Goal: Task Accomplishment & Management: Use online tool/utility

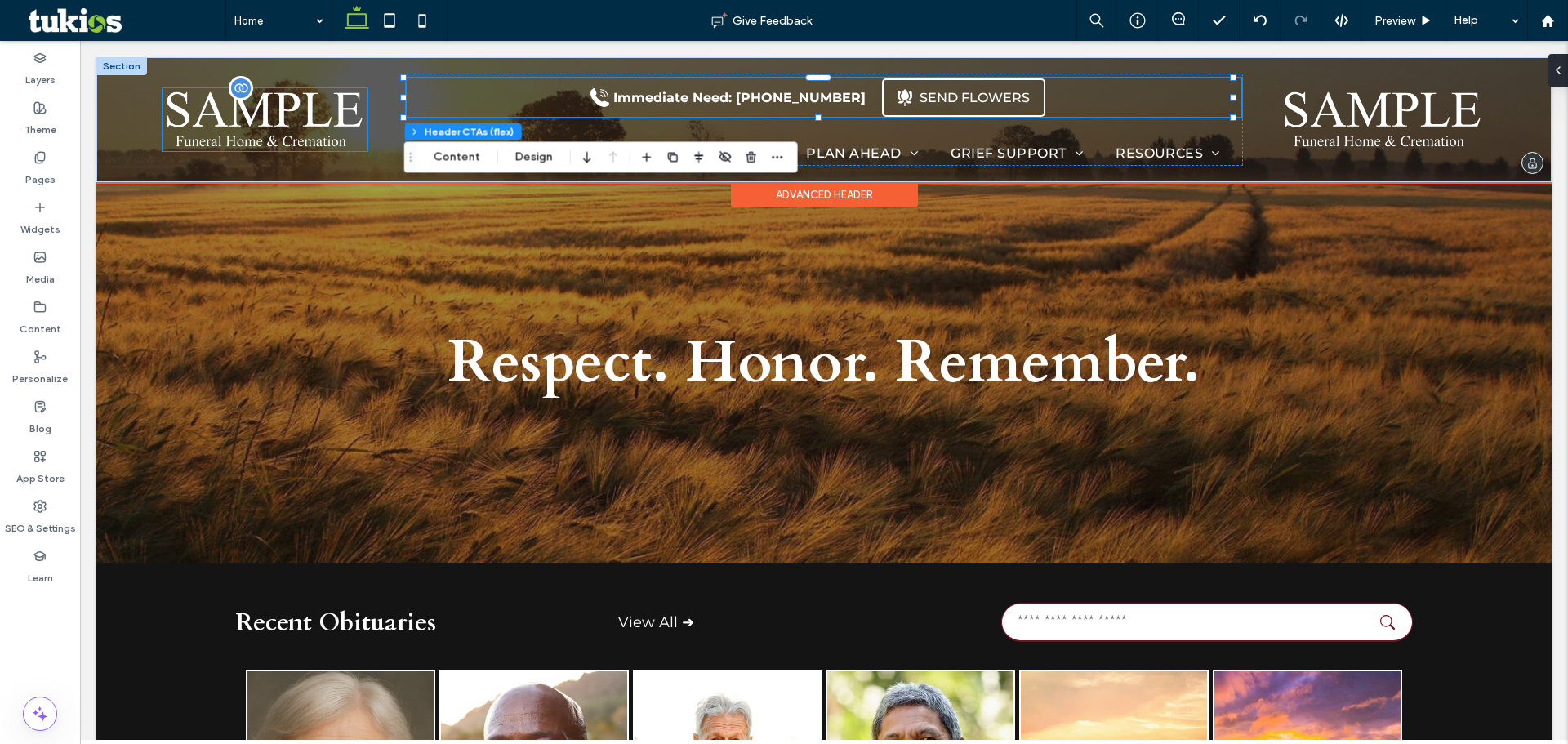
click at [233, 149] on img at bounding box center [265, 119] width 205 height 62
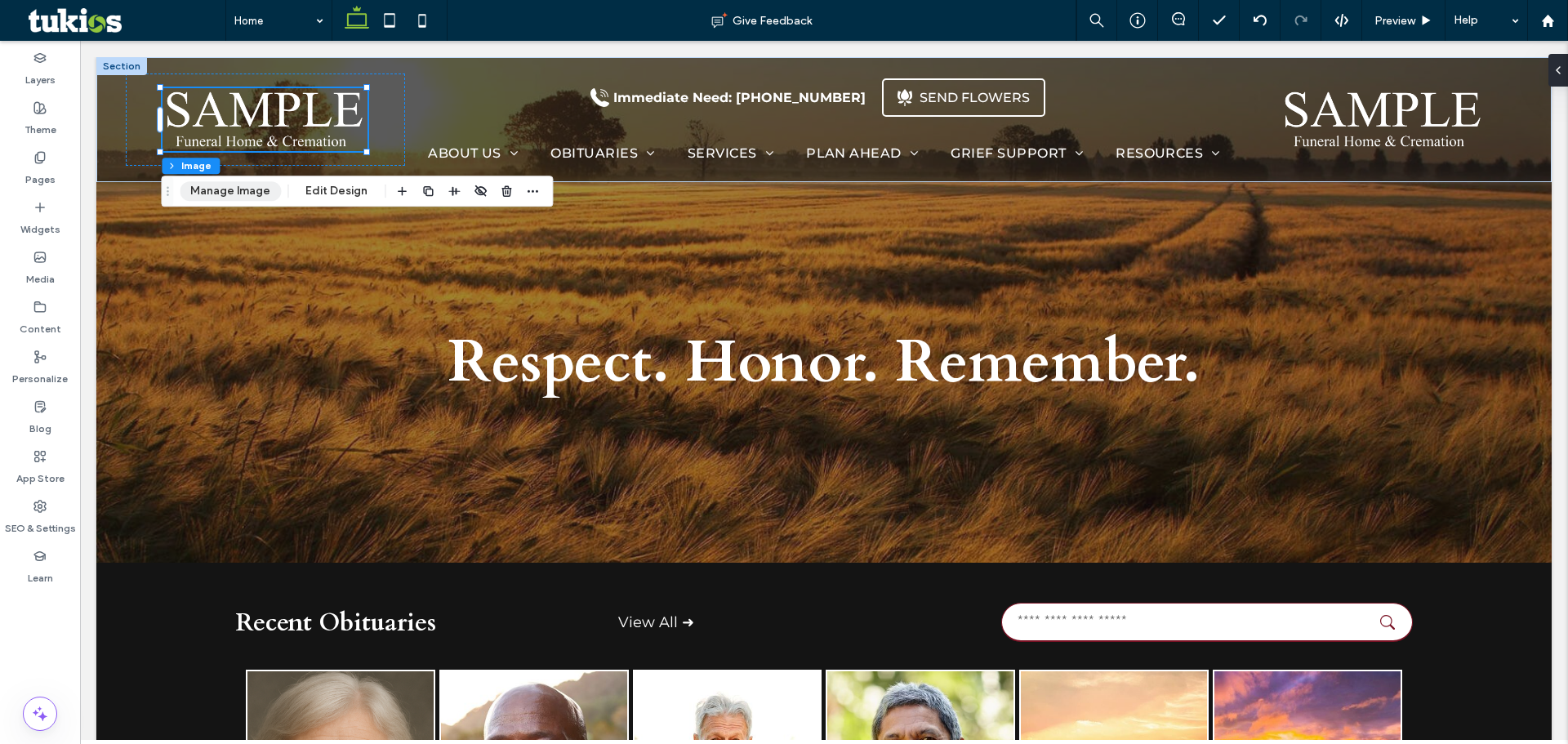
click at [238, 188] on button "Manage Image" at bounding box center [229, 191] width 101 height 20
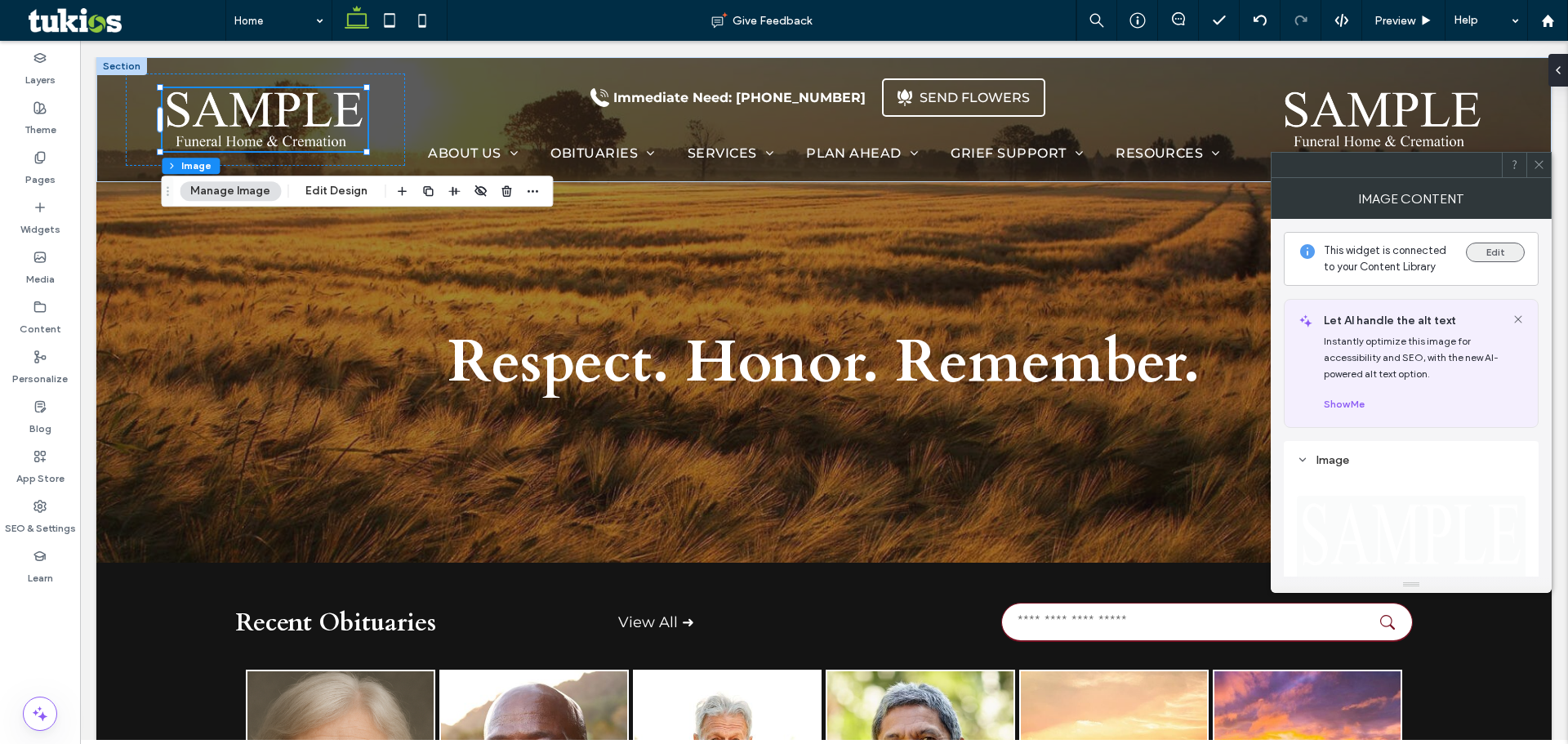
click at [1485, 254] on button "Edit" at bounding box center [1496, 252] width 59 height 20
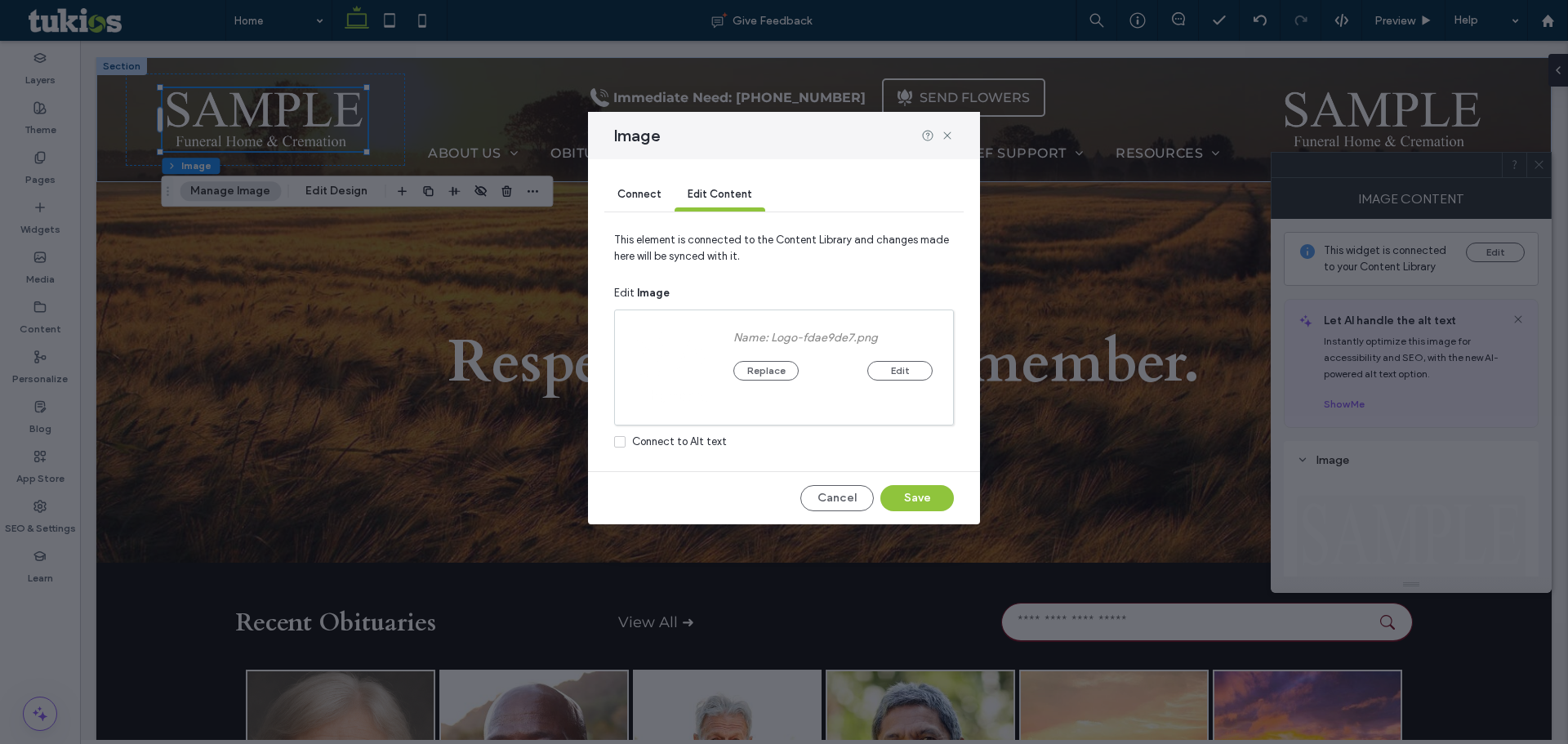
click at [769, 372] on div "Replace Edit" at bounding box center [833, 363] width 199 height 36
click at [769, 376] on button "Replace" at bounding box center [765, 385] width 65 height 20
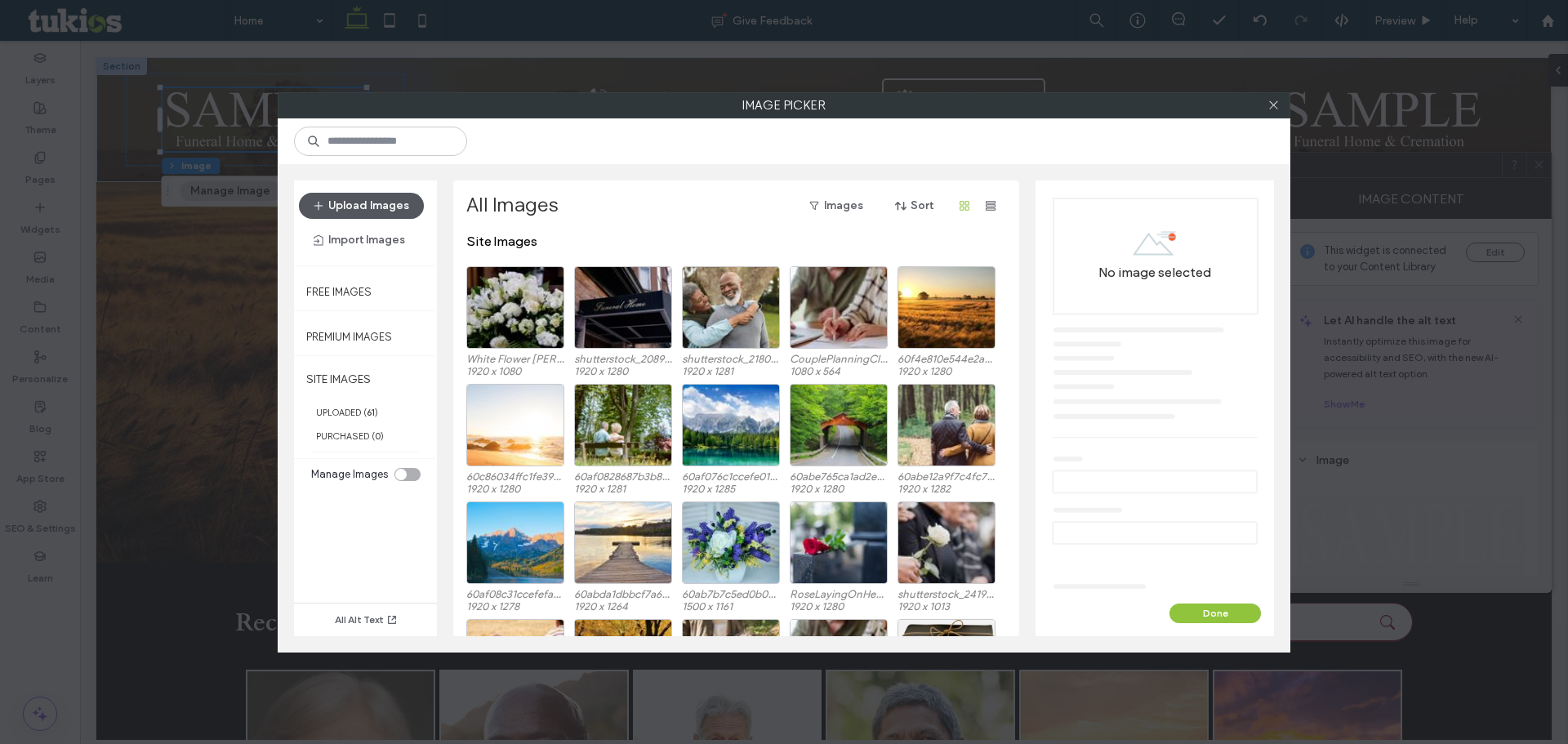
click at [383, 201] on button "Upload Images" at bounding box center [361, 206] width 125 height 26
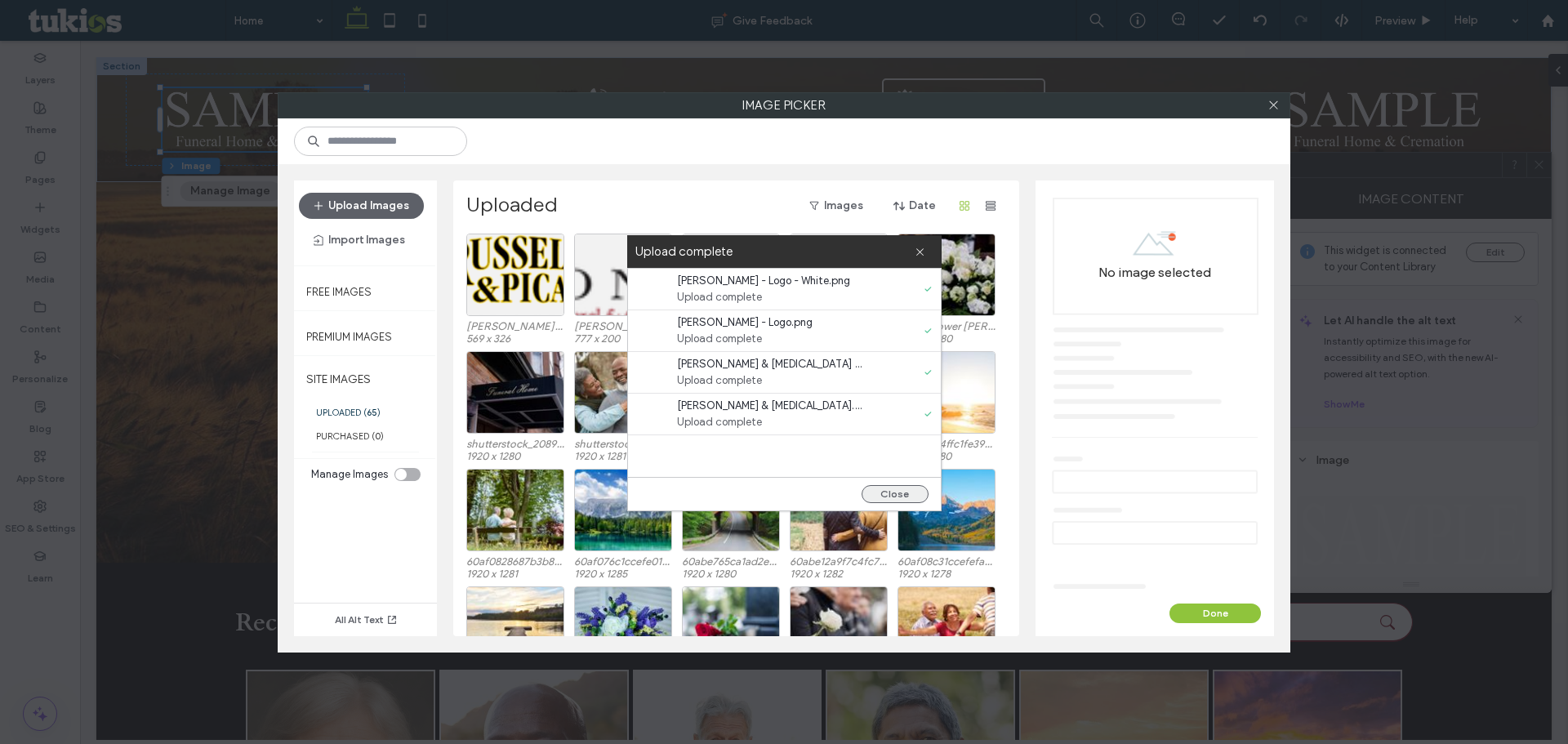
click at [894, 487] on button "Close" at bounding box center [895, 494] width 67 height 18
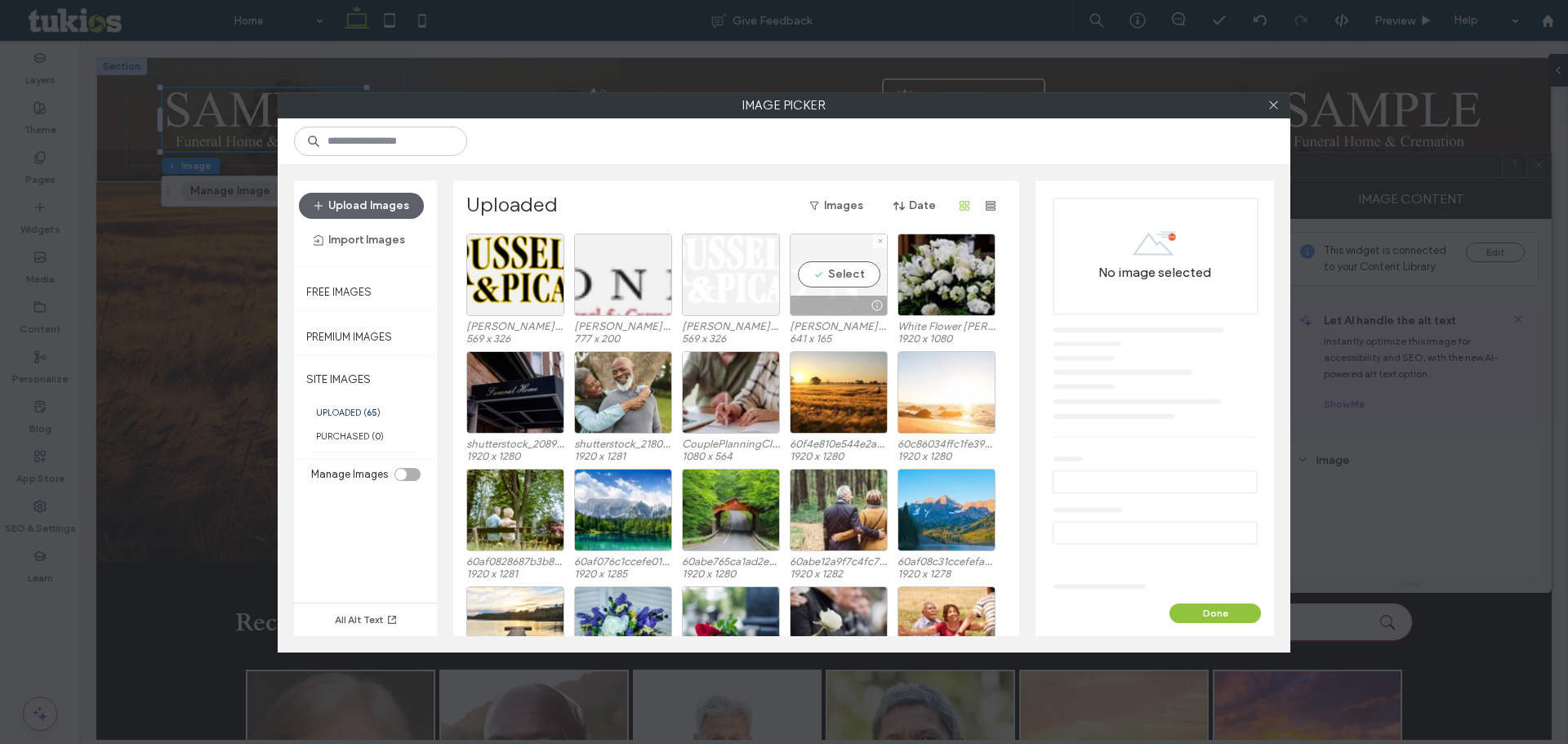
click at [844, 289] on div "Select" at bounding box center [838, 275] width 98 height 82
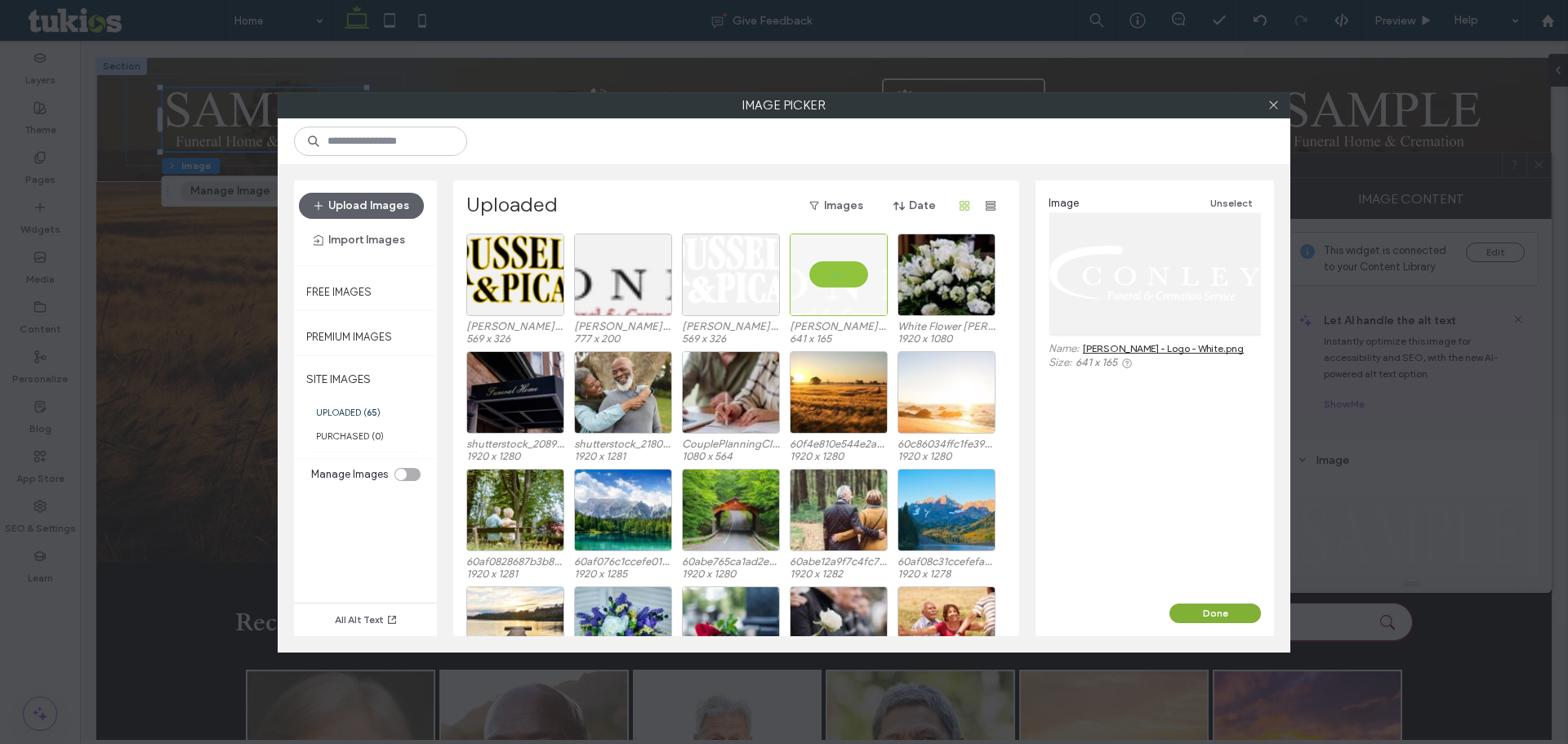
click at [1208, 617] on button "Done" at bounding box center [1214, 613] width 91 height 20
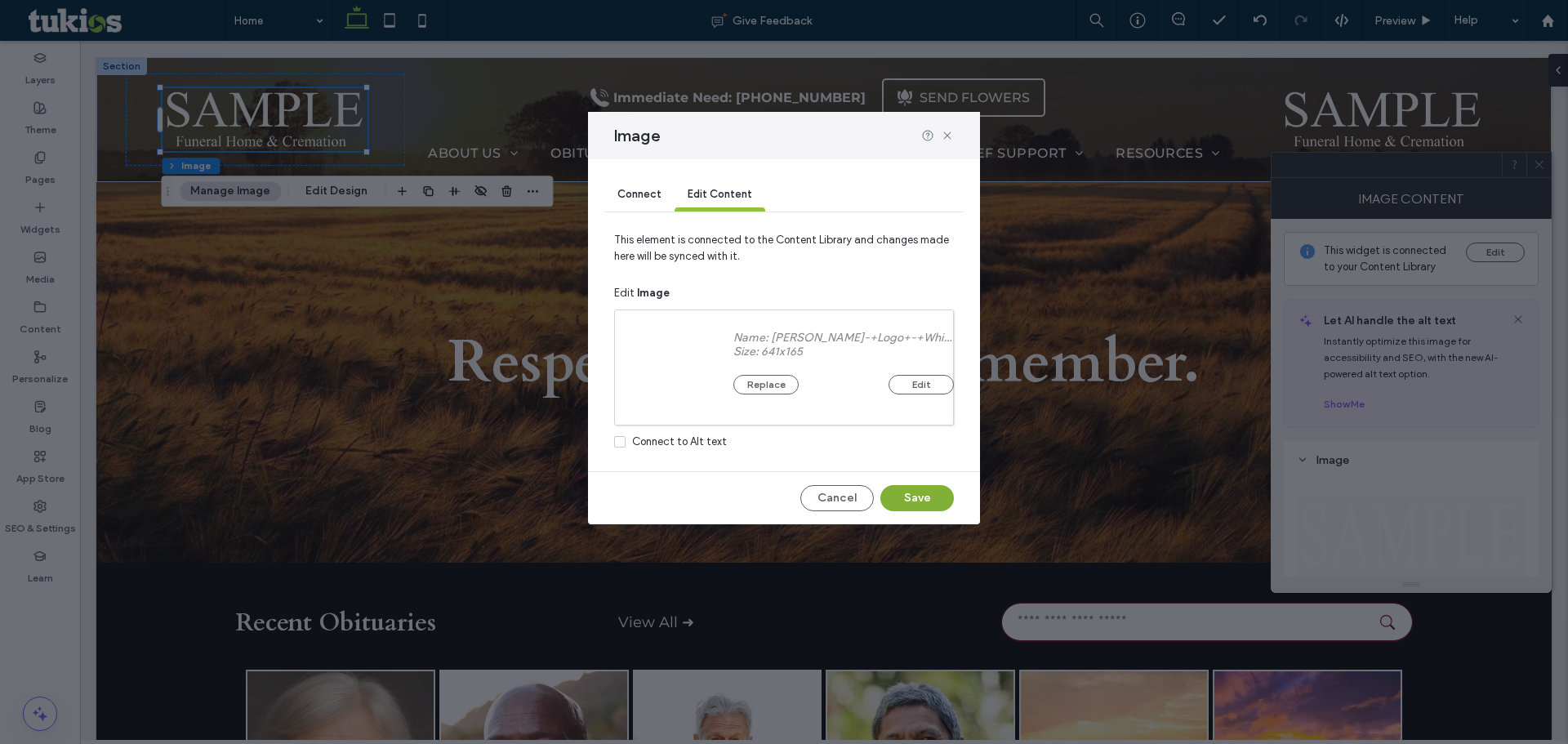
click at [913, 485] on button "Save" at bounding box center [917, 498] width 73 height 26
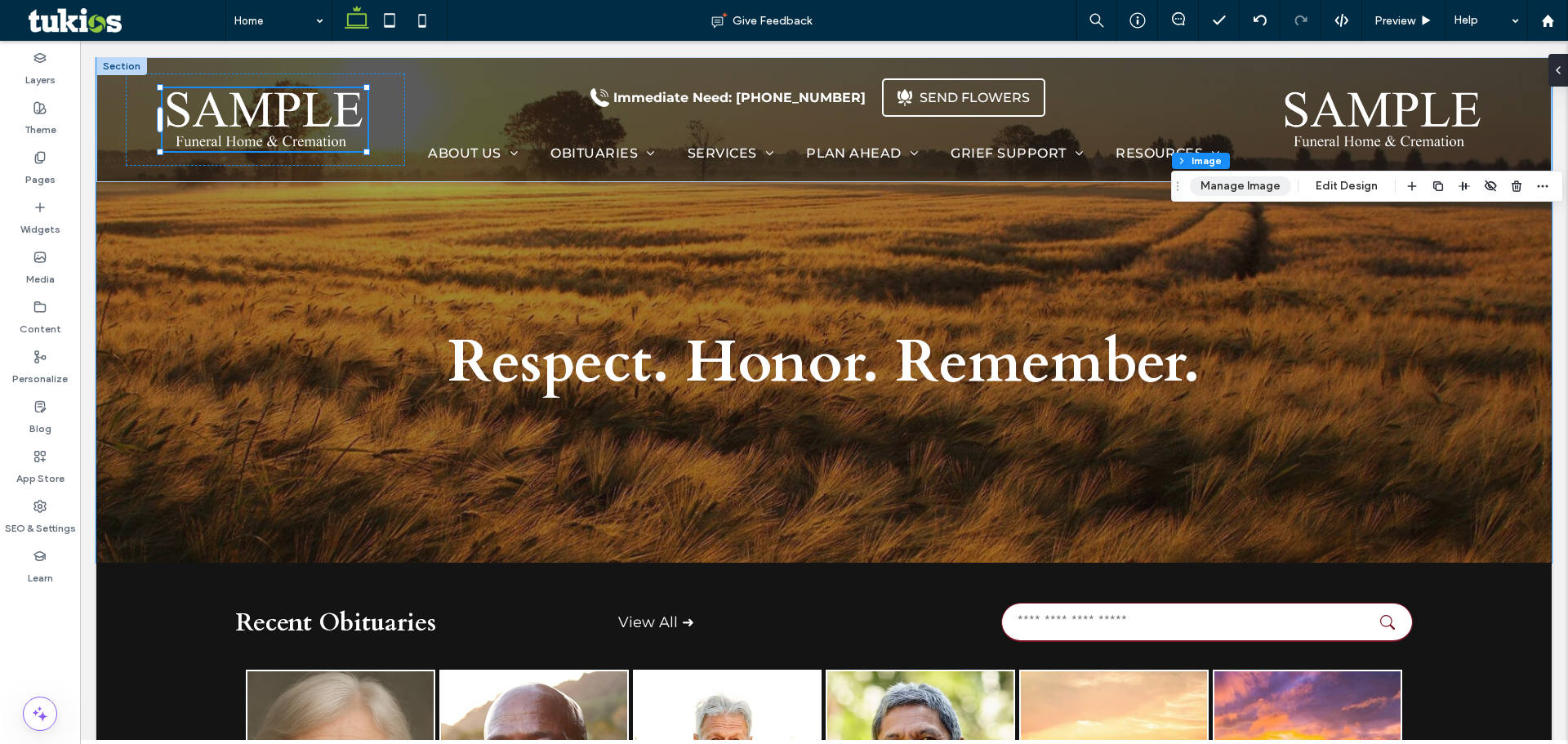
click at [1262, 189] on button "Manage Image" at bounding box center [1240, 187] width 101 height 20
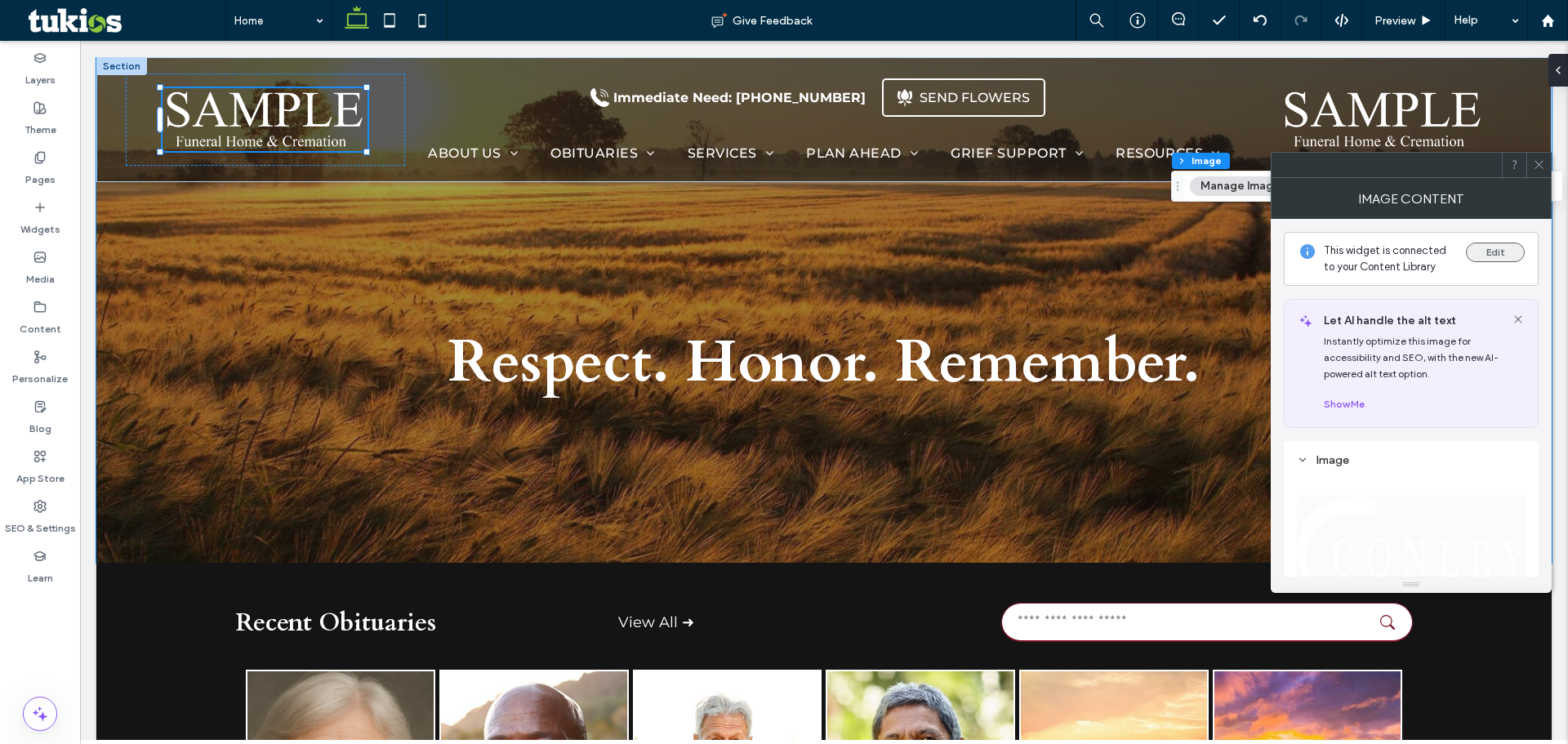
click at [1478, 254] on button "Edit" at bounding box center [1496, 252] width 59 height 20
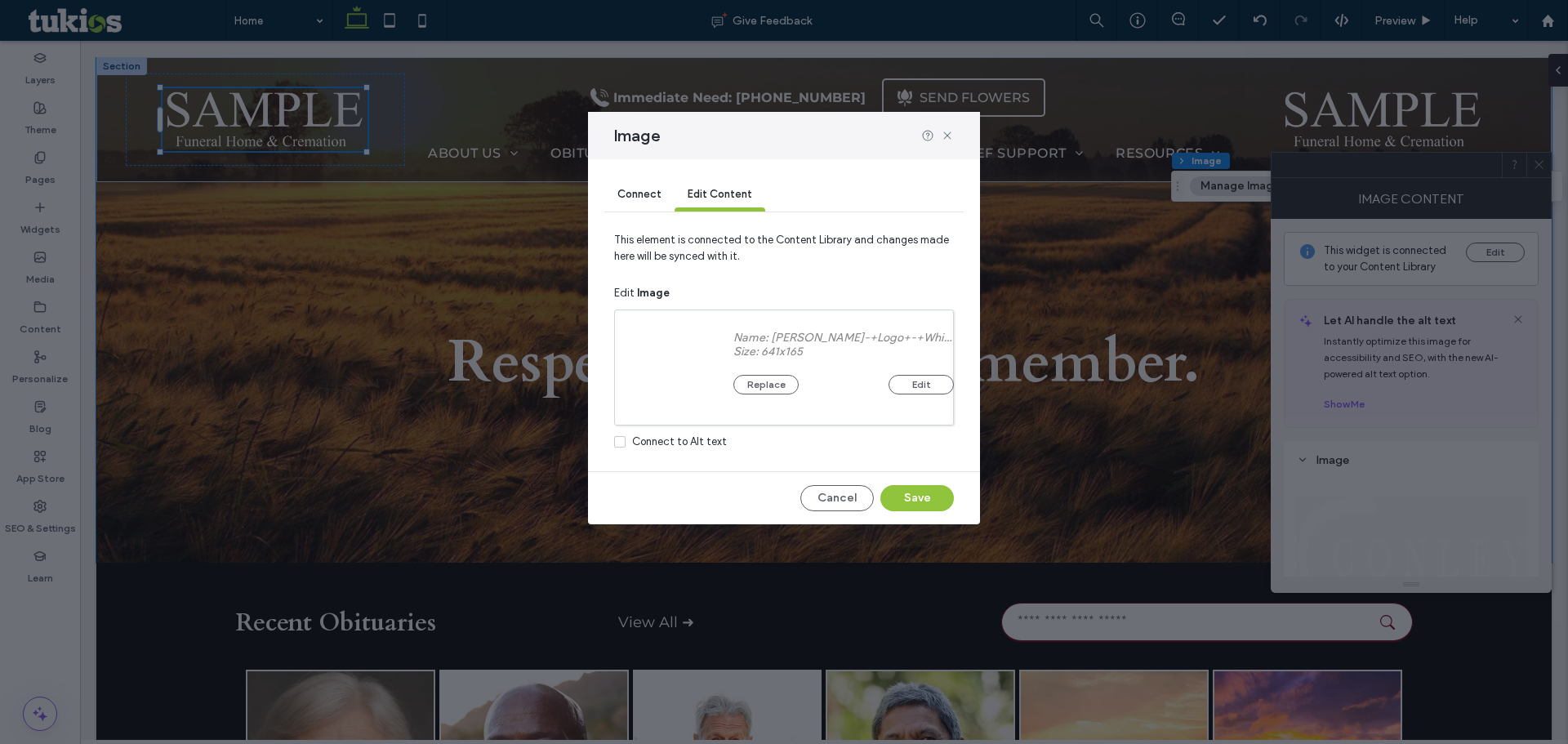
drag, startPoint x: 613, startPoint y: 185, endPoint x: 628, endPoint y: 198, distance: 19.8
click at [613, 185] on div "Connect" at bounding box center [639, 195] width 70 height 33
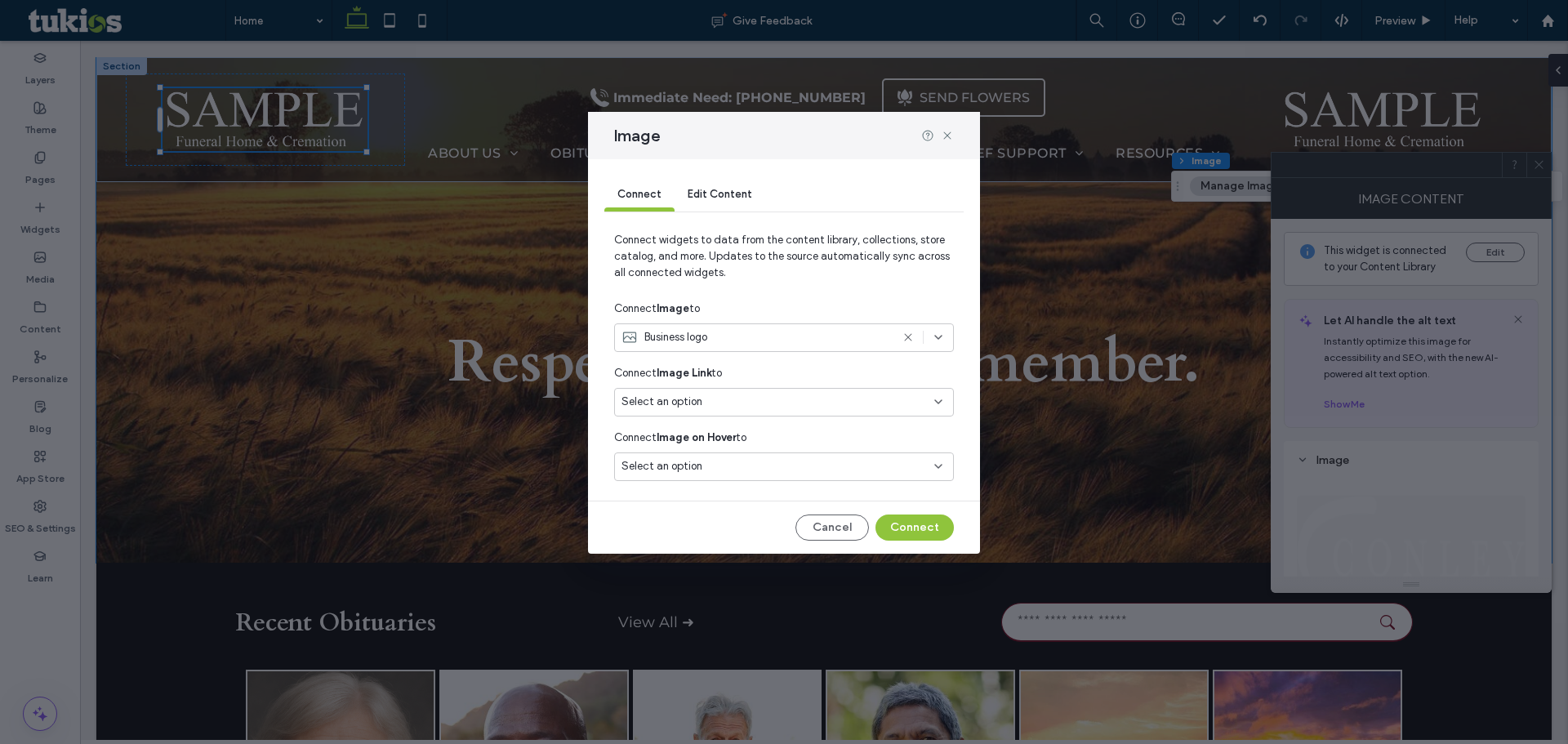
click at [909, 335] on use at bounding box center [907, 337] width 7 height 7
click at [895, 532] on button "Connect" at bounding box center [914, 528] width 78 height 26
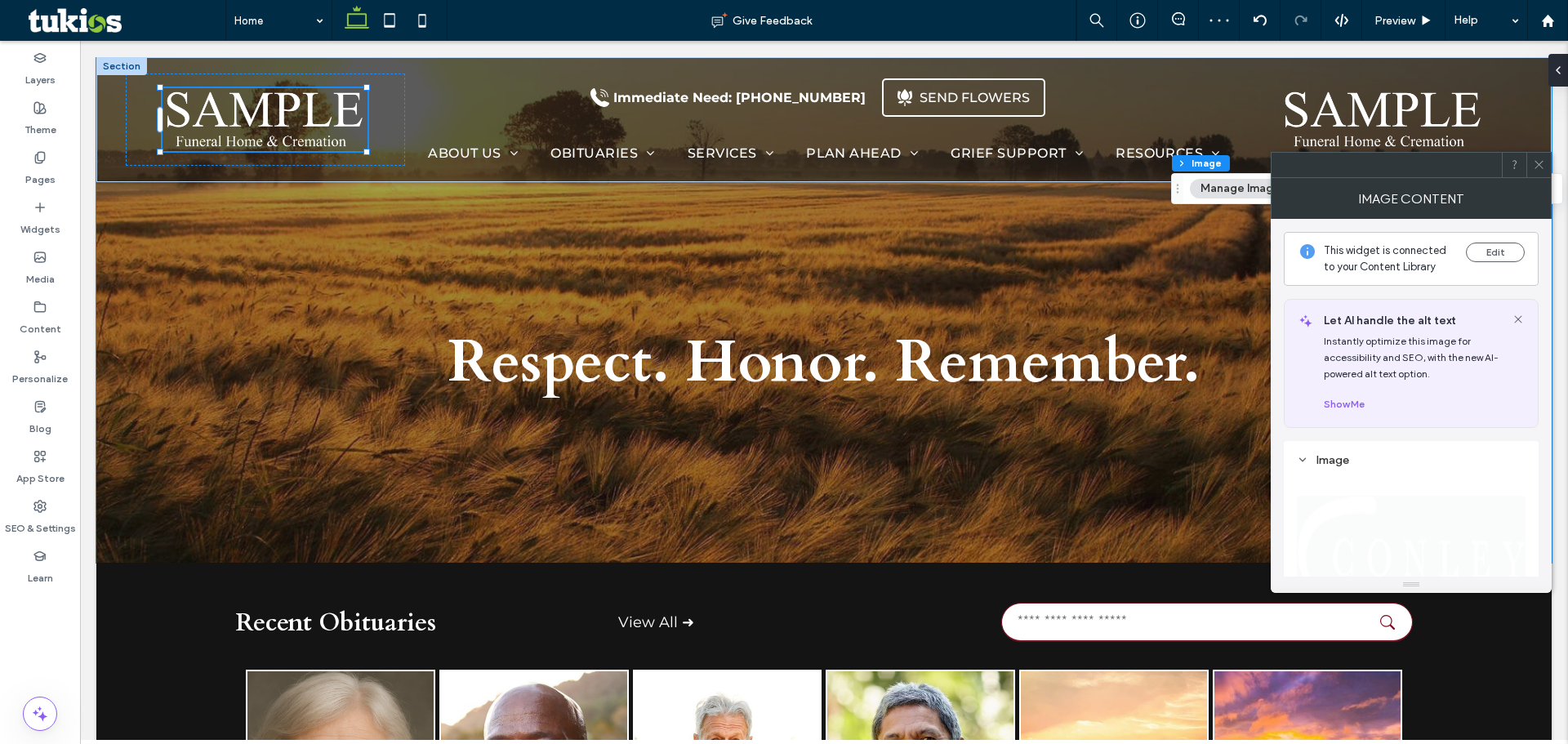
click at [1542, 164] on icon at bounding box center [1538, 164] width 12 height 12
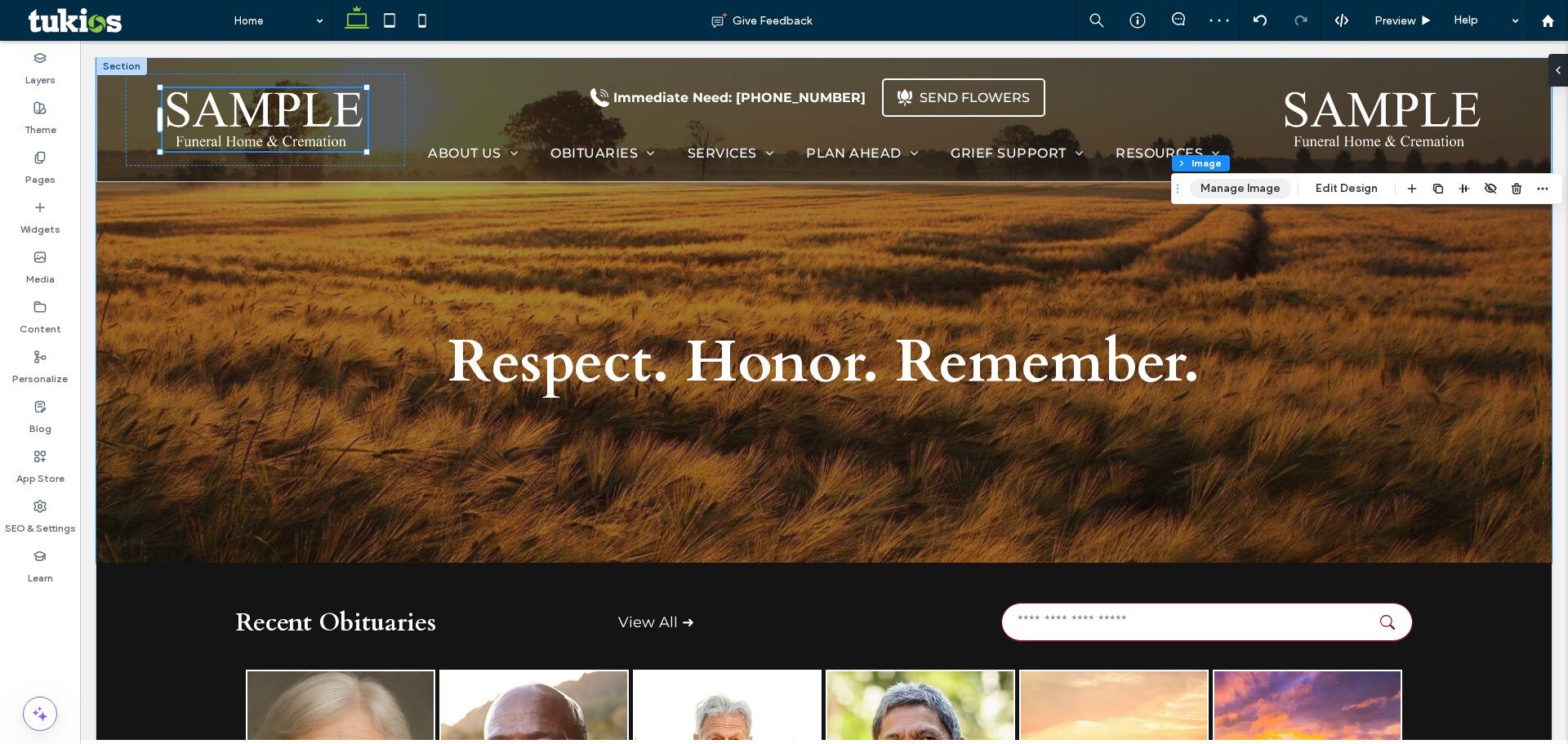
click at [1254, 184] on button "Manage Image" at bounding box center [1240, 188] width 101 height 20
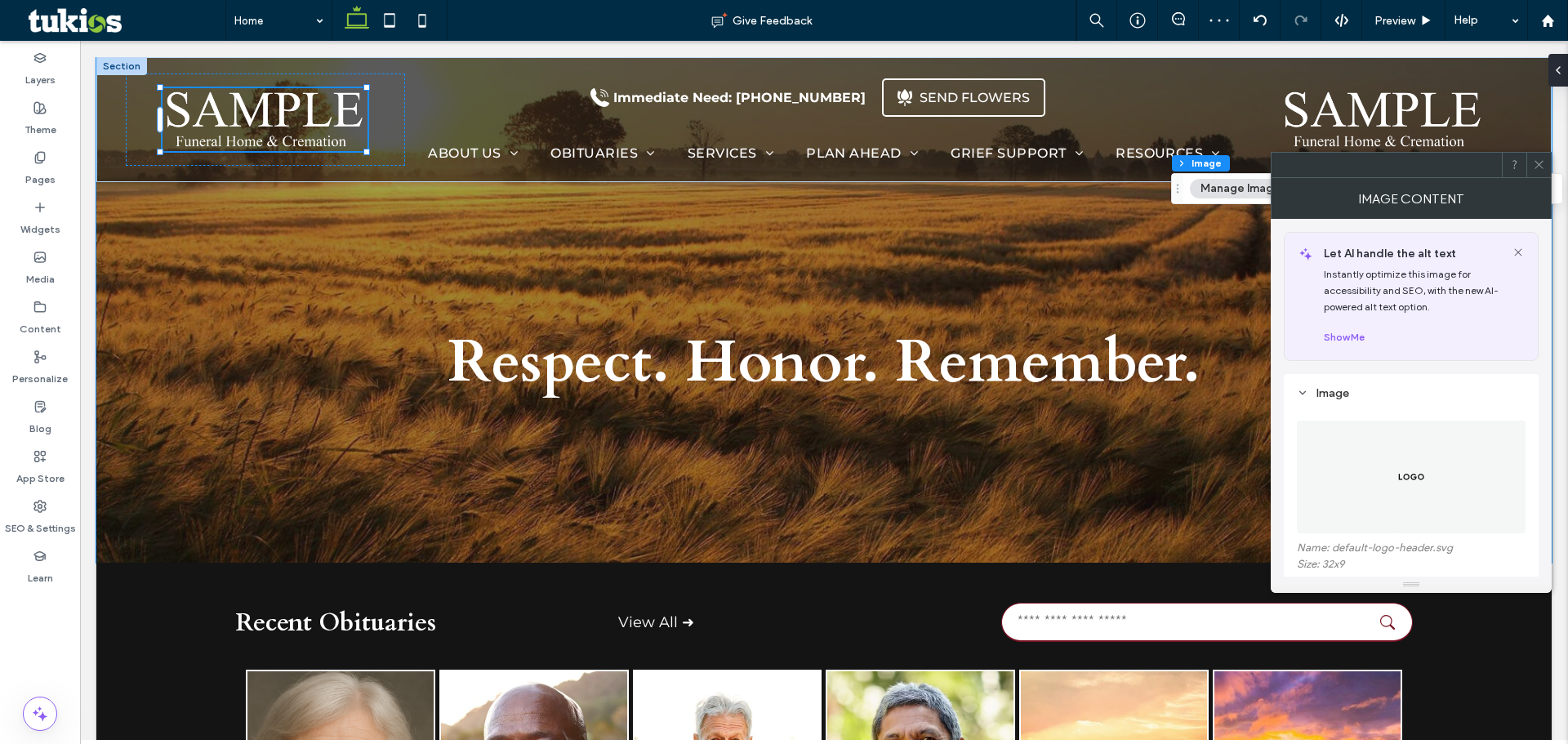
click at [1415, 470] on img at bounding box center [1411, 476] width 28 height 113
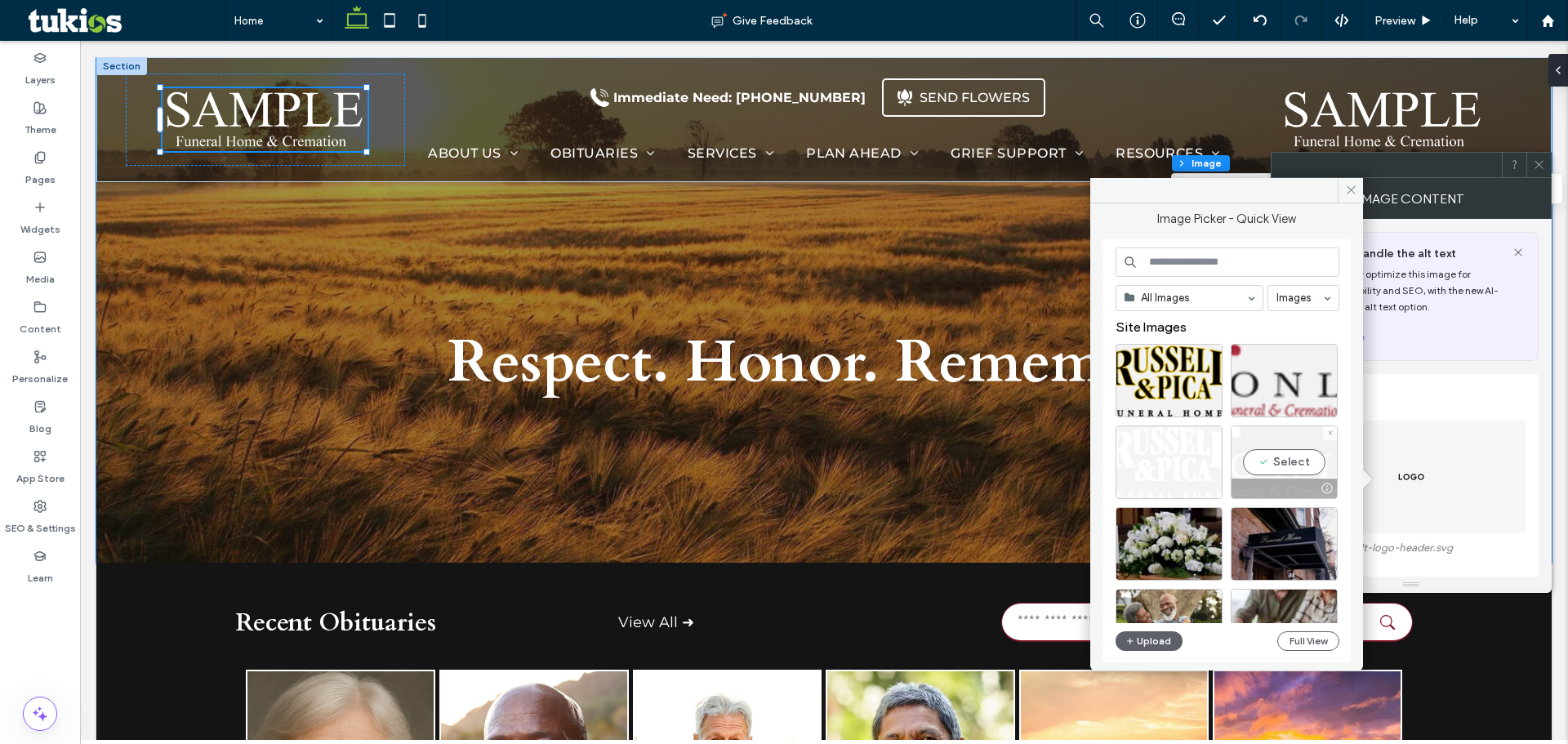
click at [1201, 455] on div at bounding box center [1169, 461] width 107 height 73
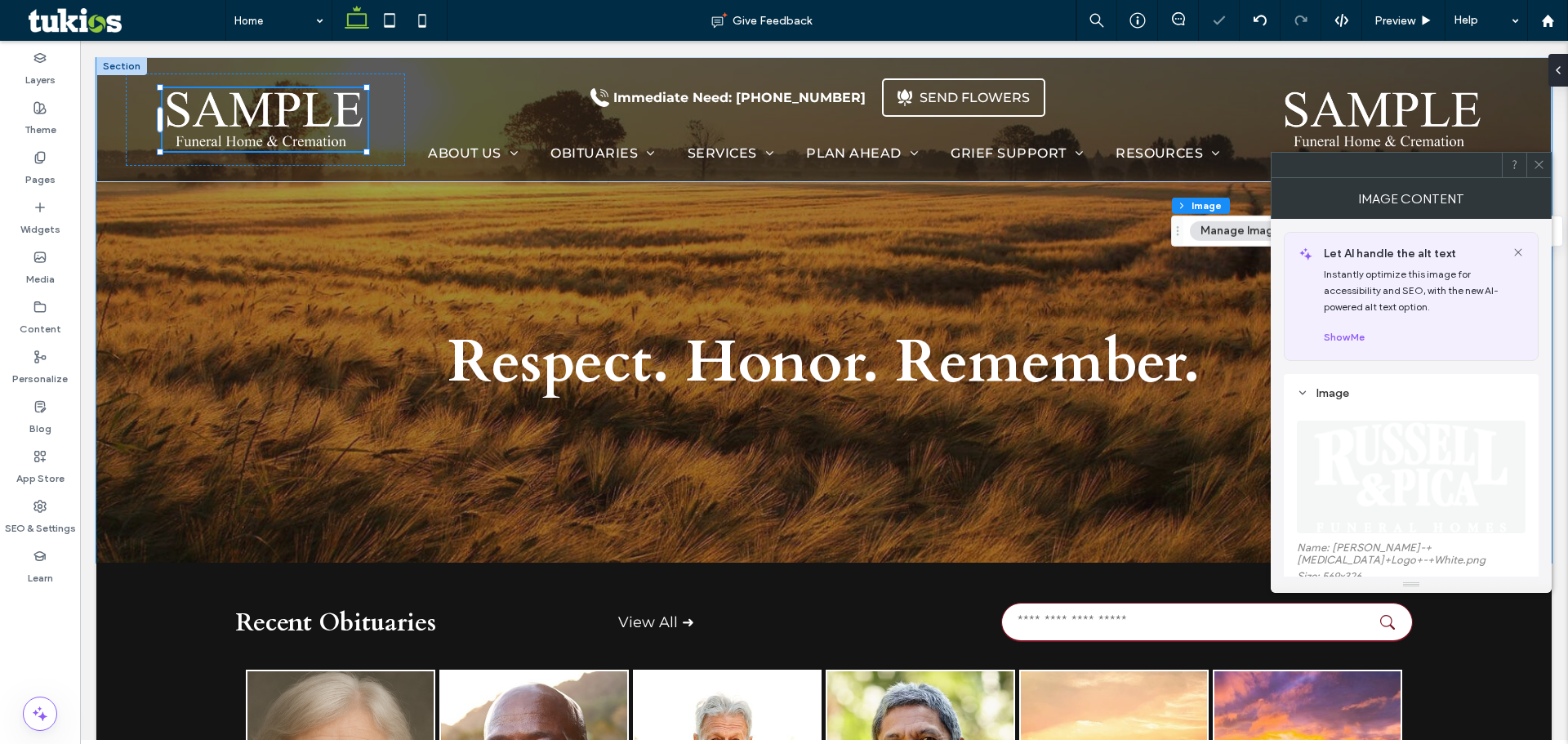
click at [1537, 169] on icon at bounding box center [1538, 164] width 12 height 12
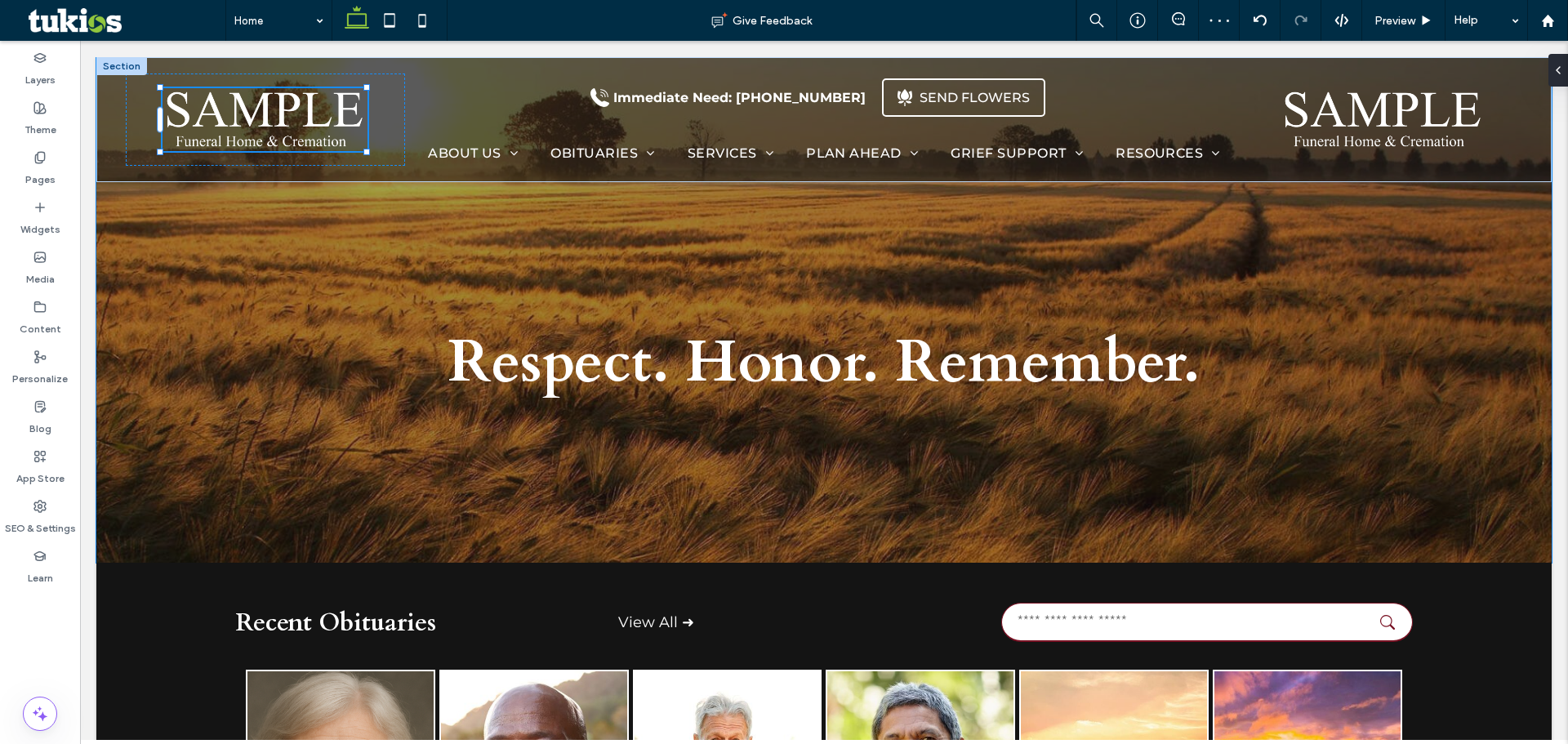
type input "***"
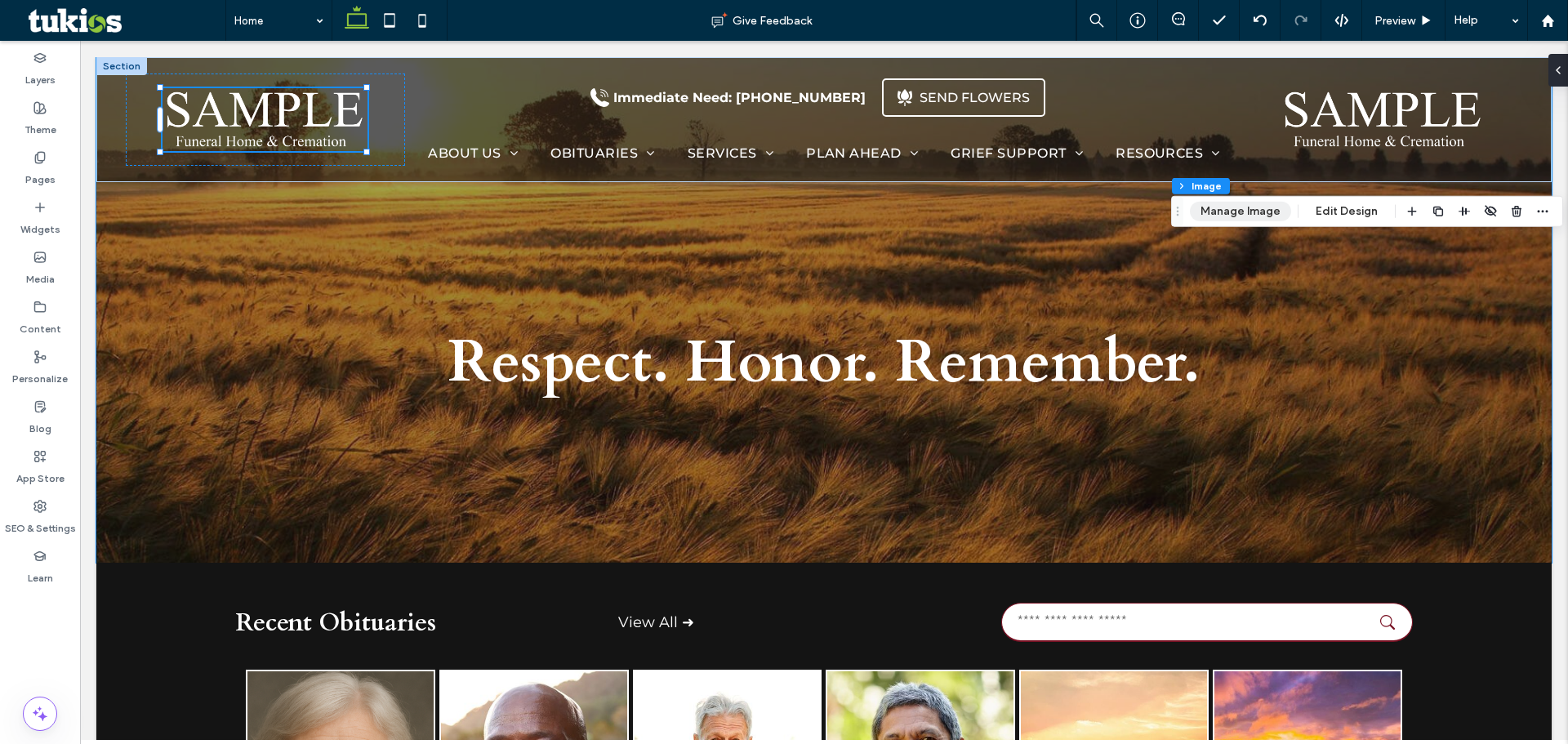
click at [1262, 201] on button "Manage Image" at bounding box center [1240, 211] width 101 height 20
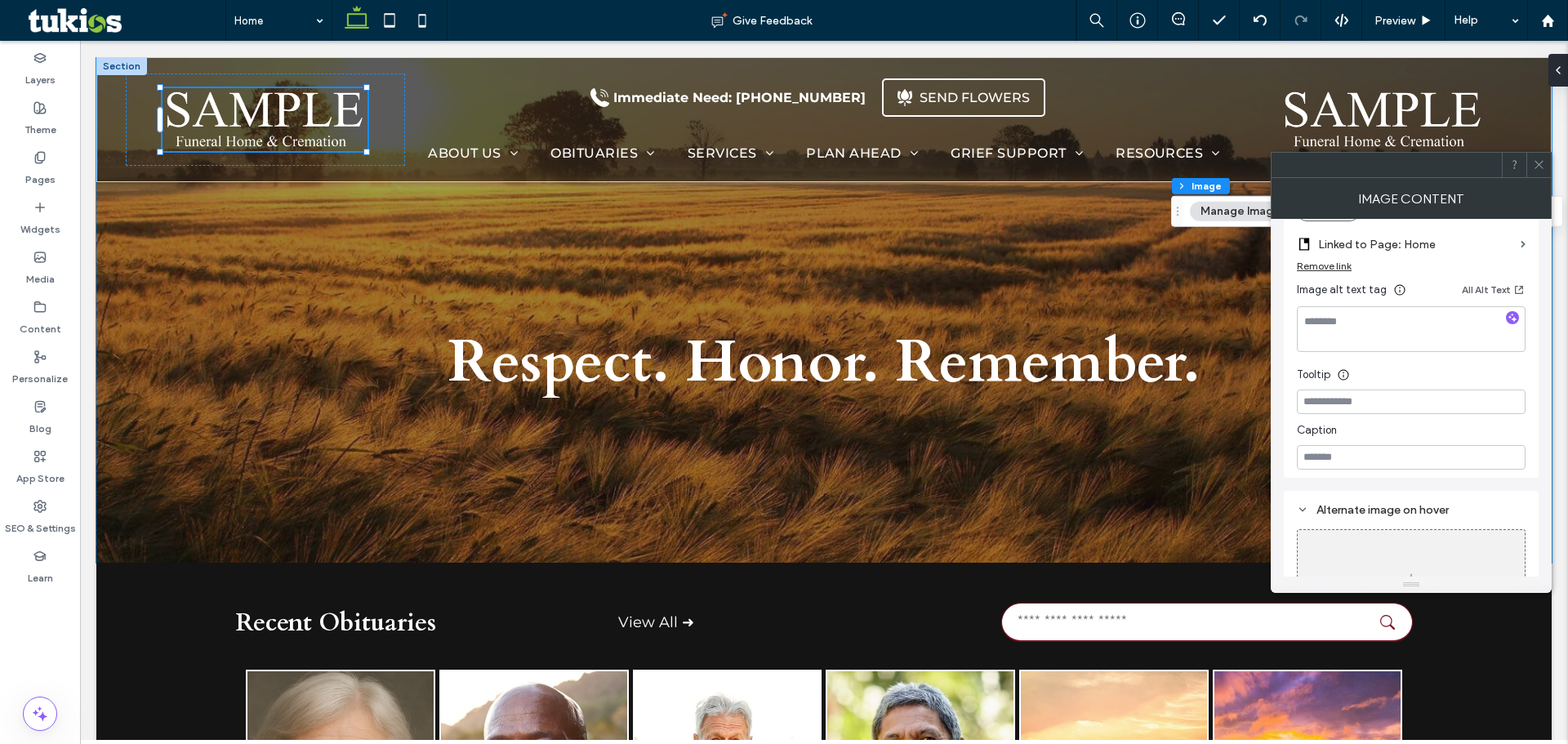
scroll to position [217, 0]
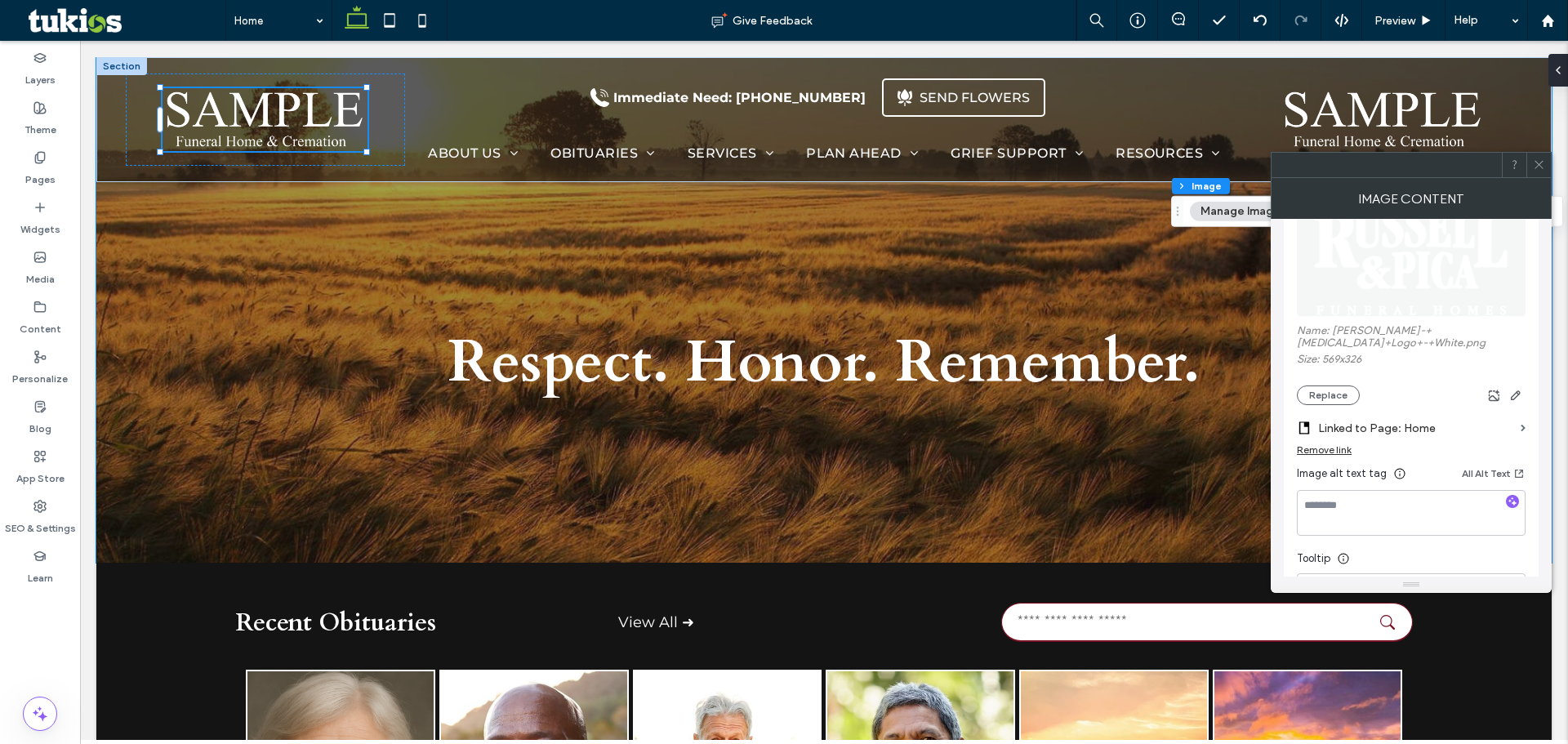
click at [1538, 161] on icon at bounding box center [1538, 164] width 12 height 12
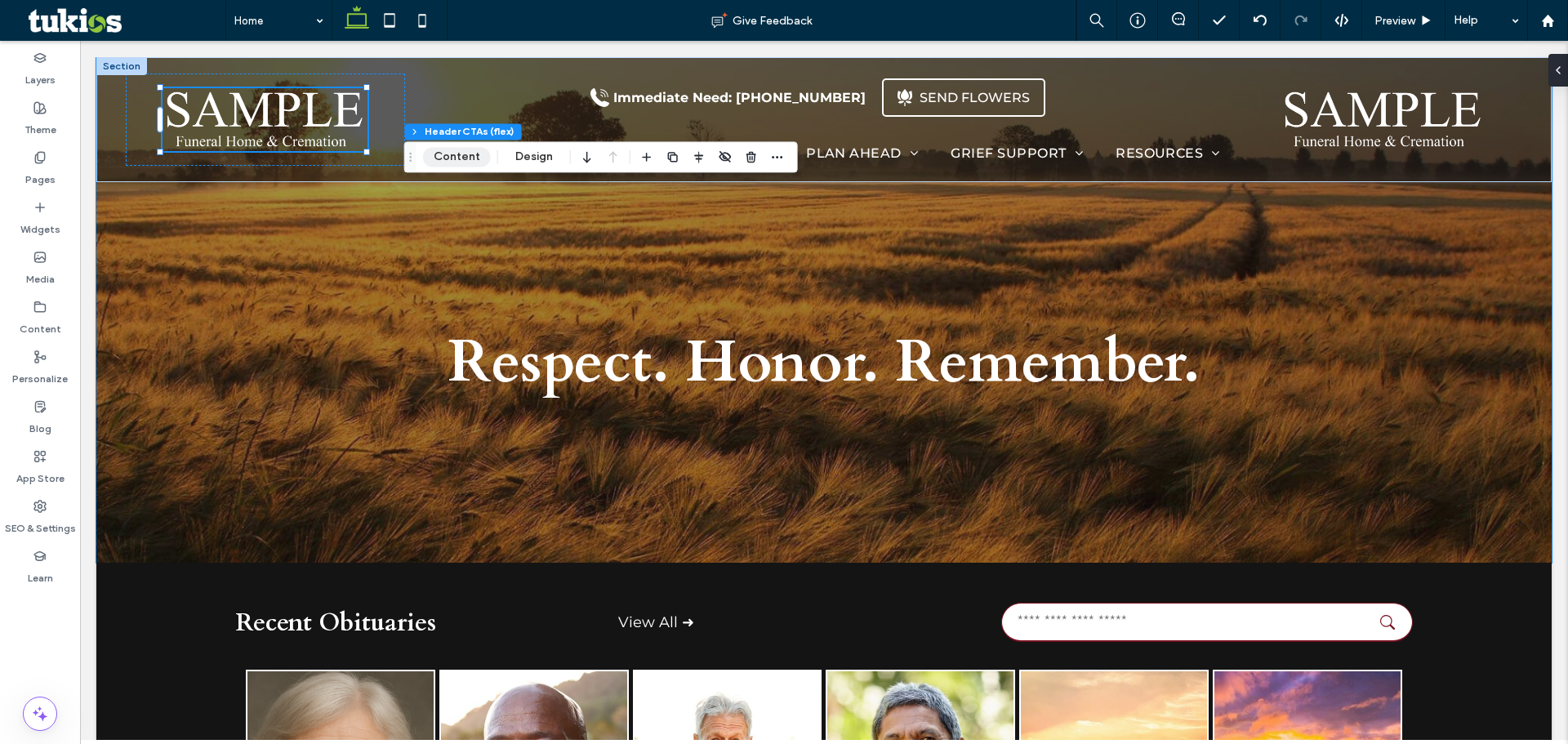
click at [472, 155] on button "Content" at bounding box center [456, 157] width 67 height 20
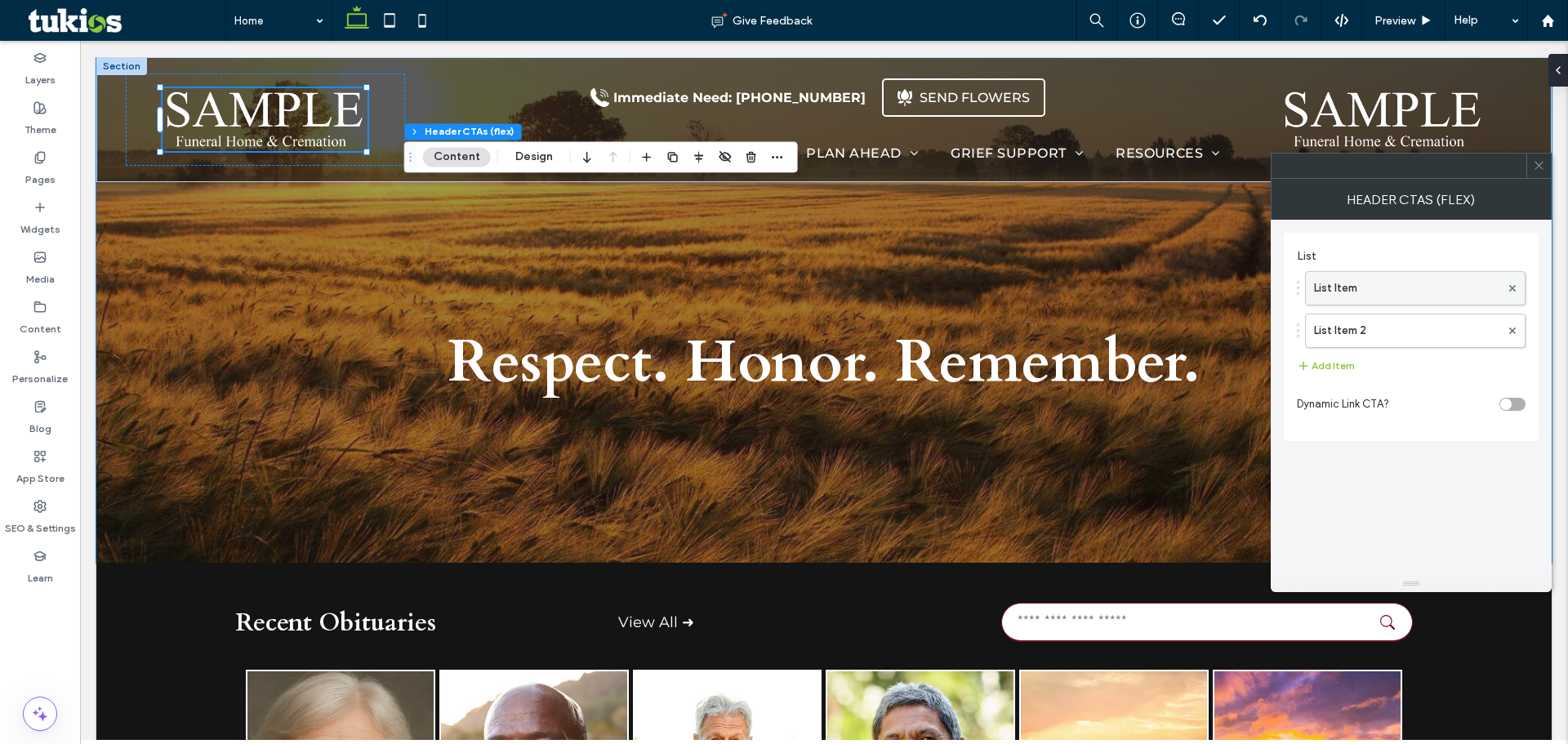
click at [1413, 292] on label "List Item" at bounding box center [1407, 289] width 186 height 33
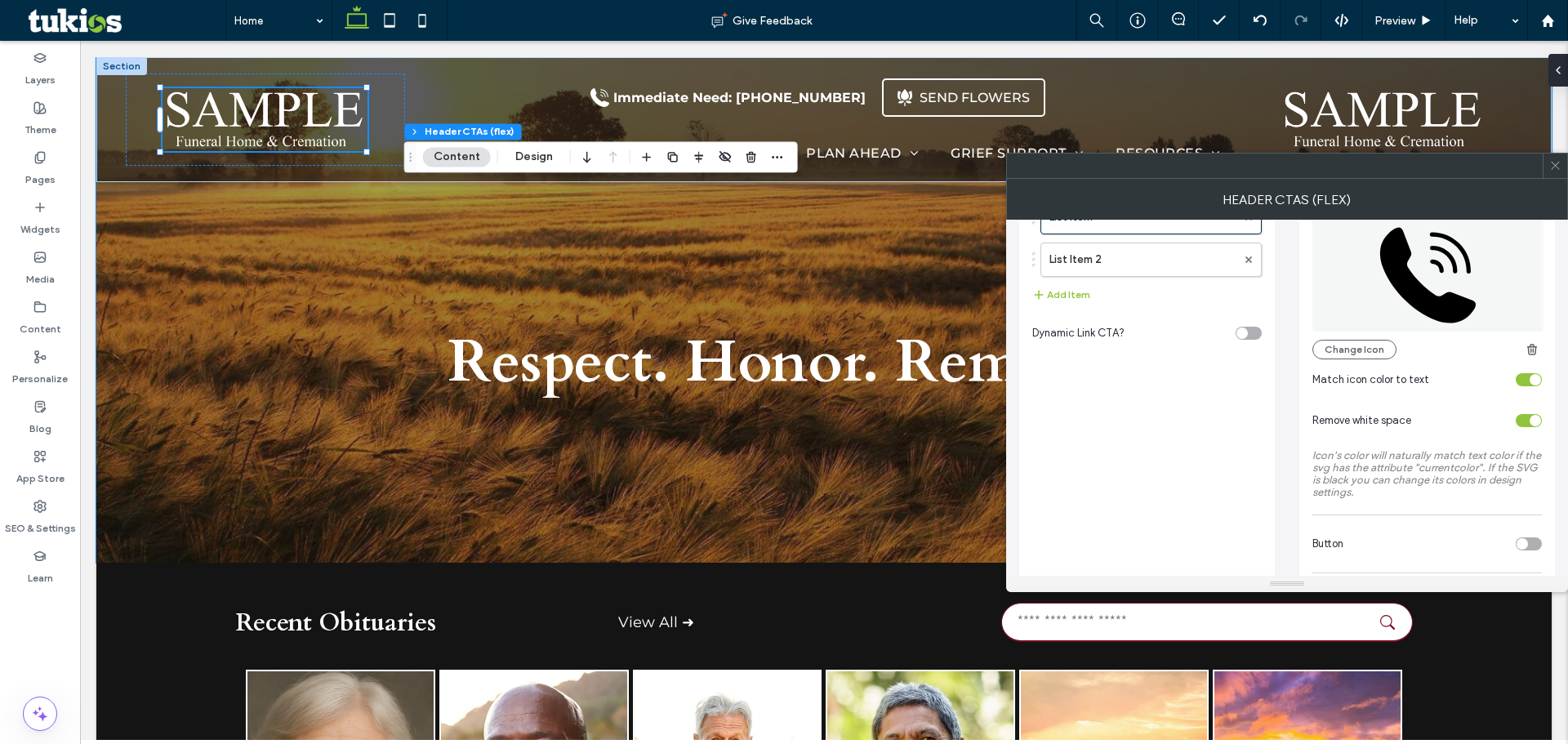
scroll to position [245, 0]
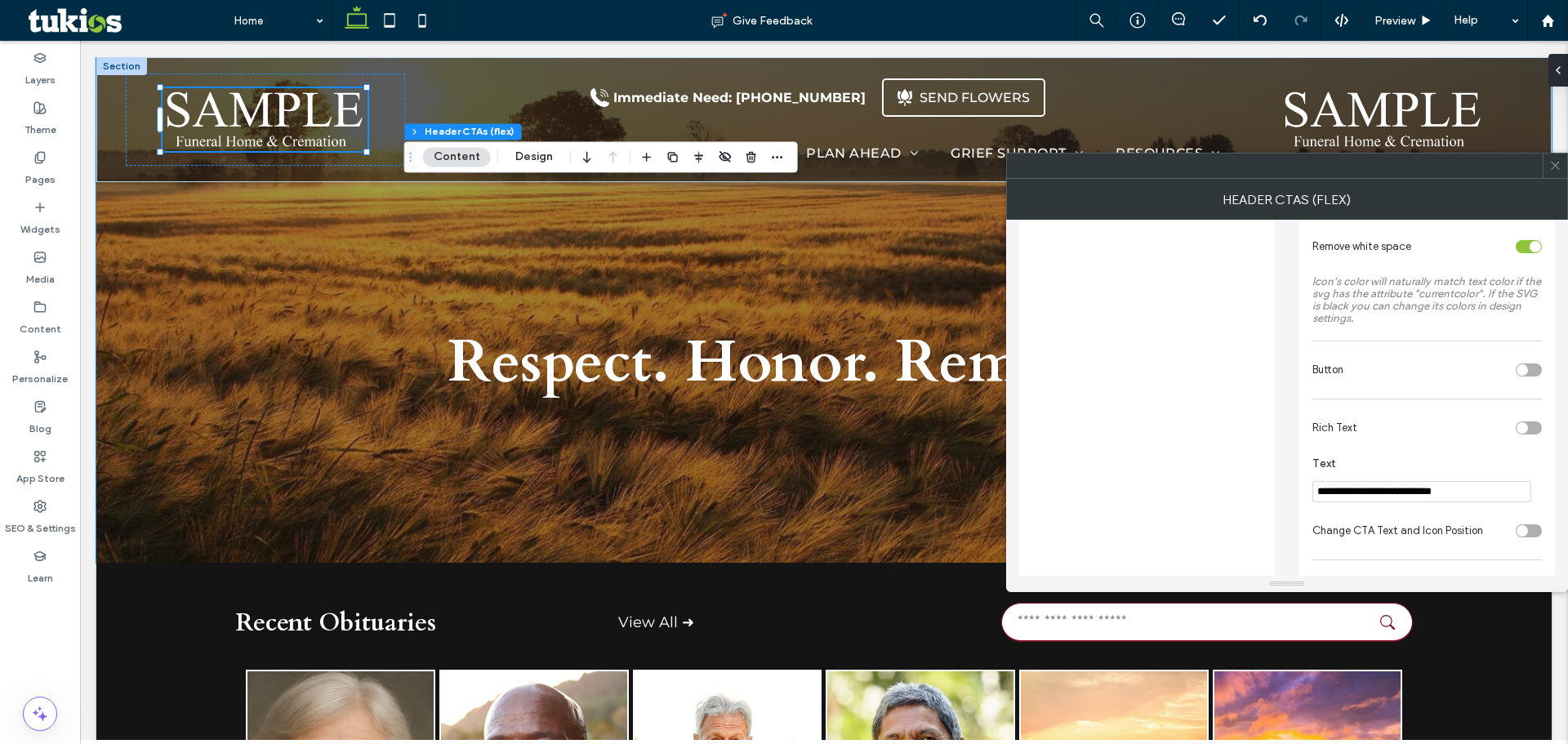
drag, startPoint x: 1484, startPoint y: 492, endPoint x: 1072, endPoint y: 493, distance: 412.0
click at [1108, 493] on div "**********" at bounding box center [1286, 377] width 535 height 804
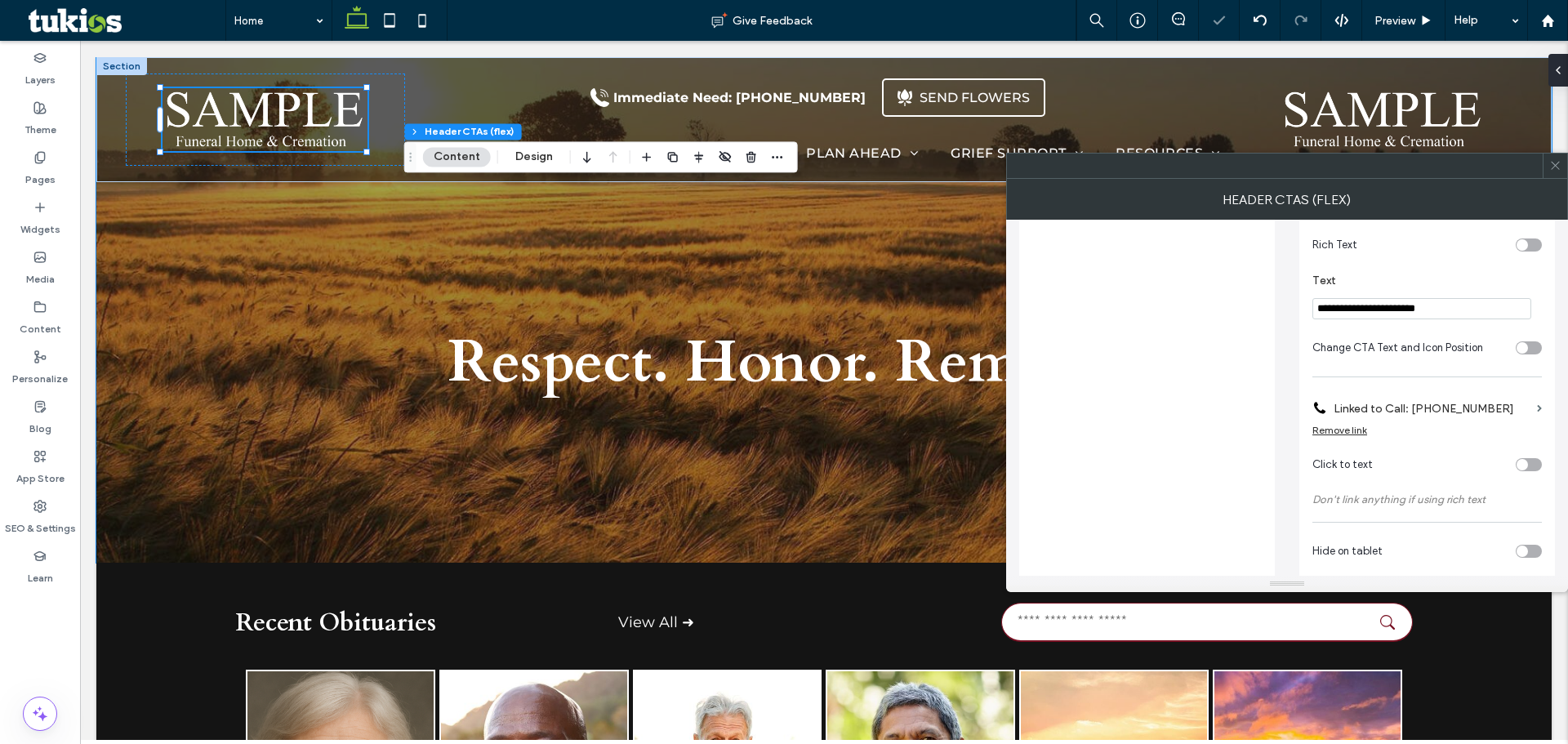
scroll to position [449, 0]
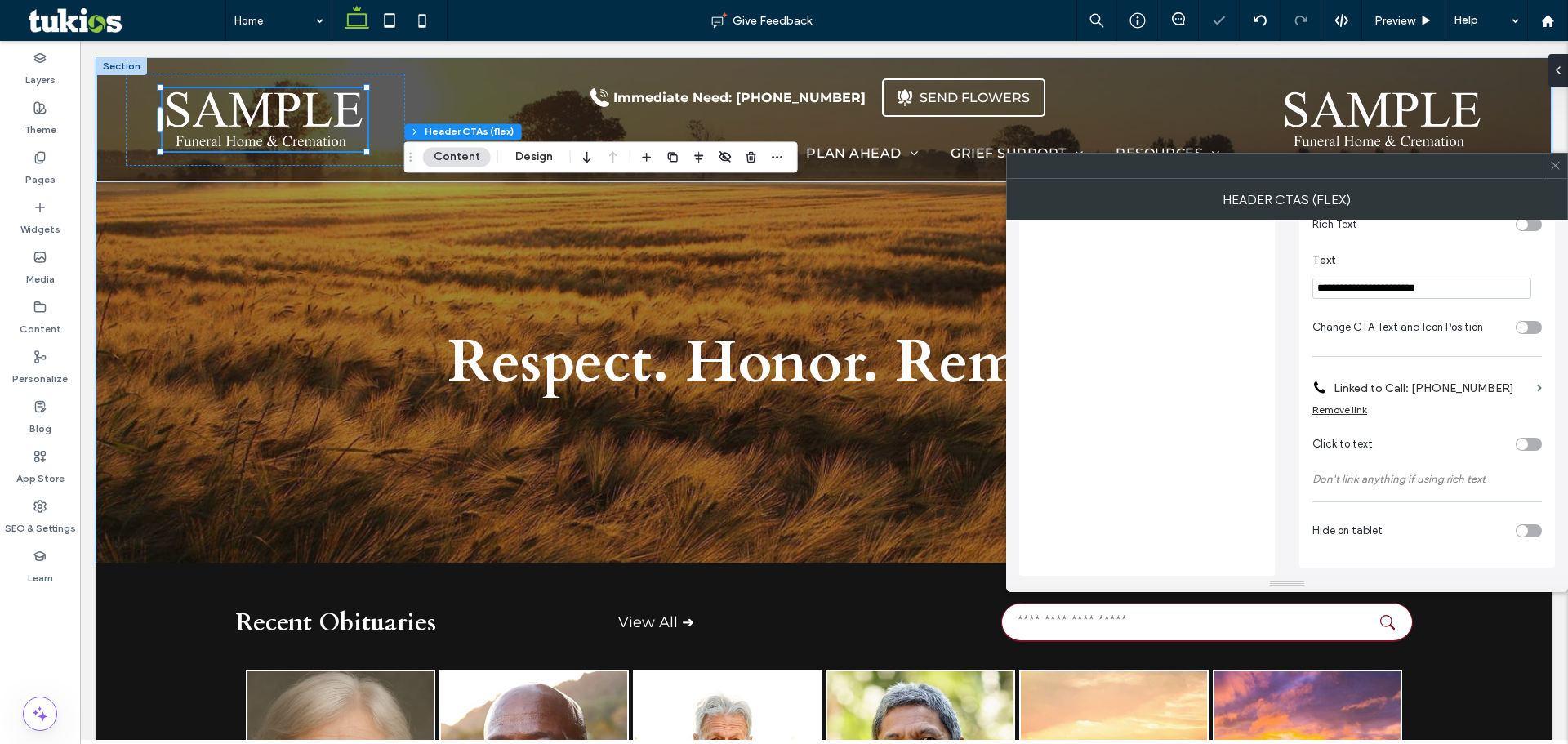
type input "**********"
click at [1459, 388] on label "Linked to Call: 555-555-5555" at bounding box center [1432, 388] width 197 height 30
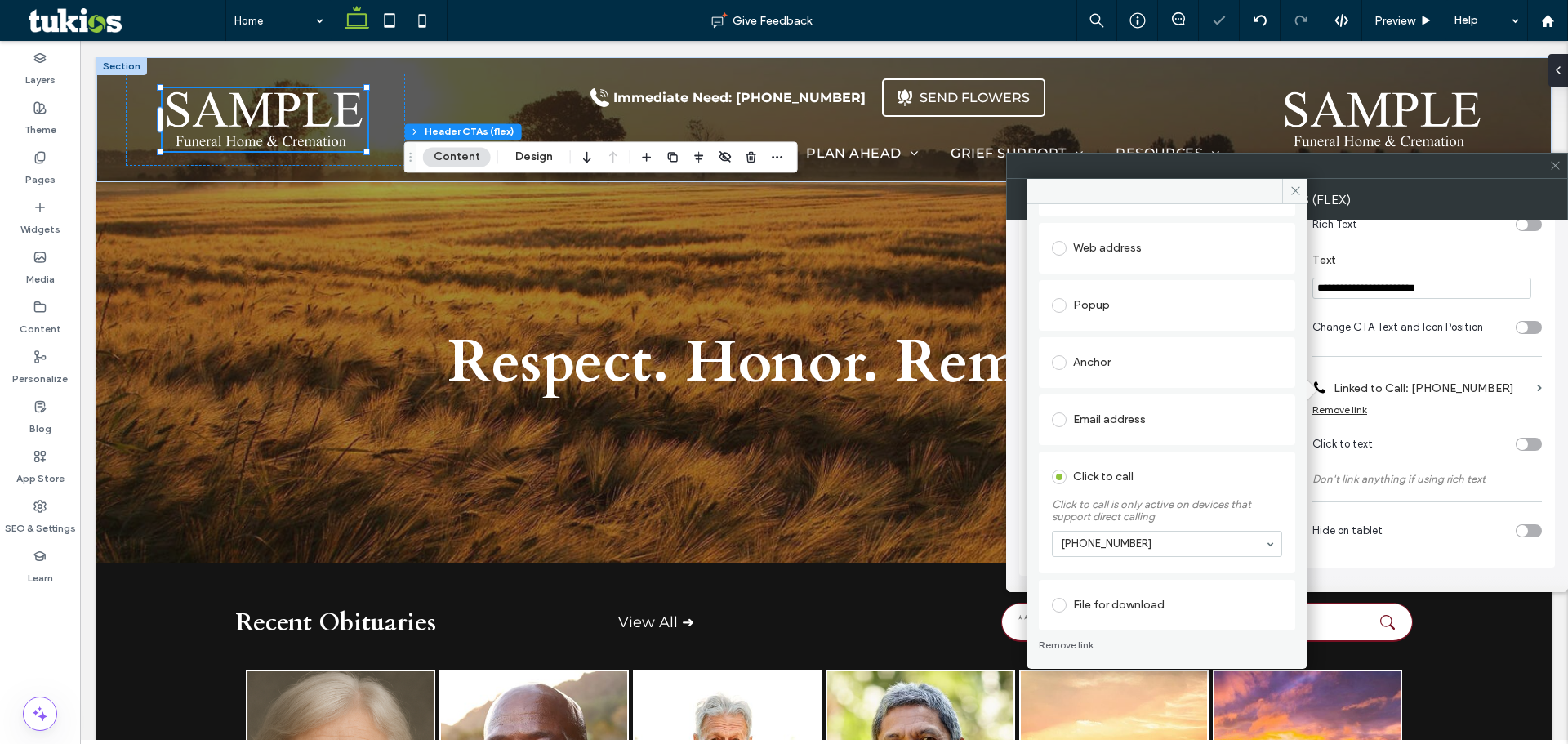
scroll to position [127, 0]
click at [1297, 196] on span at bounding box center [1294, 191] width 25 height 25
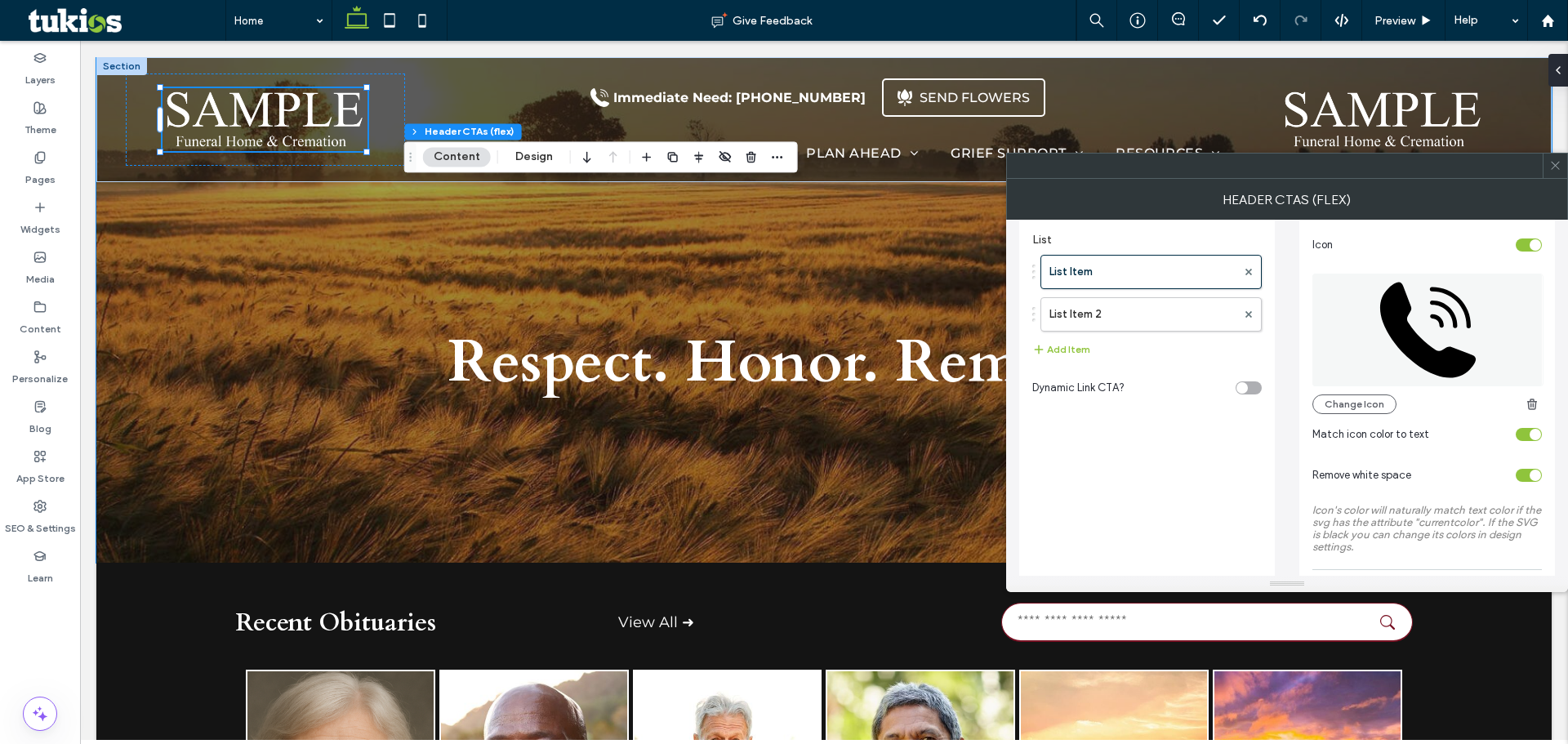
scroll to position [0, 0]
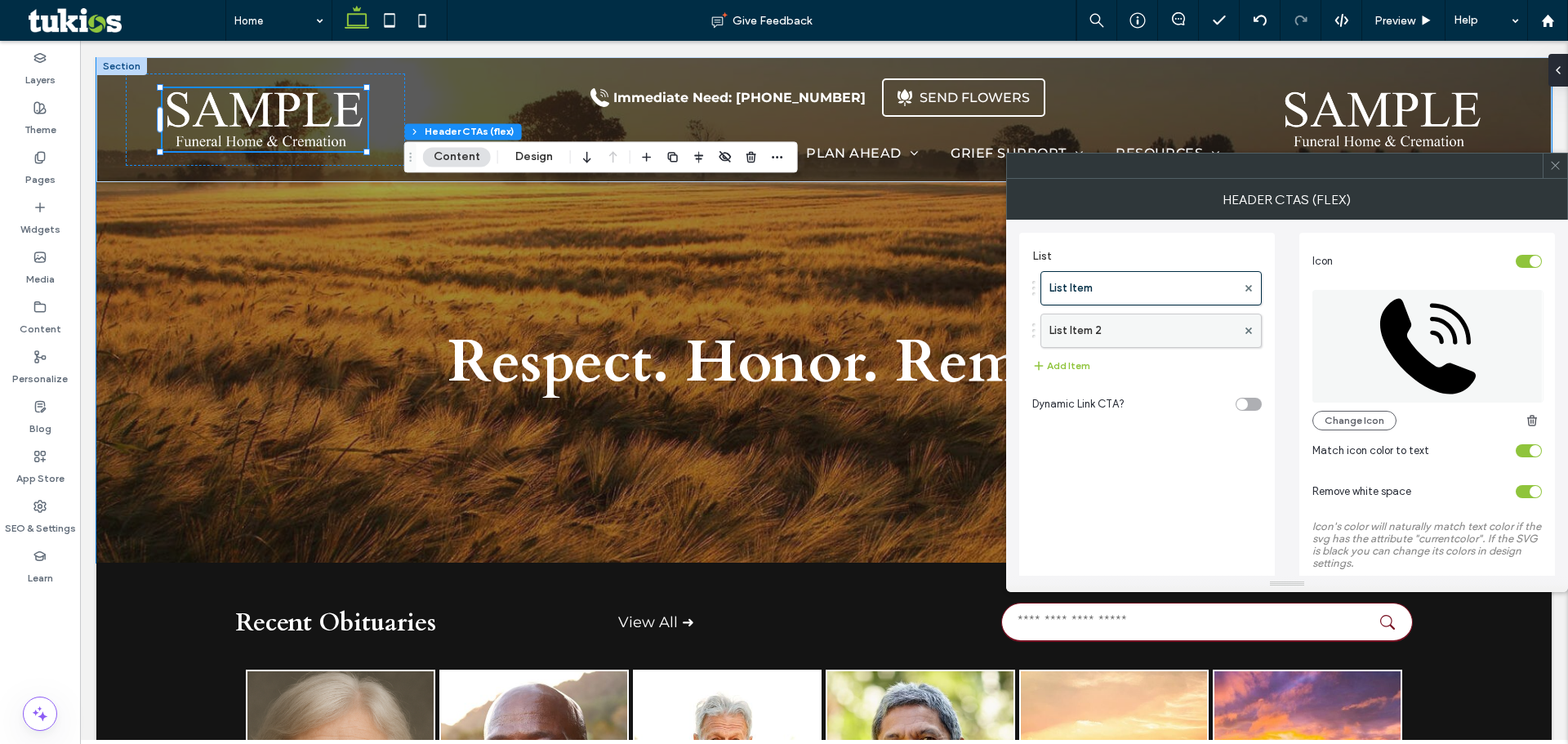
click at [1113, 324] on label "List Item 2" at bounding box center [1142, 330] width 187 height 33
click at [1063, 358] on button "Add Item" at bounding box center [1061, 366] width 58 height 20
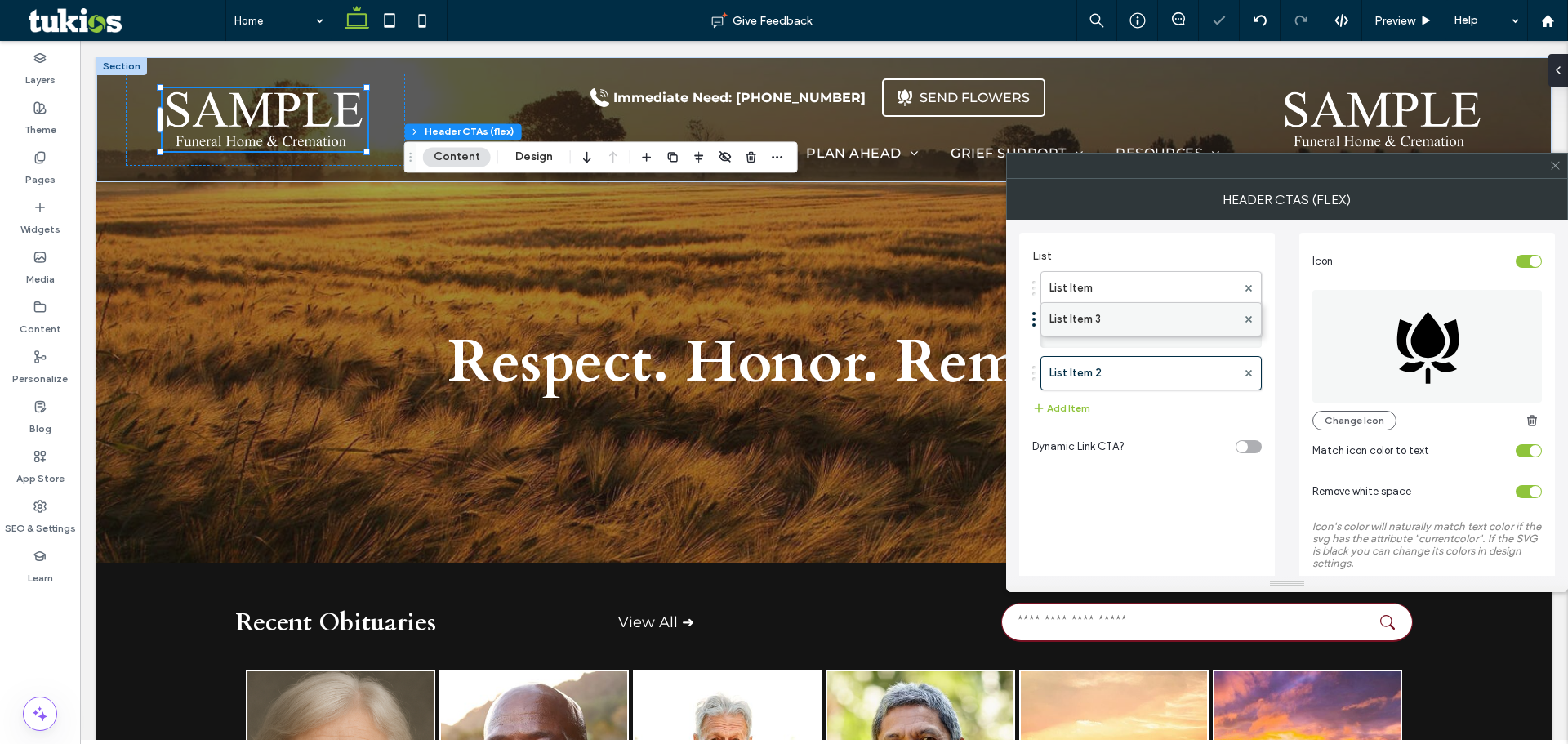
drag, startPoint x: 1099, startPoint y: 377, endPoint x: 1100, endPoint y: 315, distance: 62.0
click at [1100, 315] on label "List Item 2" at bounding box center [1142, 330] width 187 height 33
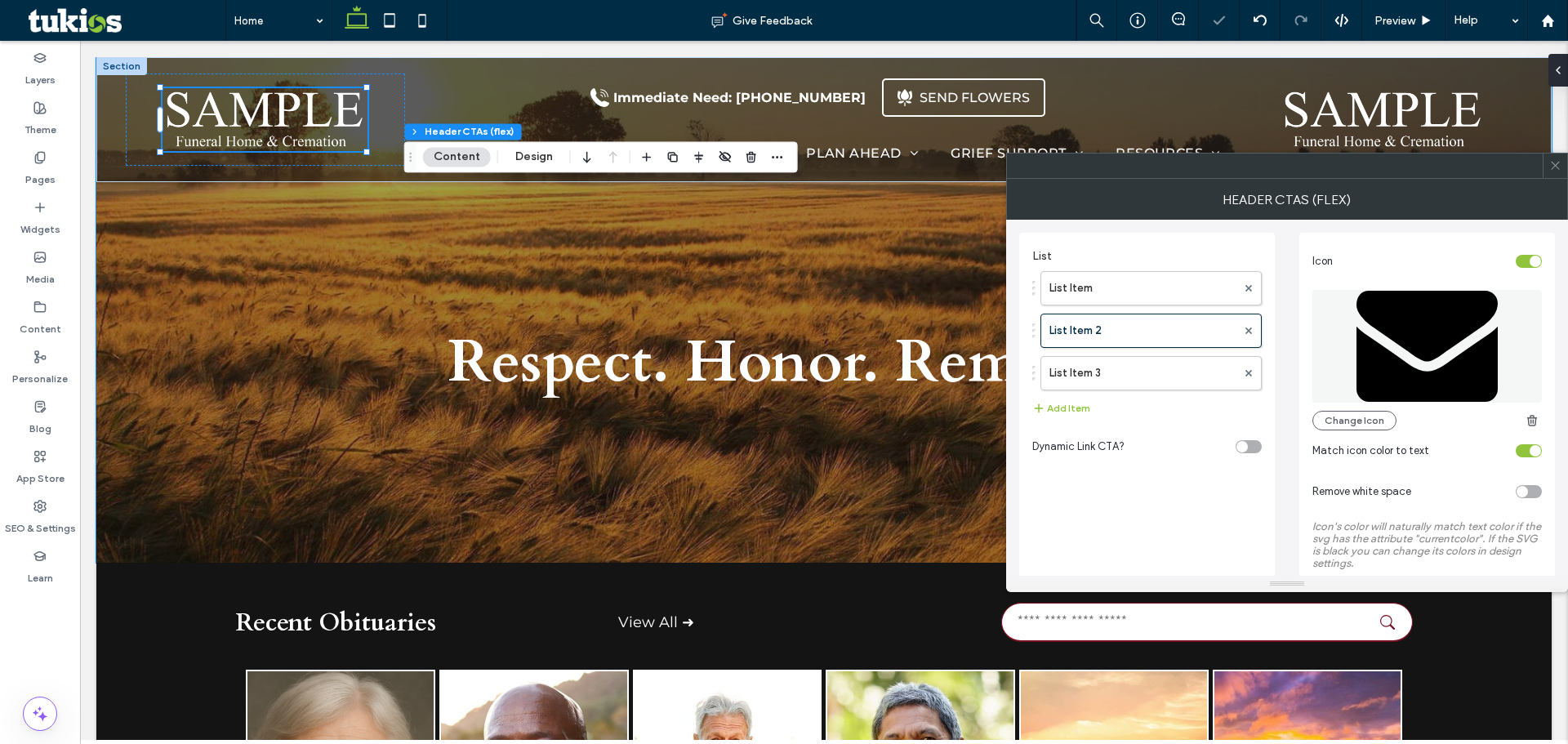
click at [1340, 407] on div "Change Icon" at bounding box center [1427, 356] width 229 height 149
click at [1339, 419] on button "Change Icon" at bounding box center [1354, 421] width 84 height 20
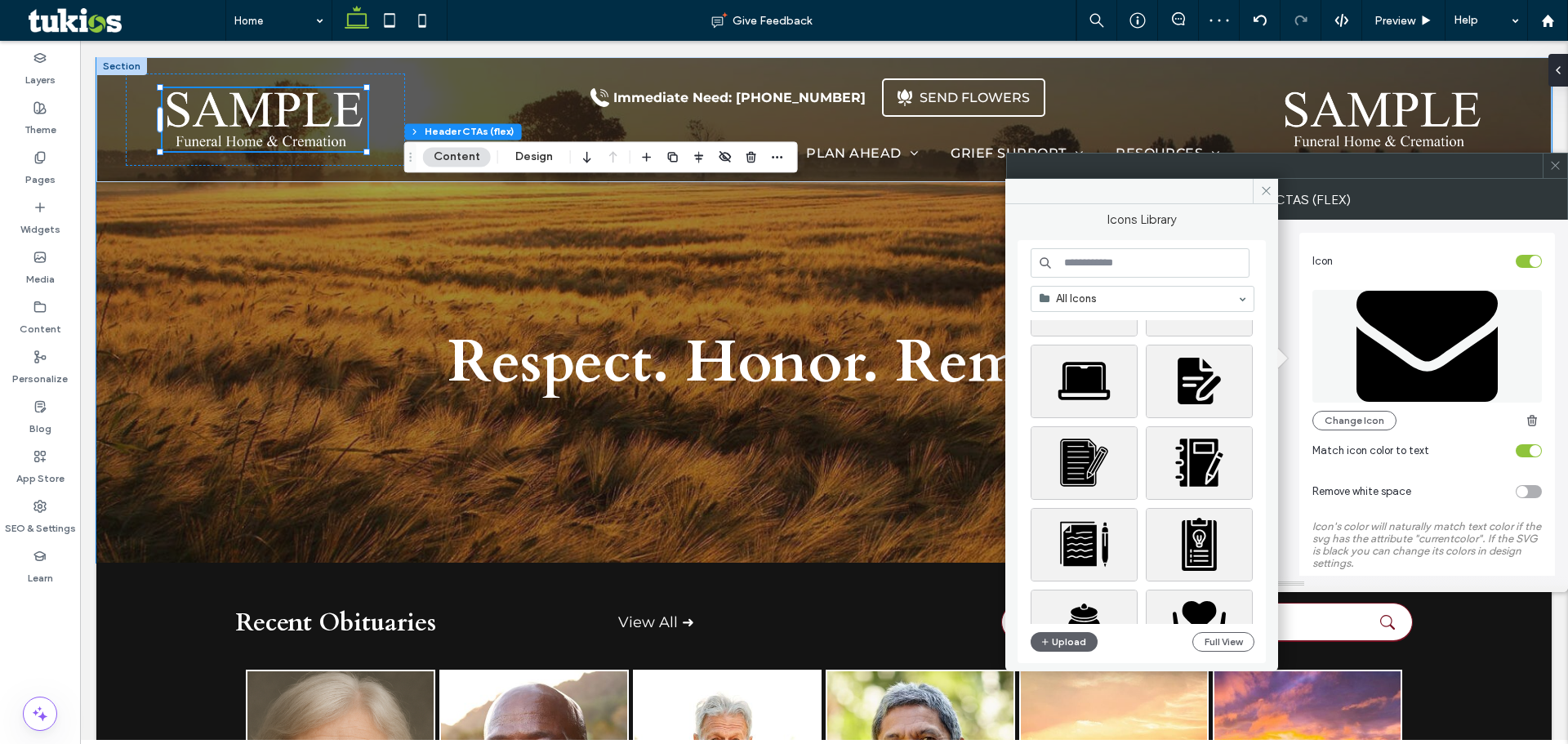
scroll to position [700, 0]
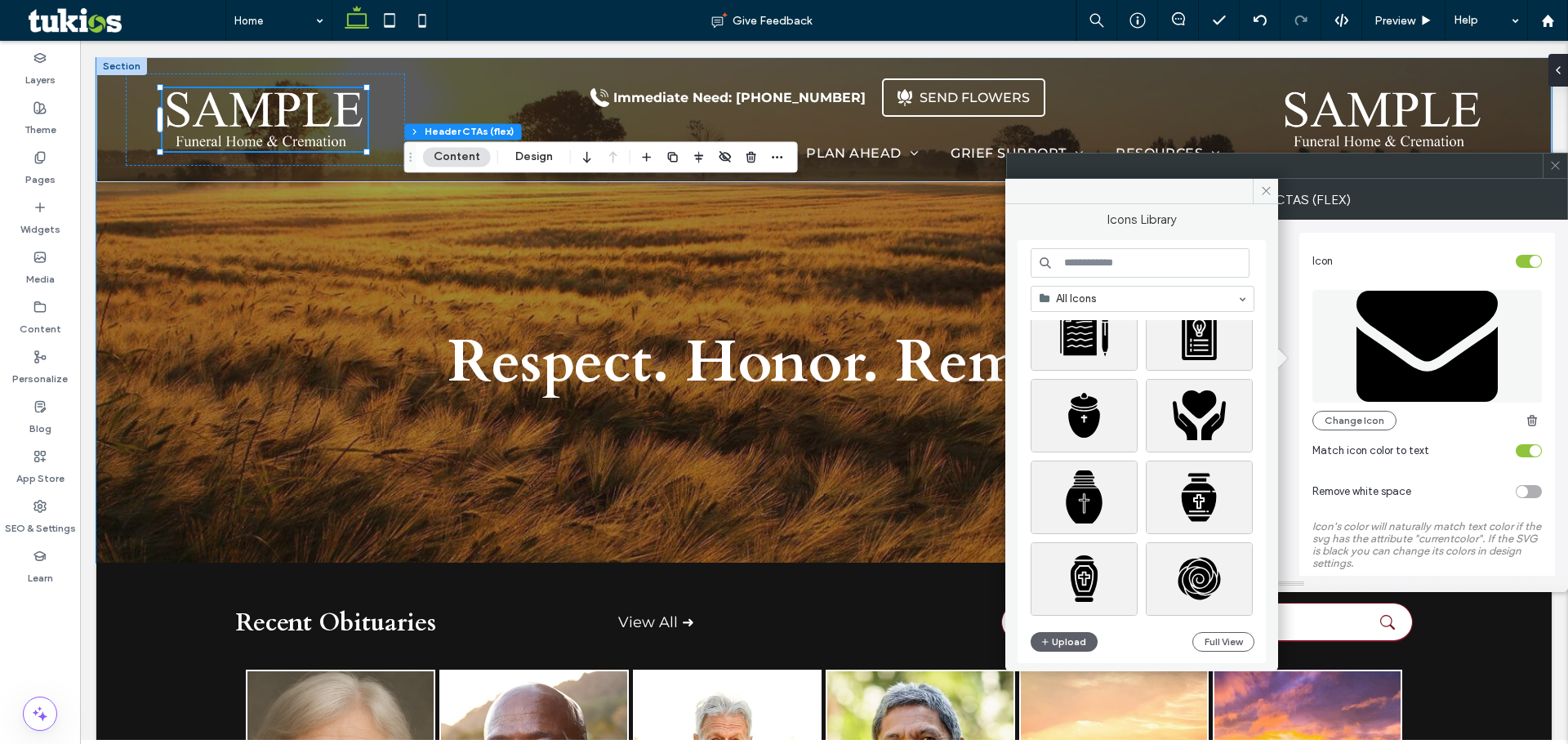
click at [1142, 262] on input at bounding box center [1140, 263] width 219 height 30
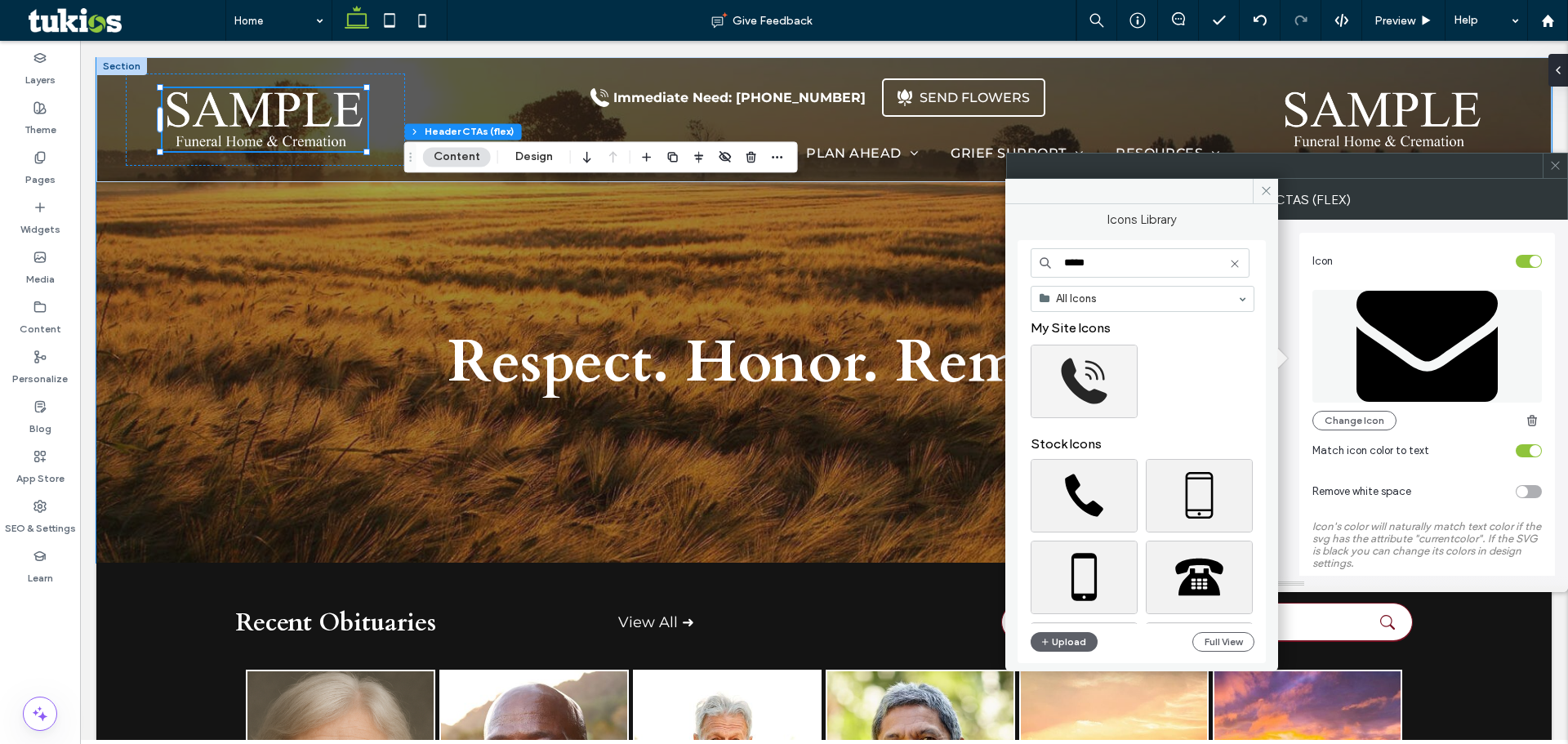
type input "*****"
click at [1080, 395] on div "Select" at bounding box center [1084, 381] width 107 height 73
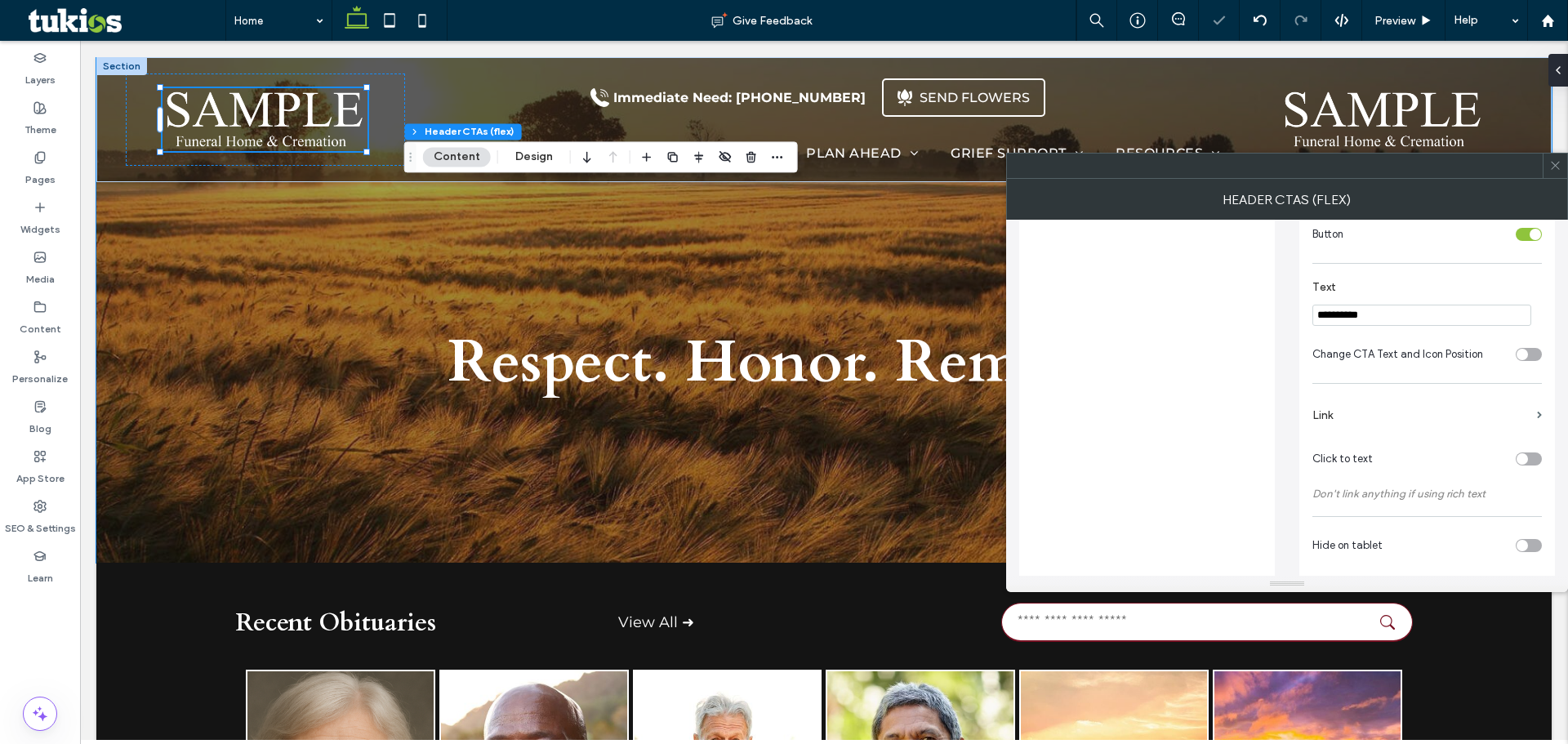
scroll to position [396, 0]
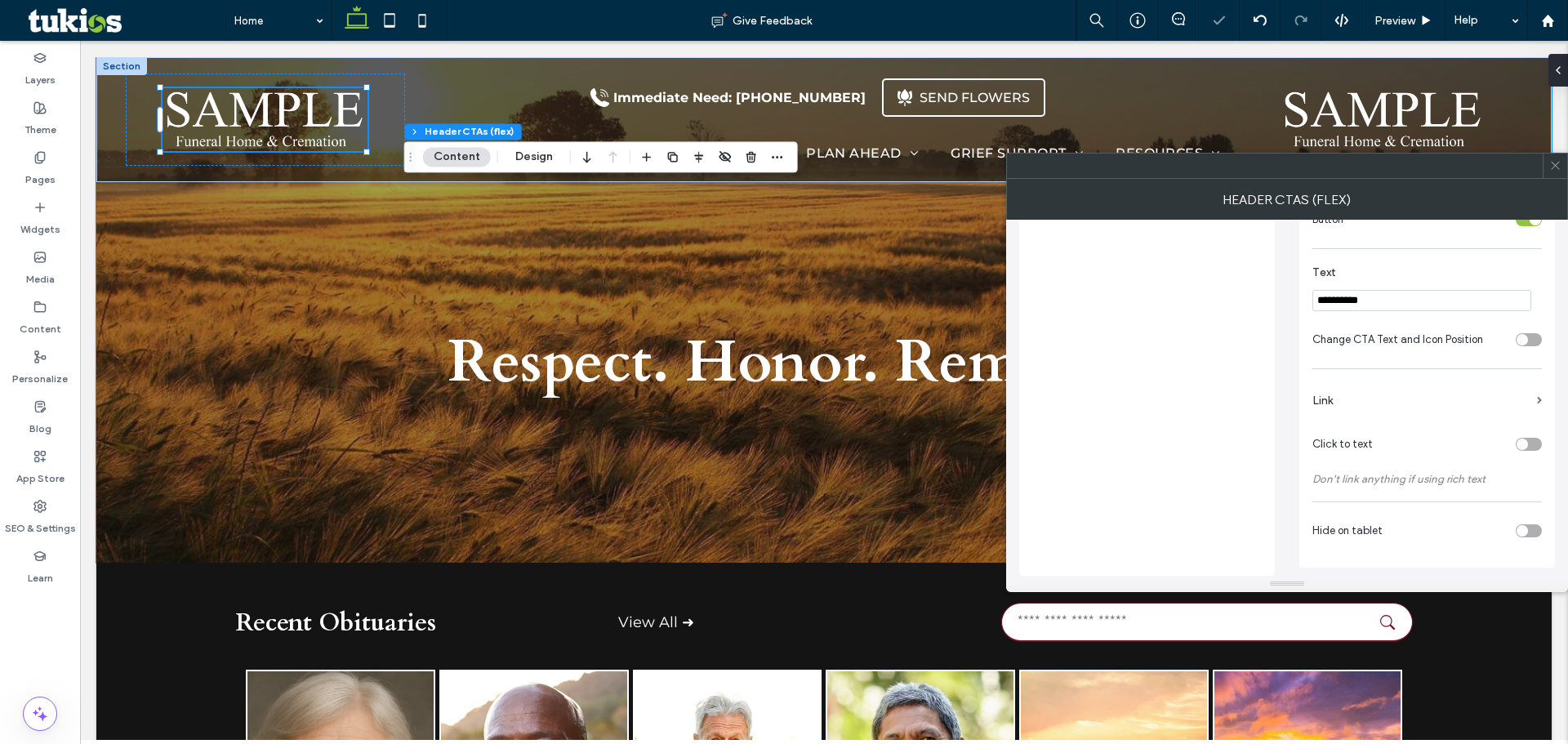
click at [1408, 291] on input "**********" at bounding box center [1422, 301] width 219 height 21
click at [1406, 291] on input "**********" at bounding box center [1422, 301] width 219 height 21
click at [1387, 301] on input "**********" at bounding box center [1422, 301] width 219 height 21
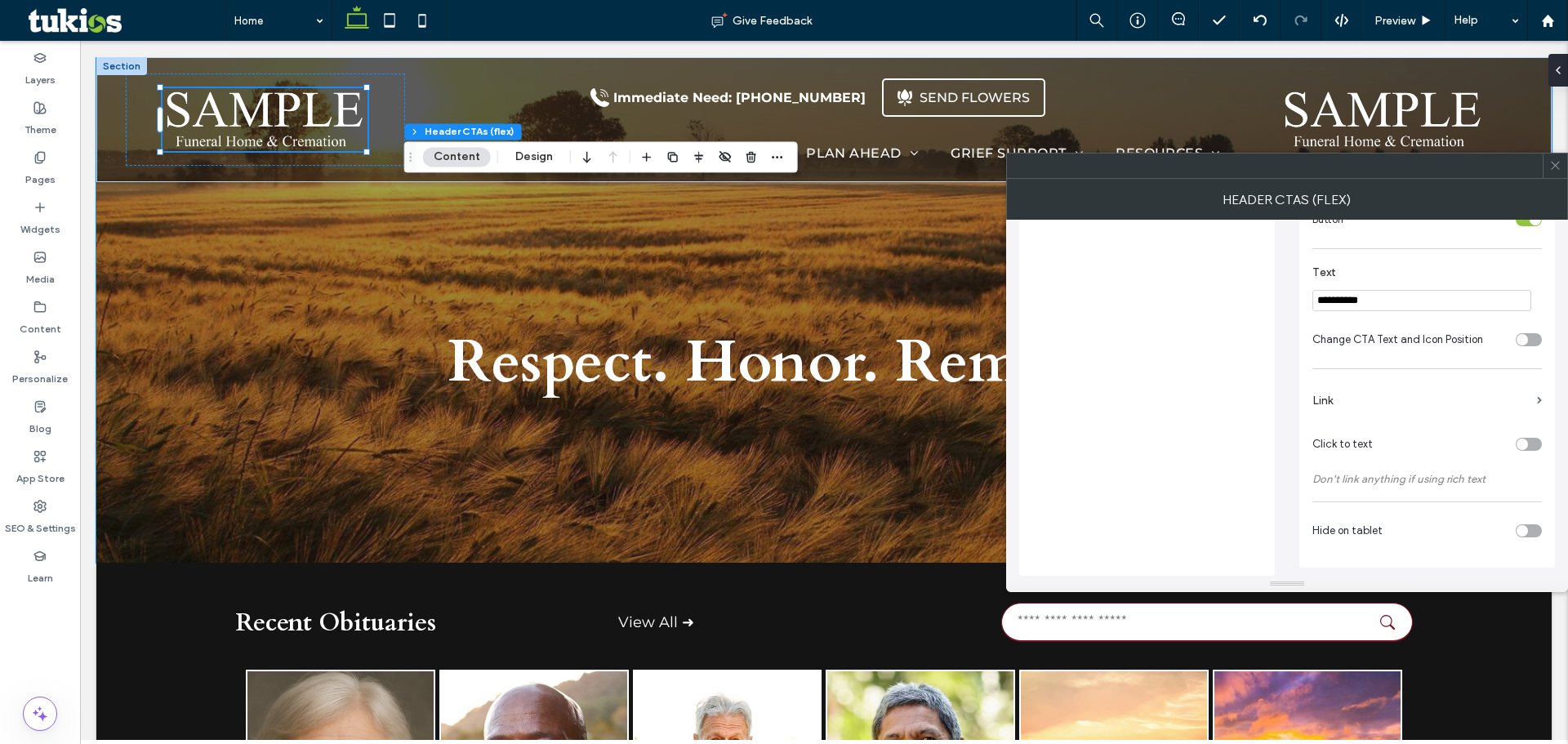
click at [1387, 301] on input "**********" at bounding box center [1422, 301] width 219 height 21
type input "**********"
click at [1414, 396] on label "Link" at bounding box center [1421, 400] width 218 height 30
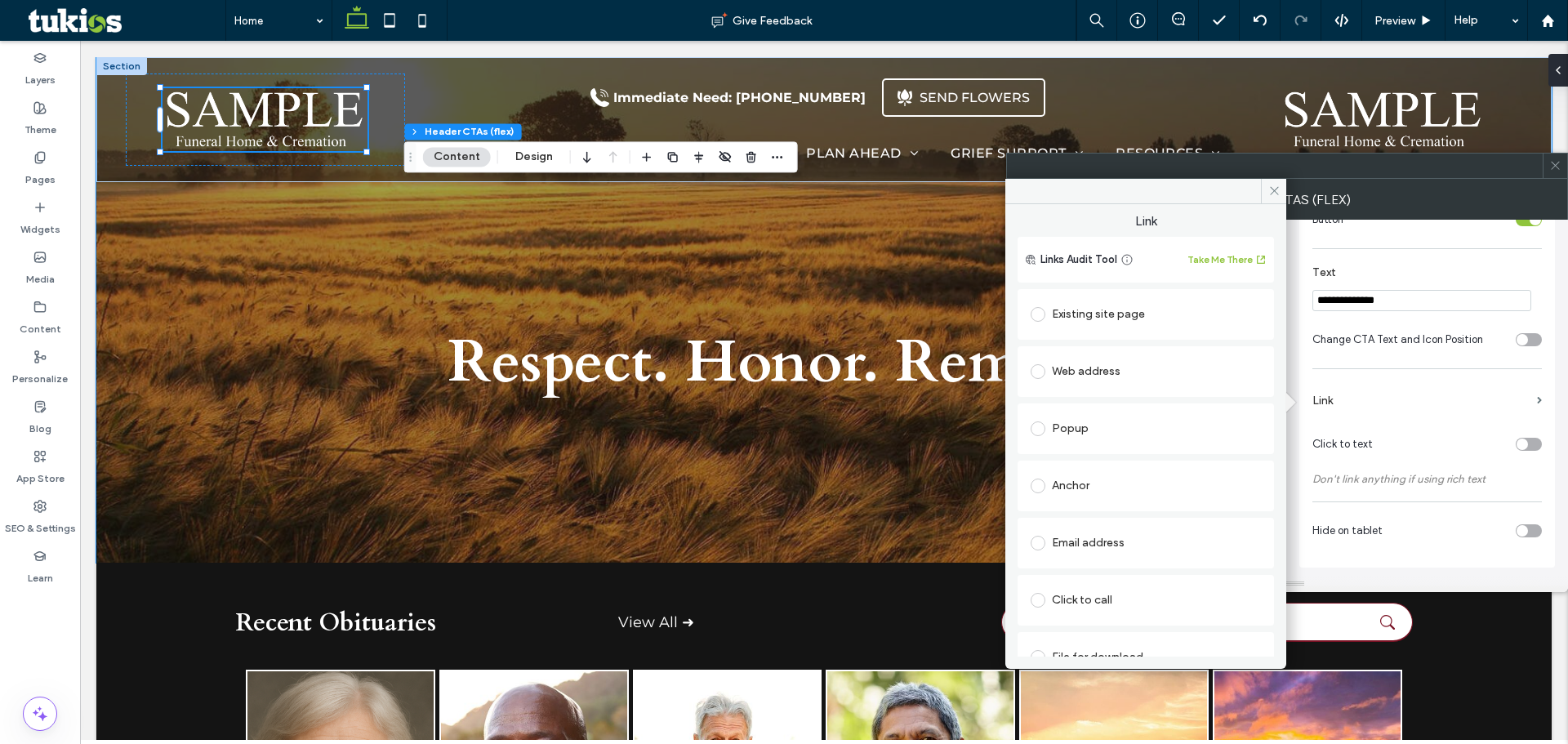
click at [1112, 588] on div "Click to call" at bounding box center [1145, 600] width 230 height 26
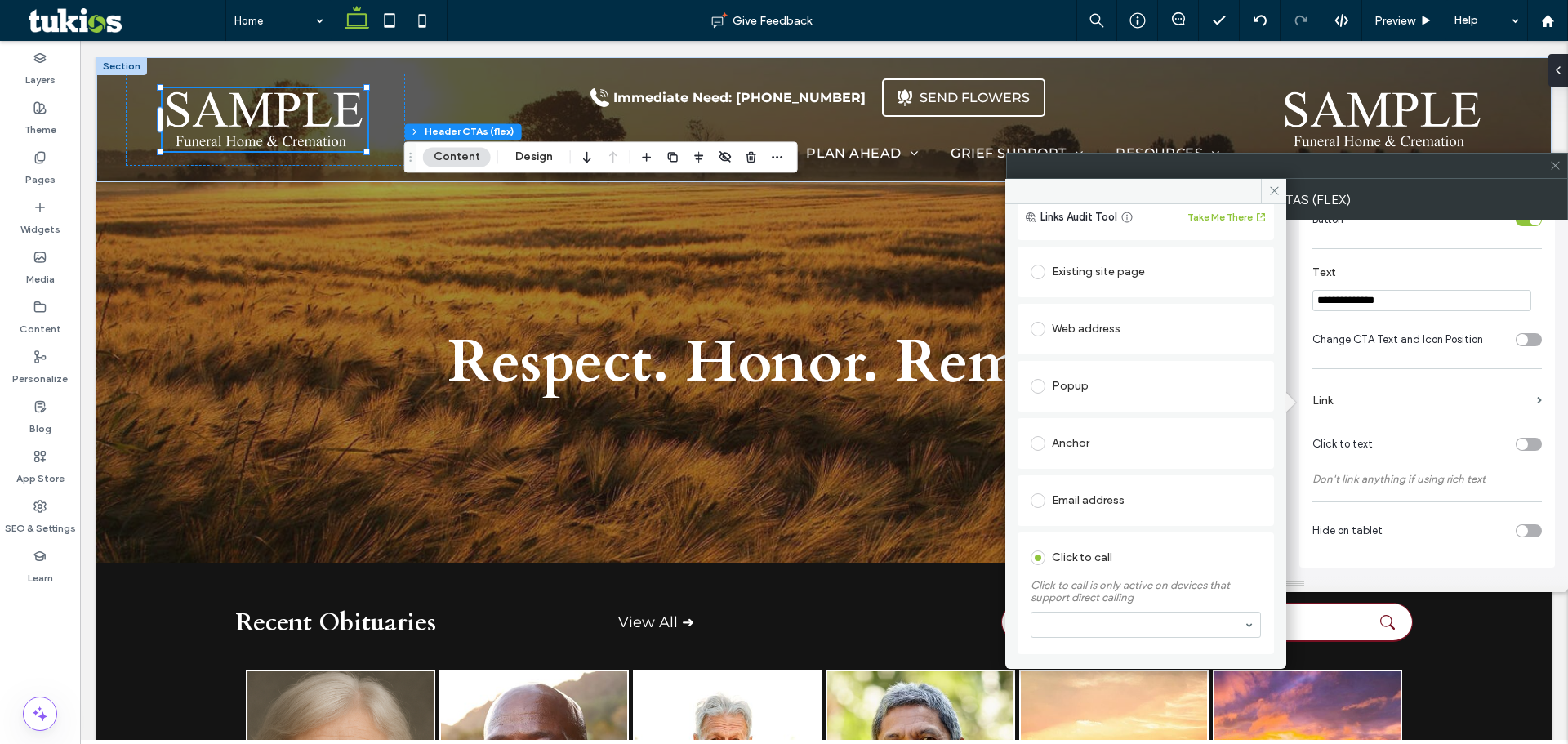
scroll to position [97, 0]
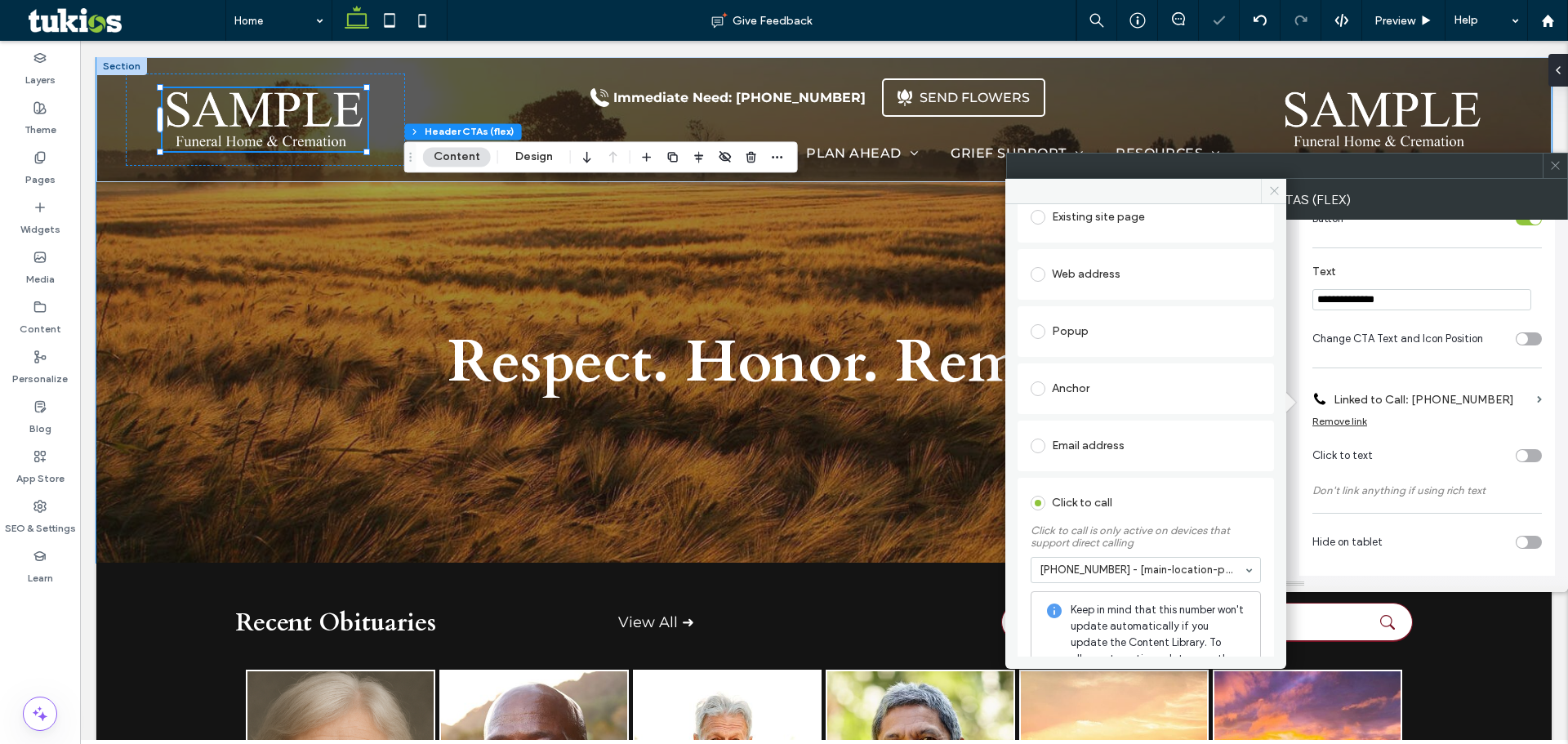
drag, startPoint x: 1269, startPoint y: 196, endPoint x: 1319, endPoint y: 192, distance: 50.2
click at [1270, 195] on icon at bounding box center [1274, 190] width 12 height 12
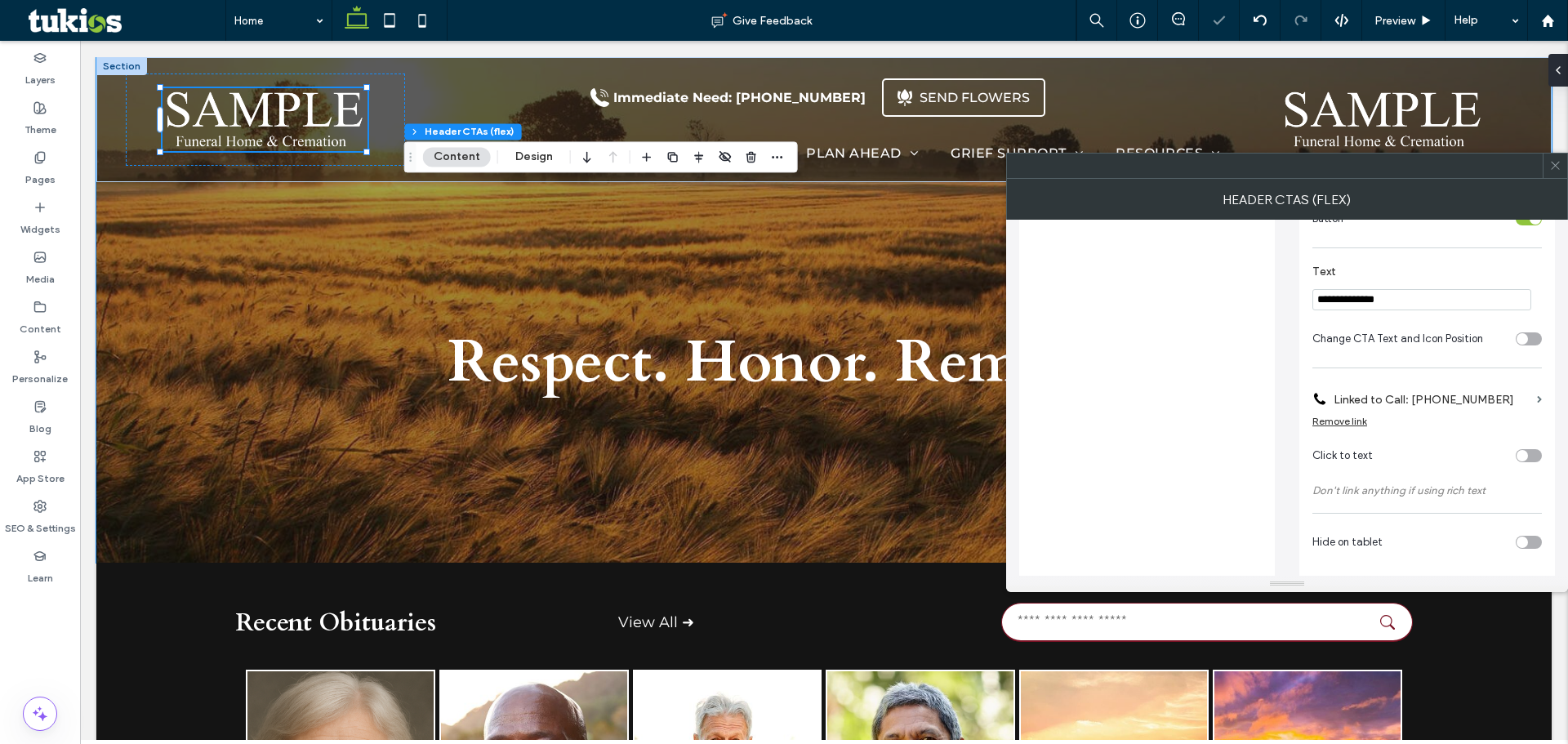
click at [1551, 171] on div at bounding box center [1555, 166] width 25 height 25
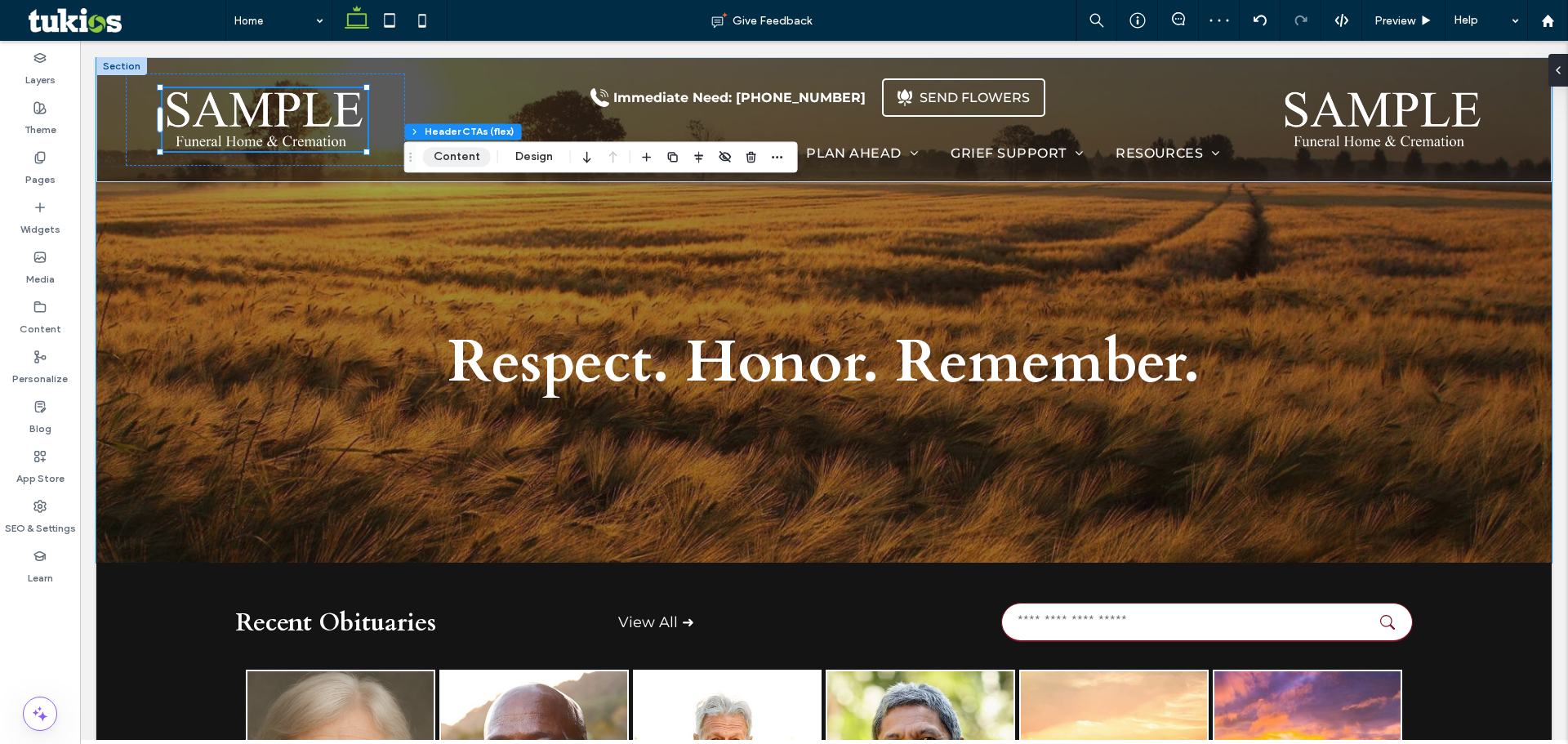
click at [460, 162] on button "Content" at bounding box center [456, 157] width 67 height 20
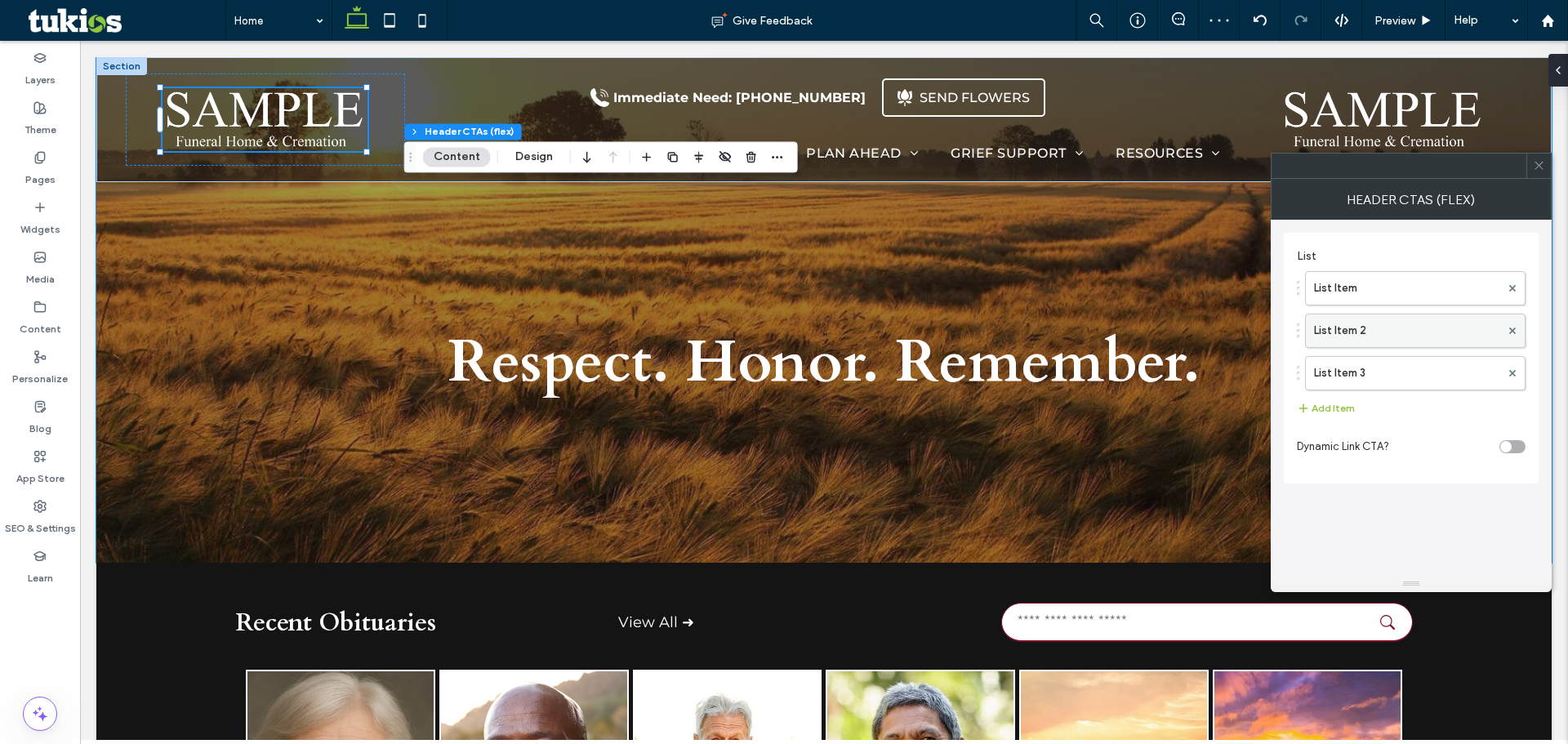
click at [1375, 331] on label "List Item 2" at bounding box center [1407, 330] width 186 height 33
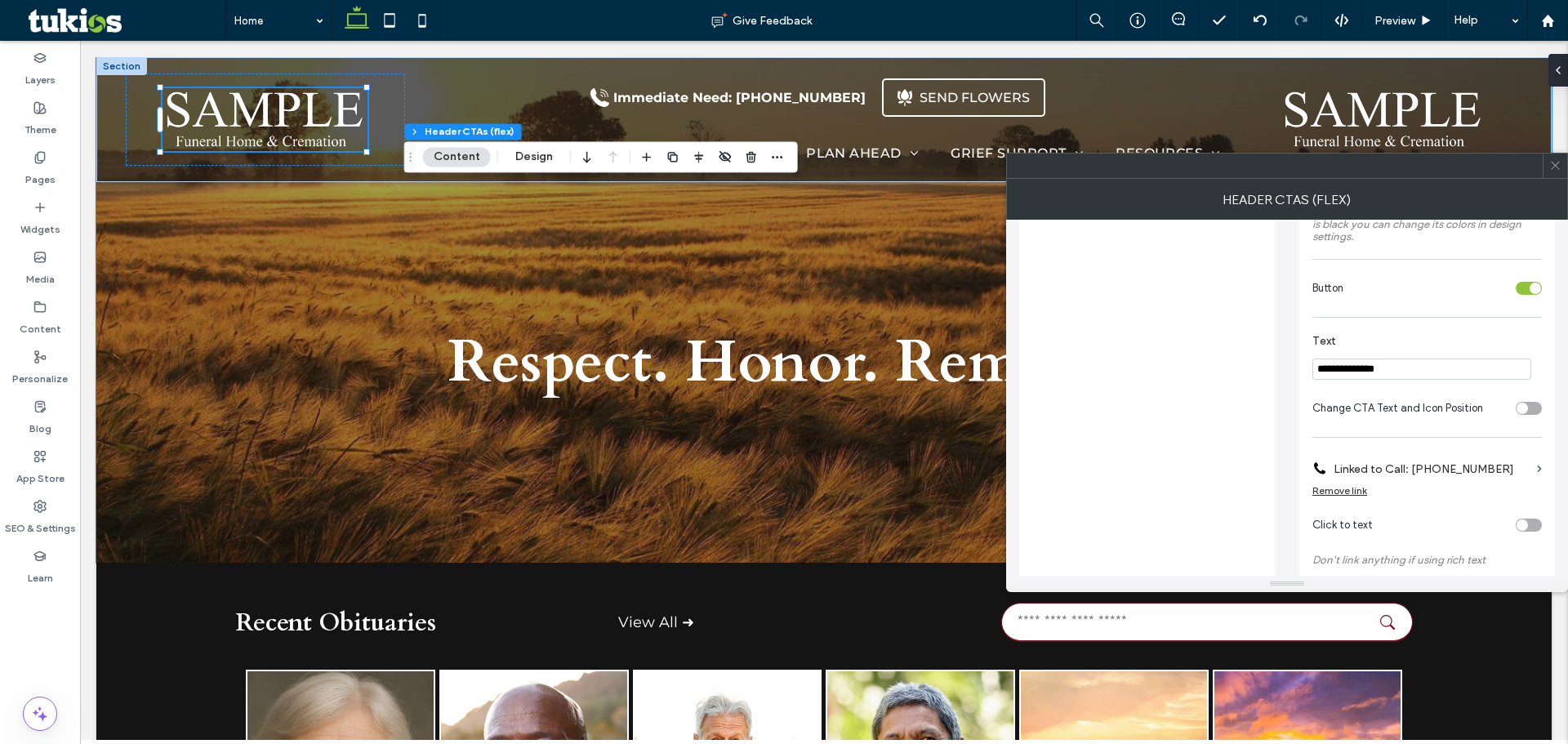
scroll to position [245, 0]
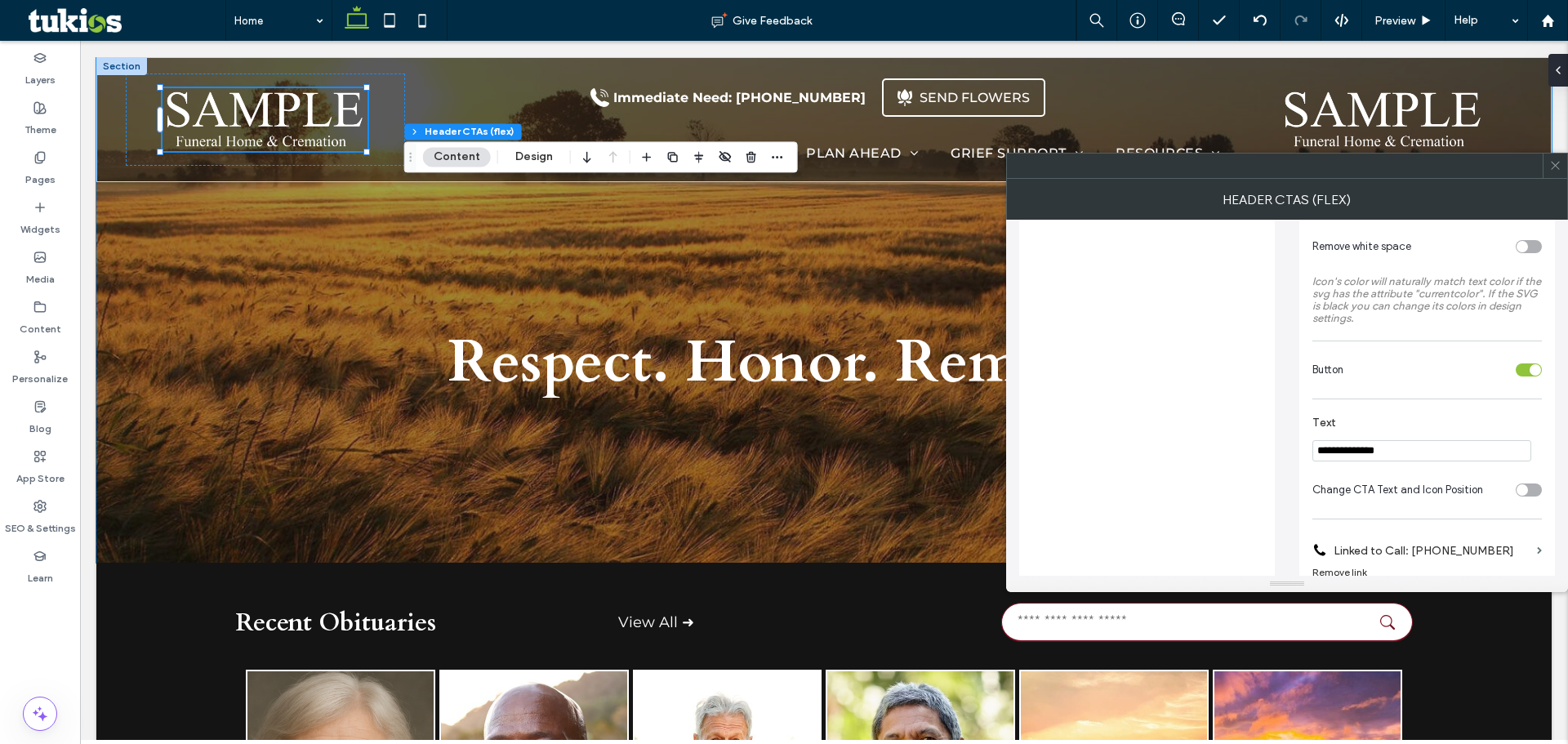
click at [1528, 367] on div "toggle" at bounding box center [1529, 370] width 26 height 13
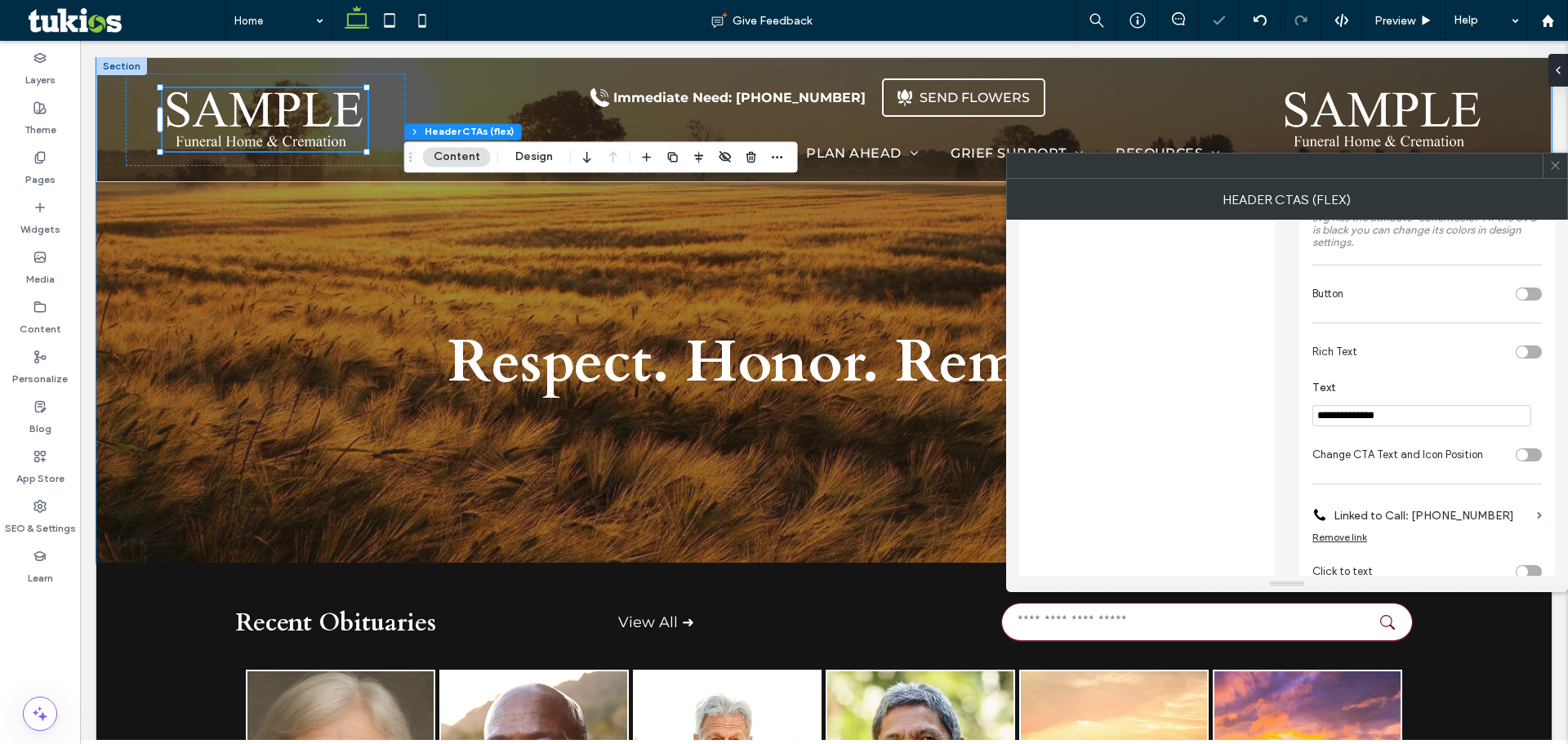
scroll to position [409, 0]
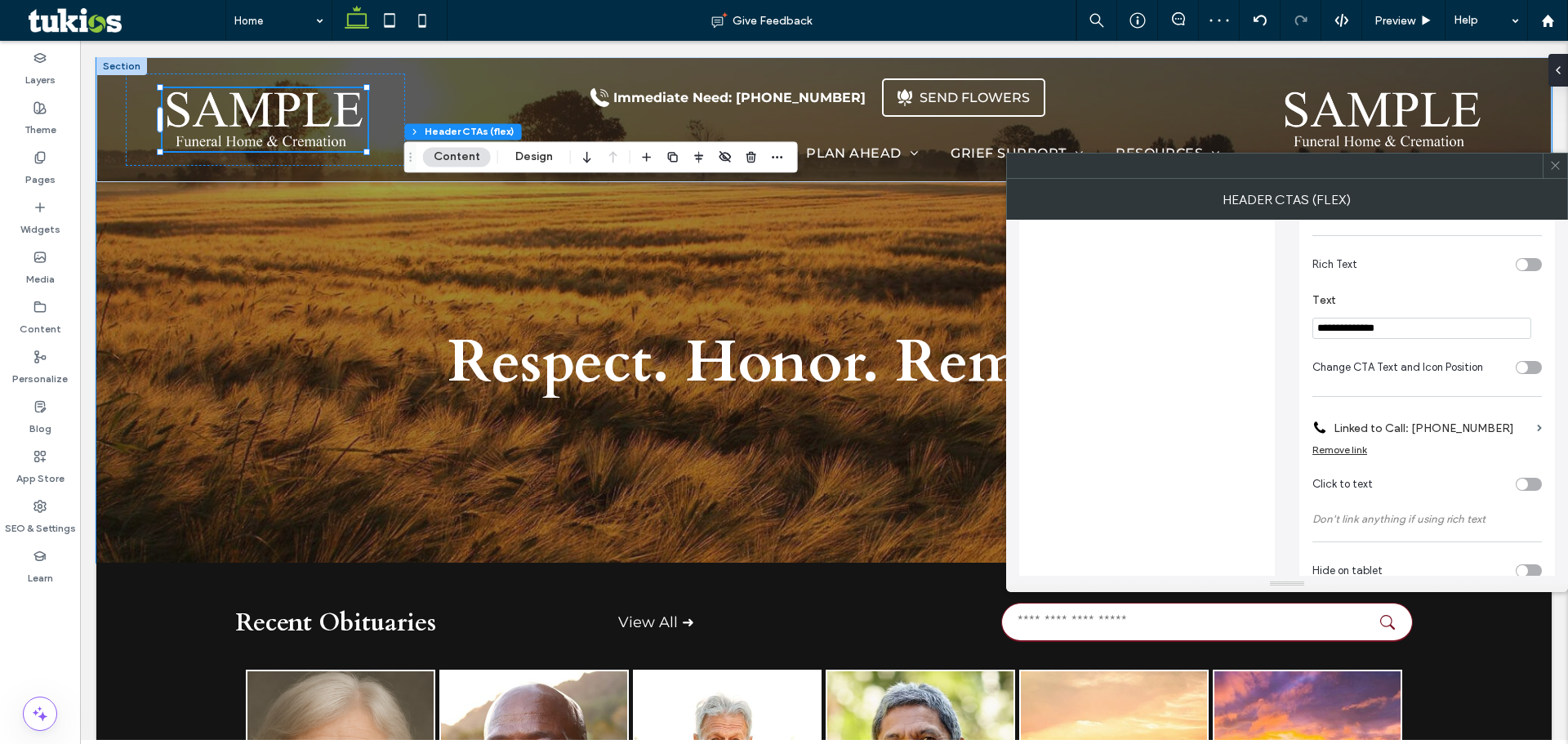
click at [1321, 332] on input "**********" at bounding box center [1422, 328] width 219 height 21
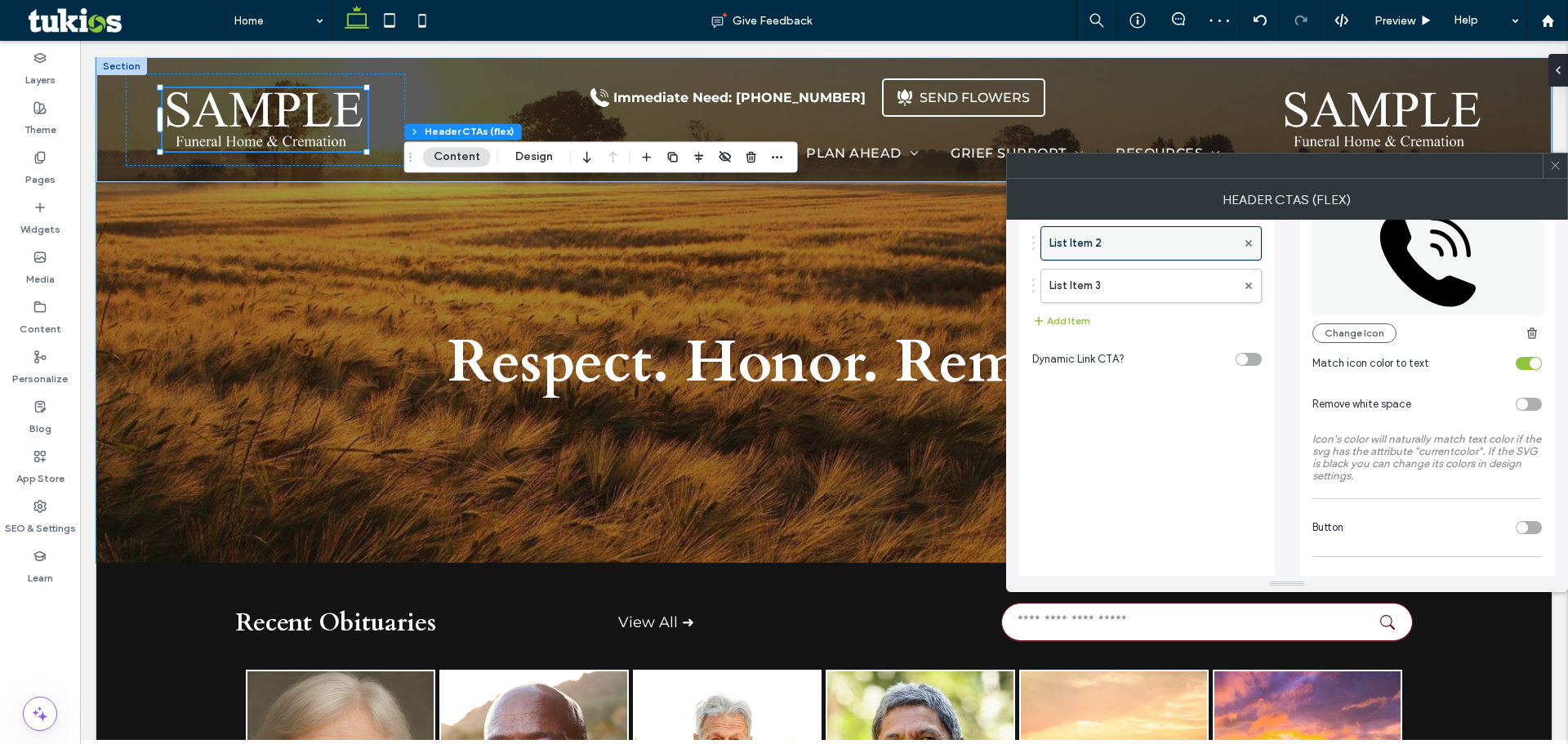
scroll to position [0, 0]
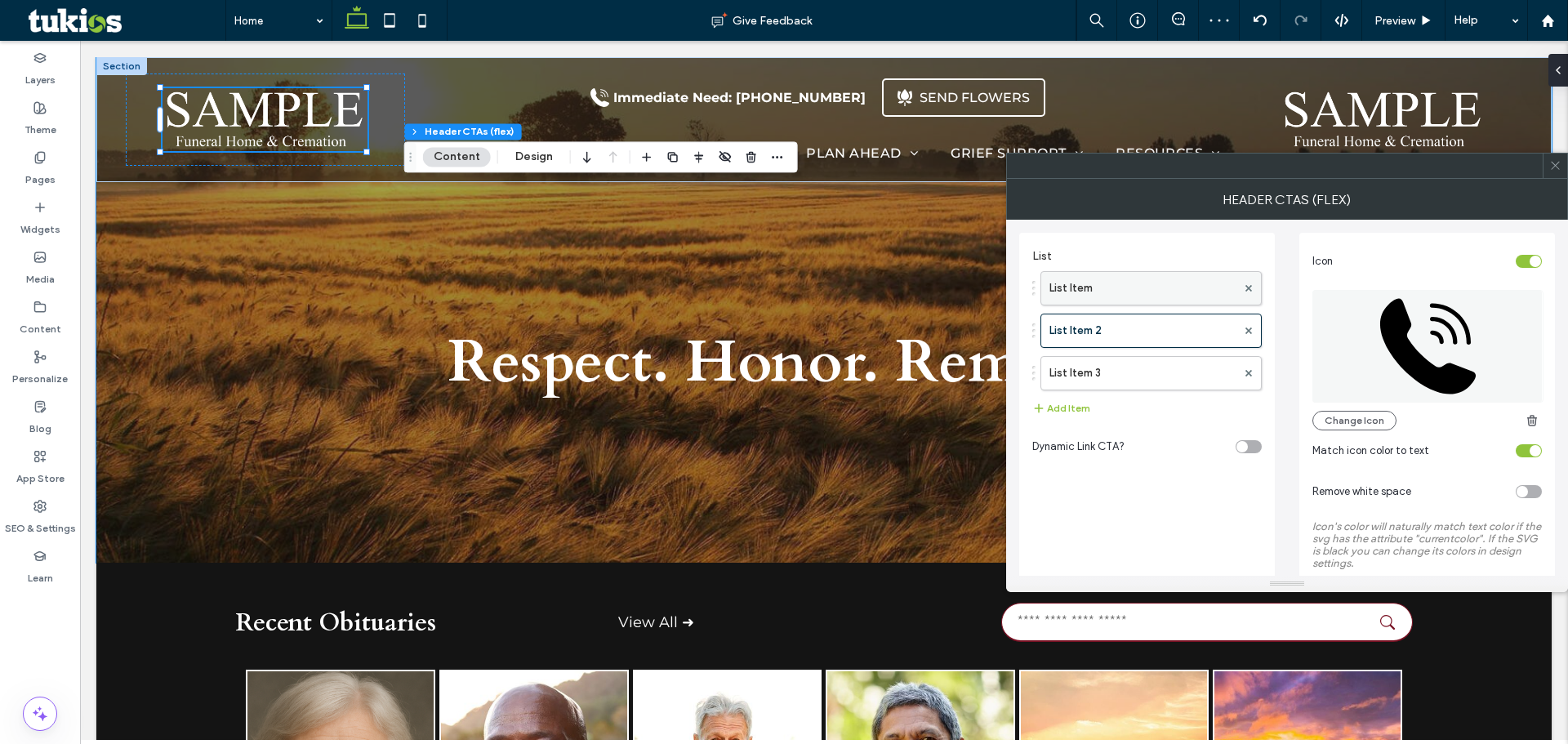
type input "**********"
click at [1108, 299] on label "List Item" at bounding box center [1142, 289] width 187 height 33
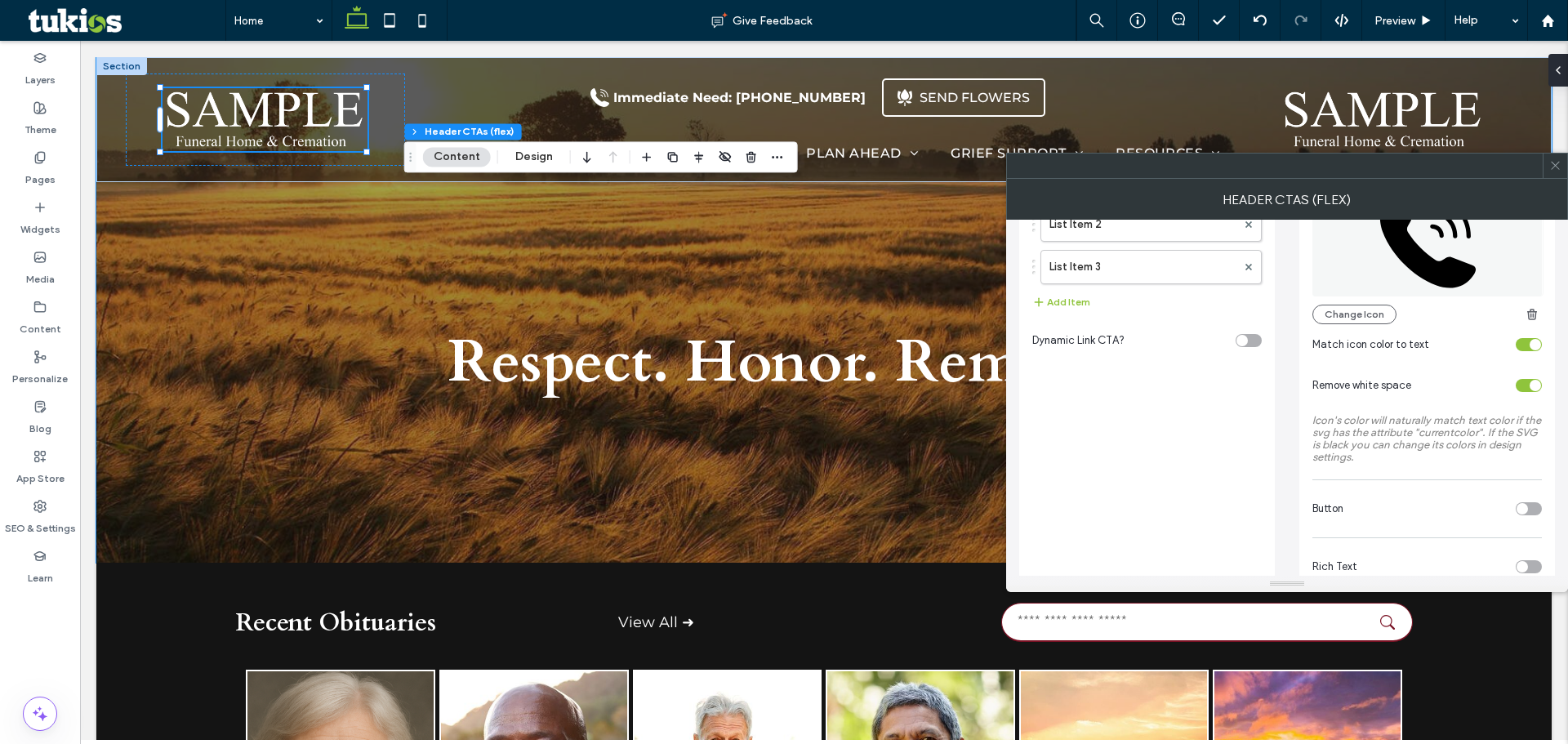
scroll to position [245, 0]
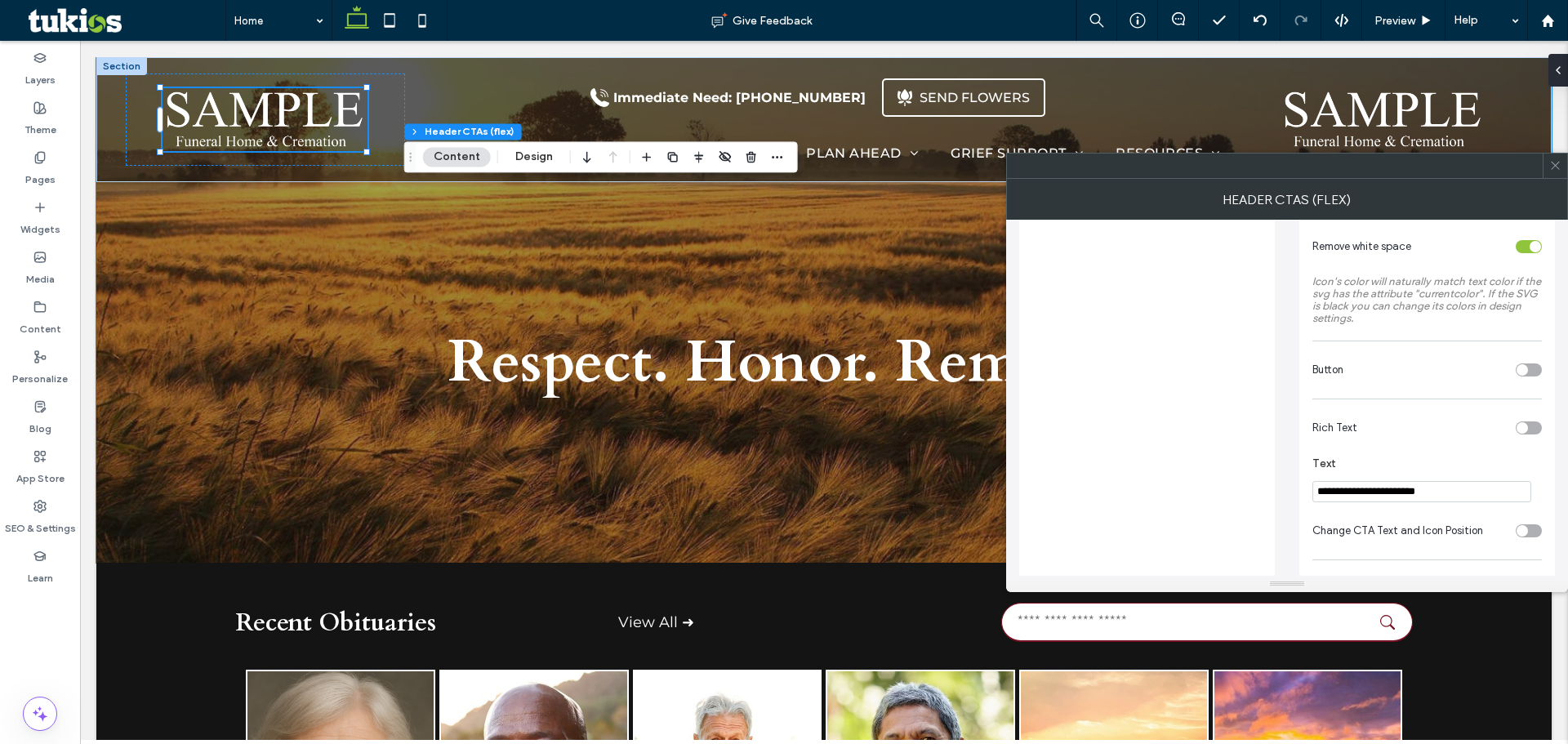
drag, startPoint x: 1369, startPoint y: 495, endPoint x: 1260, endPoint y: 492, distance: 109.0
click at [1261, 492] on div "**********" at bounding box center [1286, 377] width 535 height 804
type input "**********"
click at [1556, 174] on span at bounding box center [1555, 166] width 12 height 25
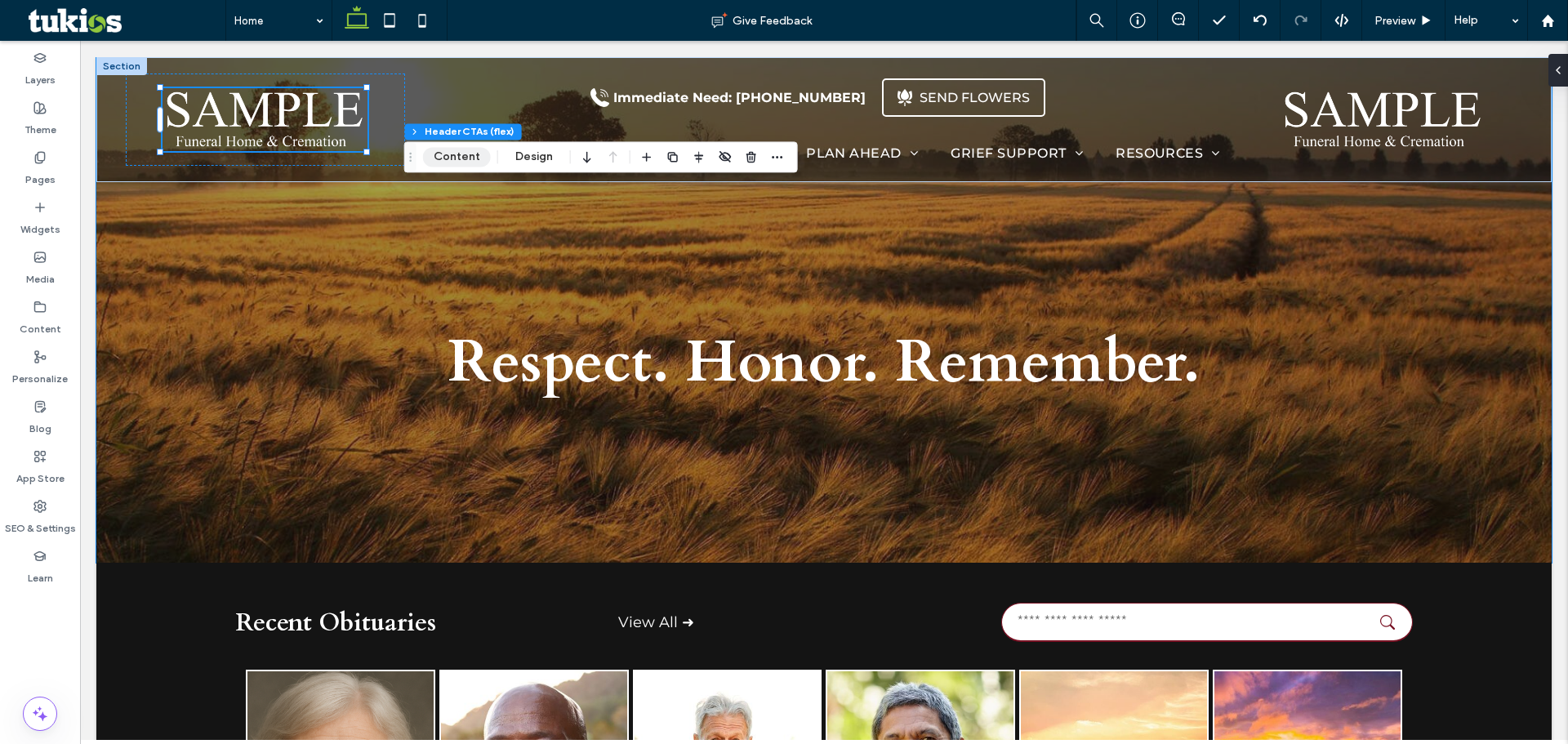
click at [474, 156] on button "Content" at bounding box center [456, 157] width 67 height 20
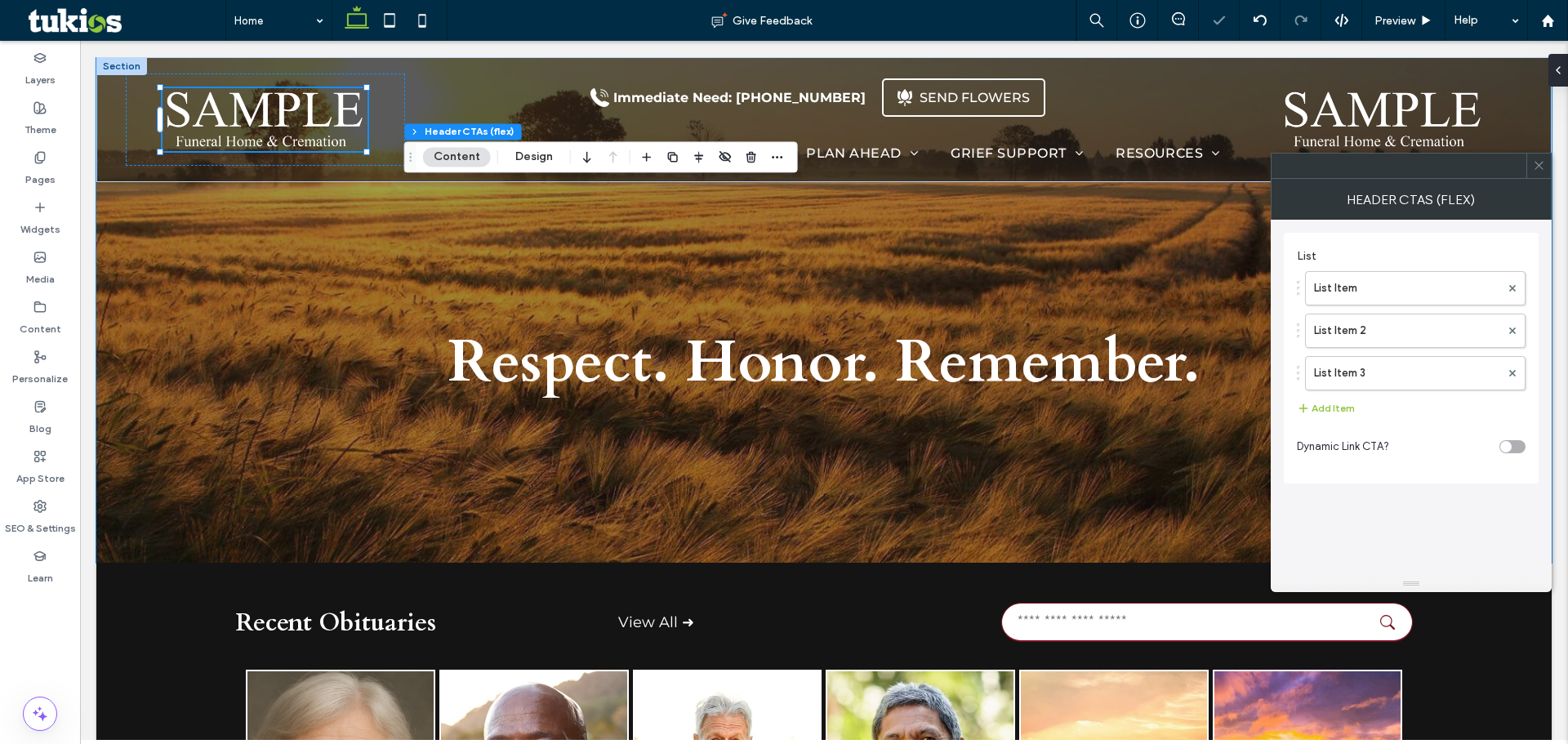
click at [1541, 173] on span at bounding box center [1538, 166] width 12 height 25
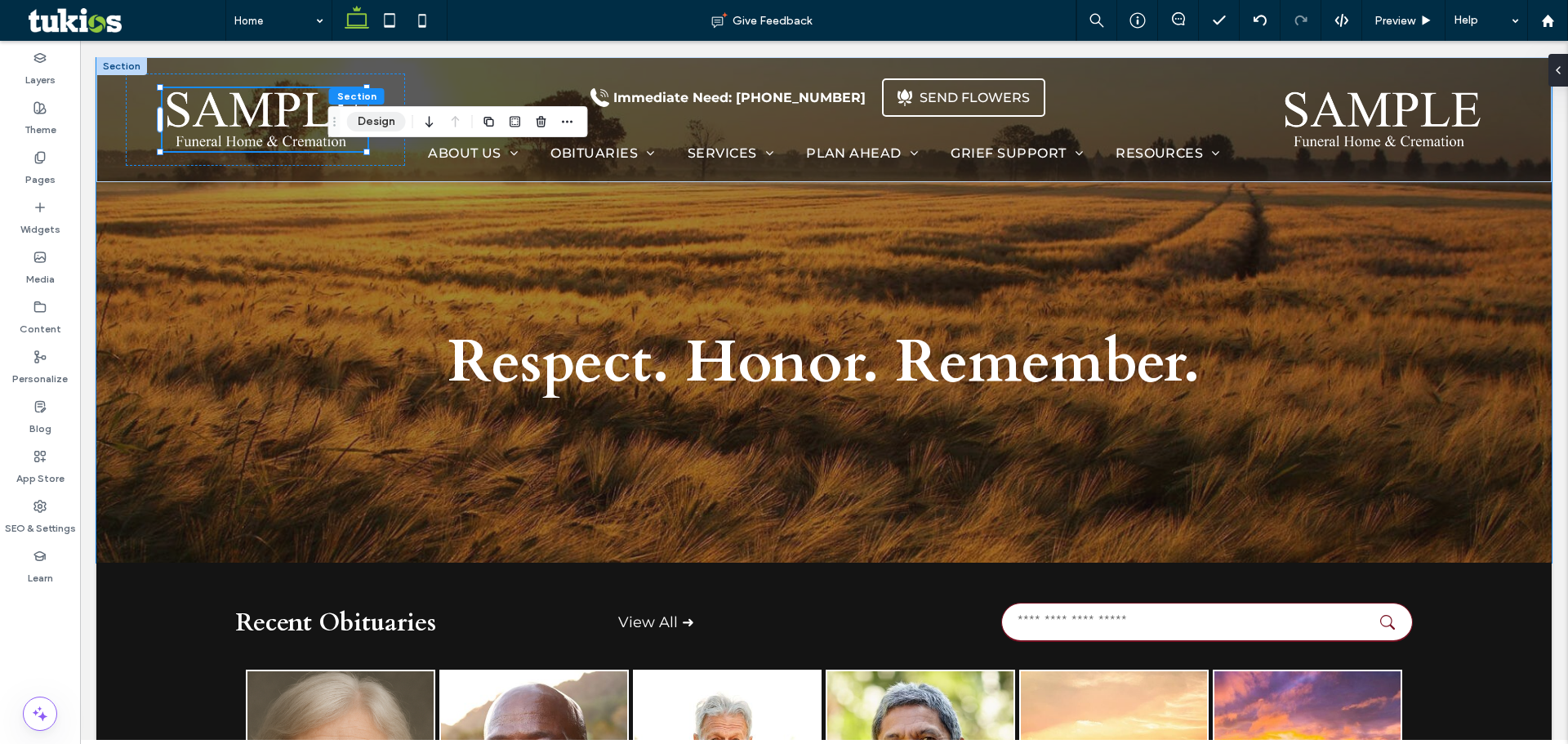
click at [395, 127] on button "Design" at bounding box center [377, 122] width 59 height 20
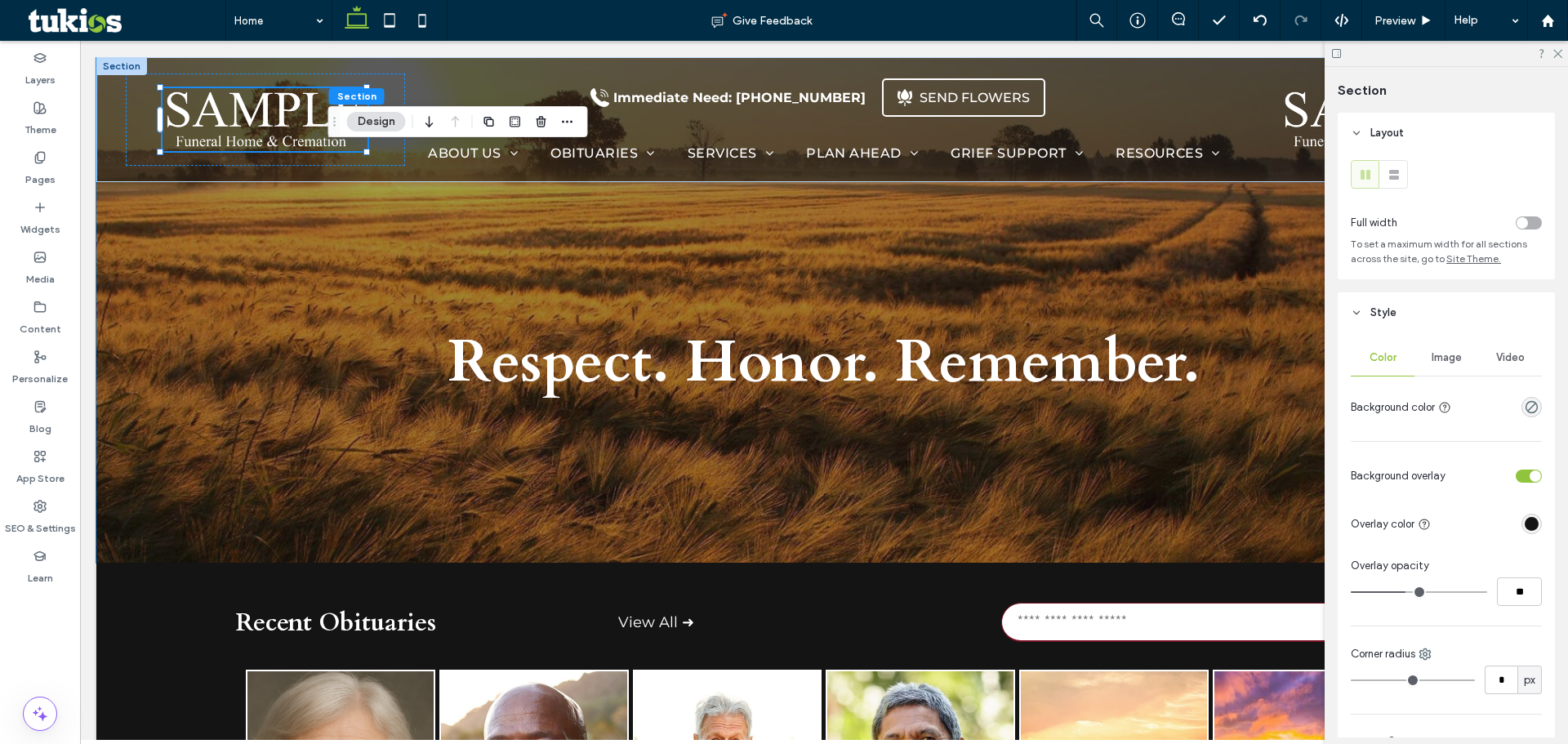
click at [1436, 348] on div "Image" at bounding box center [1445, 358] width 63 height 36
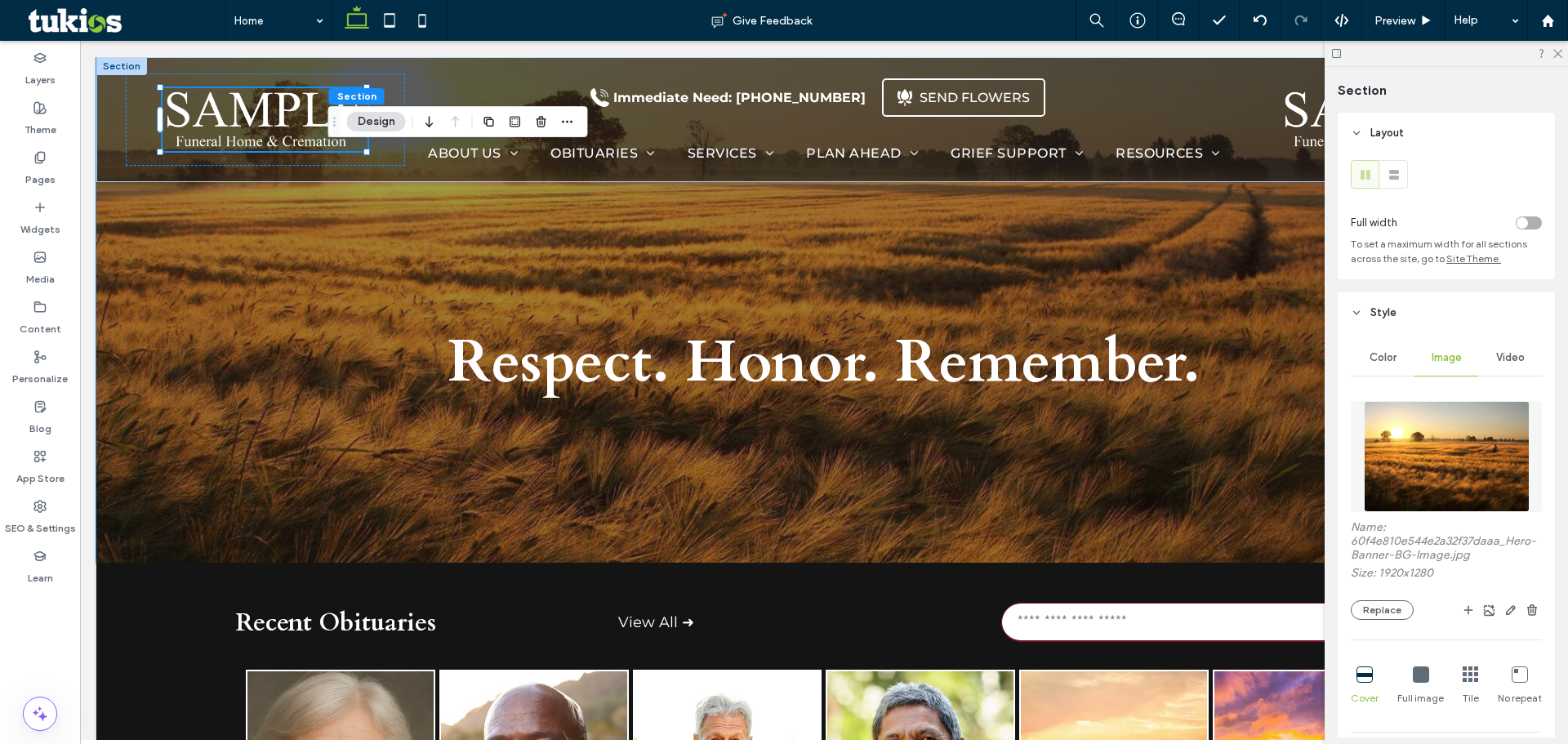
click at [1440, 437] on img at bounding box center [1447, 456] width 166 height 111
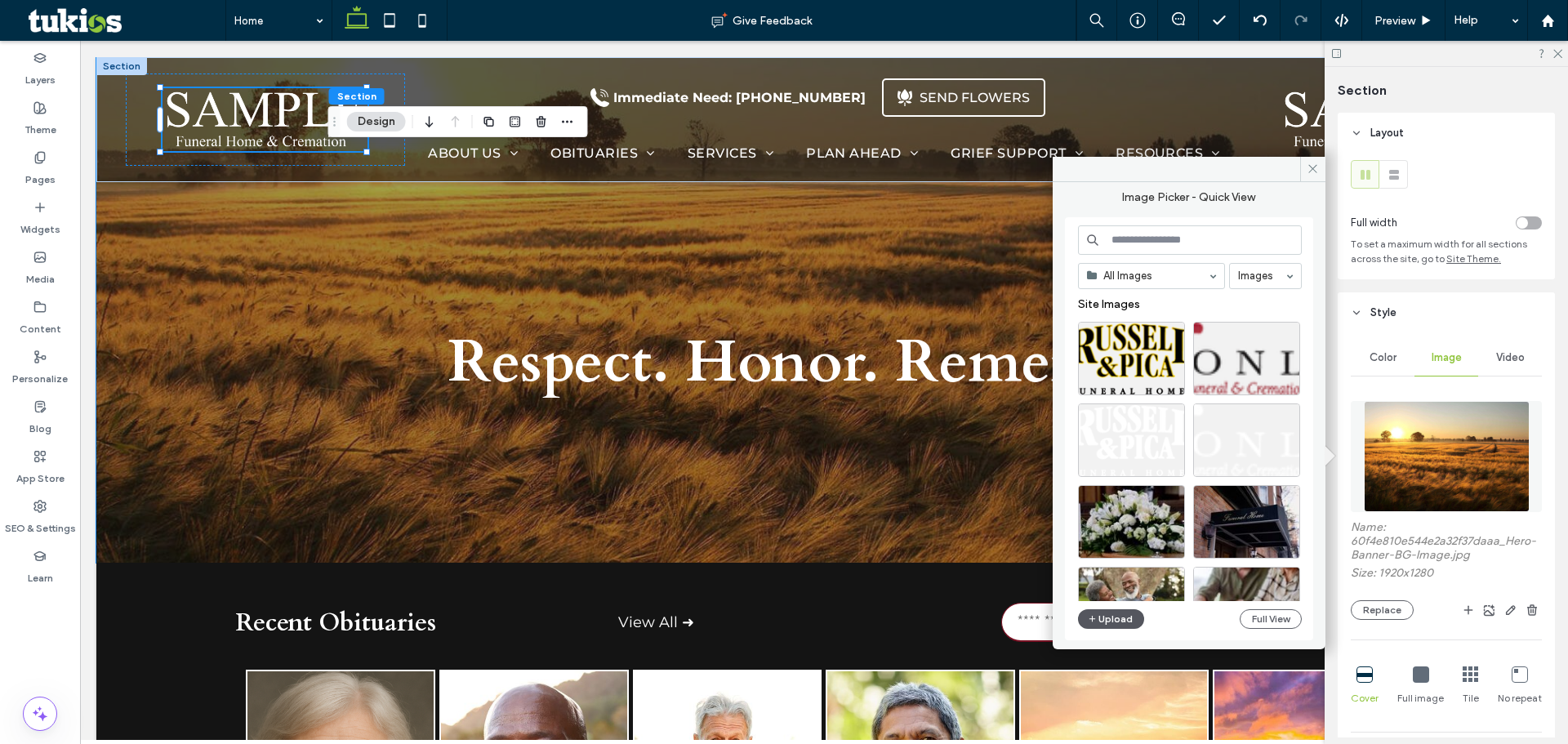
click at [1126, 618] on button "Upload" at bounding box center [1111, 619] width 67 height 20
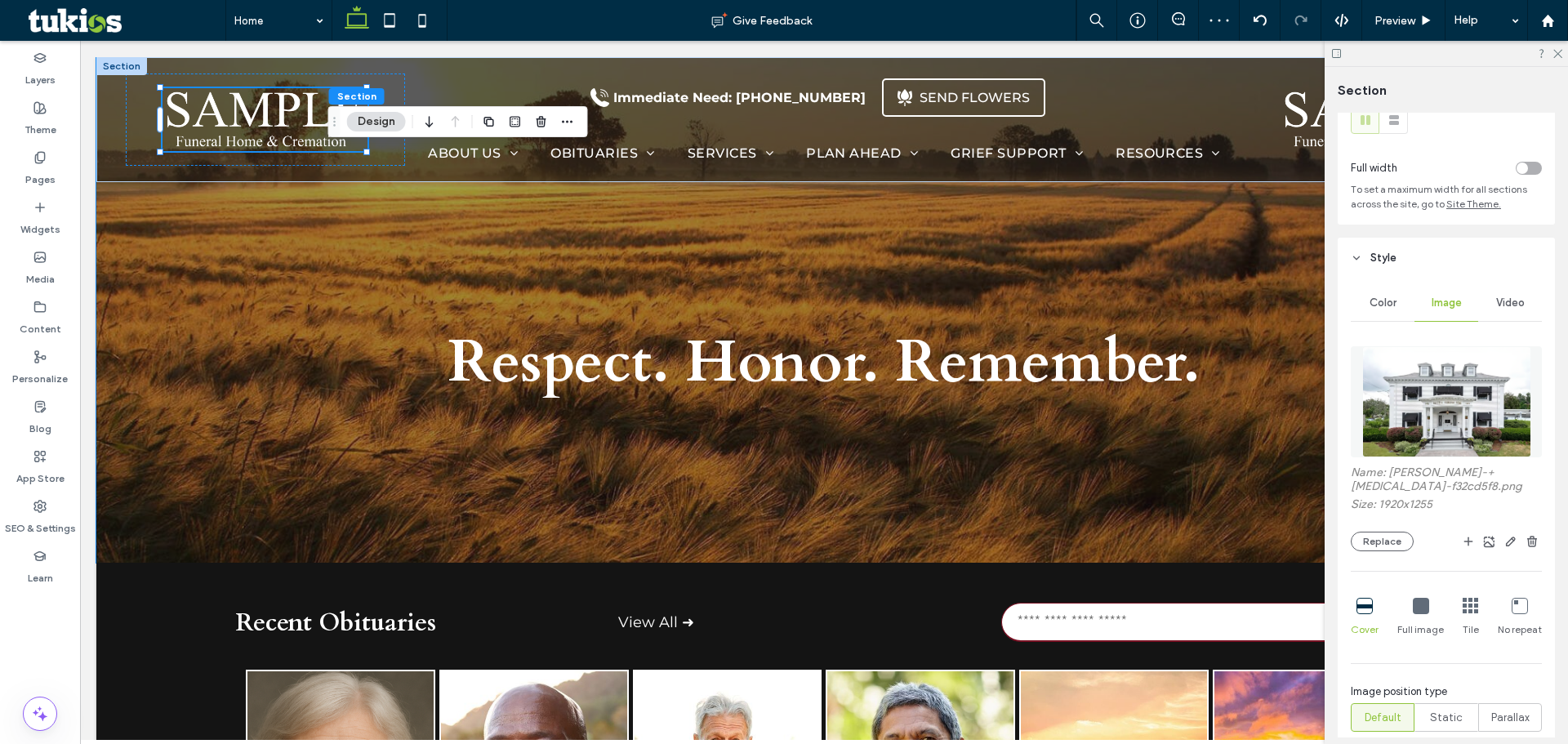
scroll to position [0, 0]
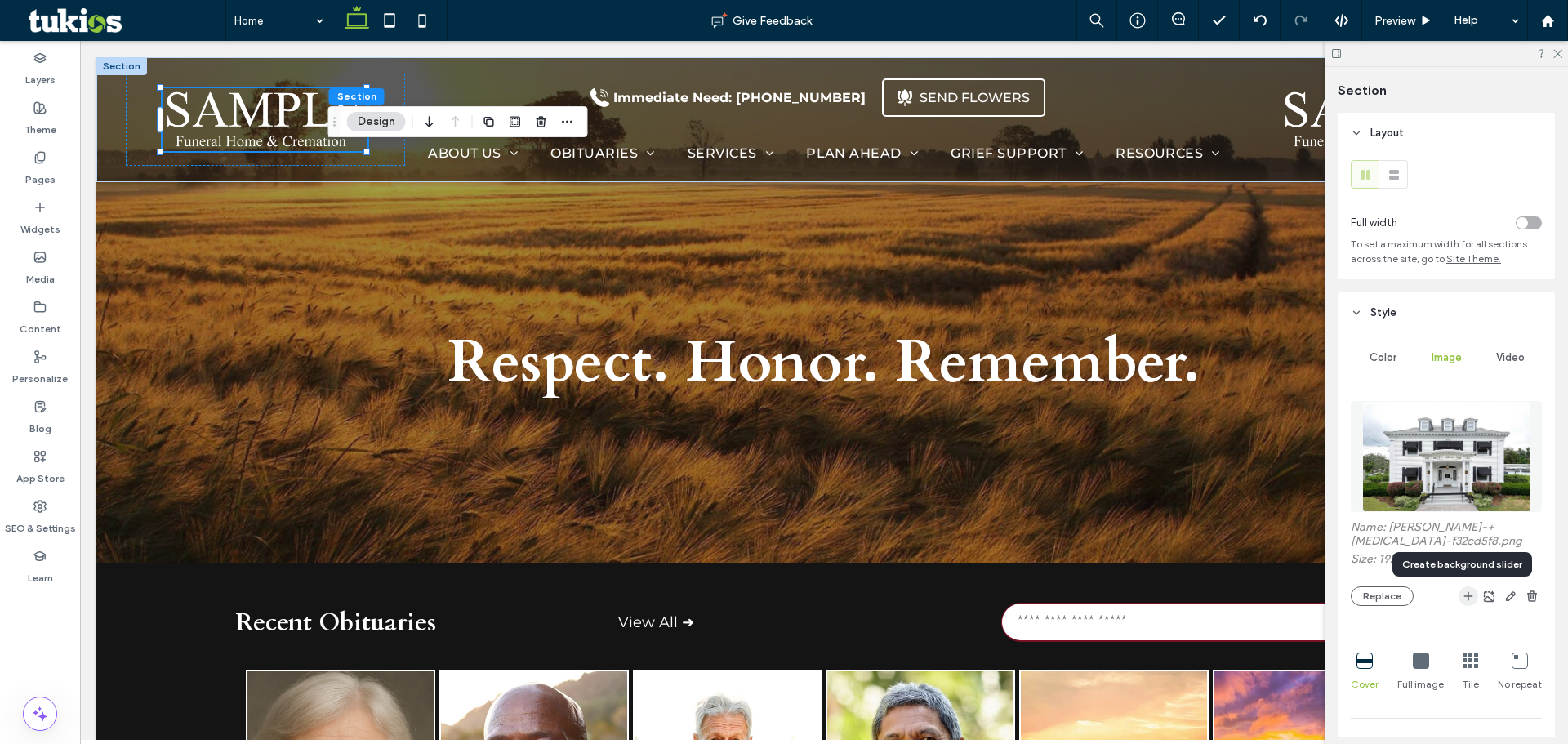
click at [1462, 597] on icon "button" at bounding box center [1469, 596] width 13 height 13
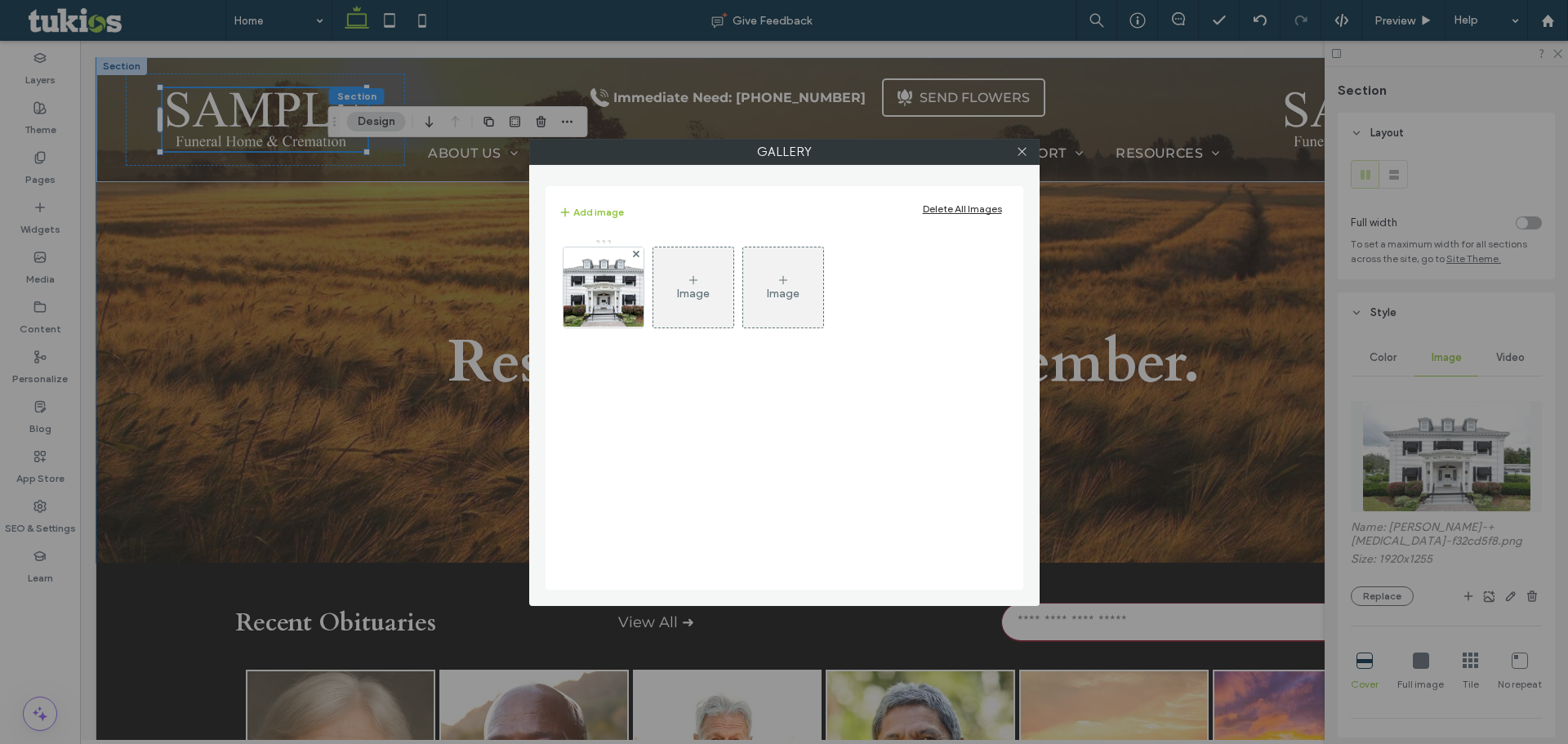
click at [667, 294] on div "Image" at bounding box center [693, 287] width 80 height 76
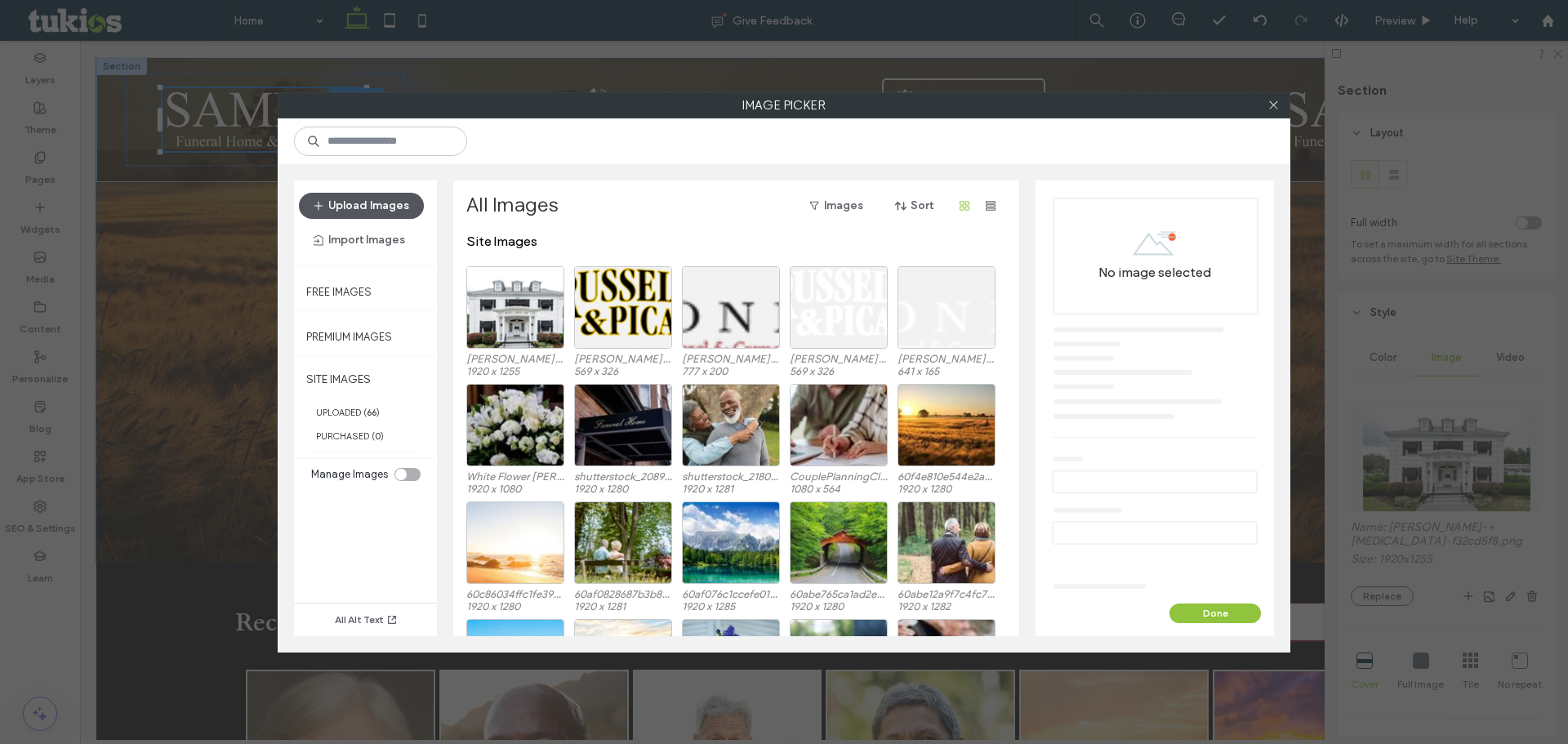
click at [372, 206] on button "Upload Images" at bounding box center [361, 206] width 125 height 26
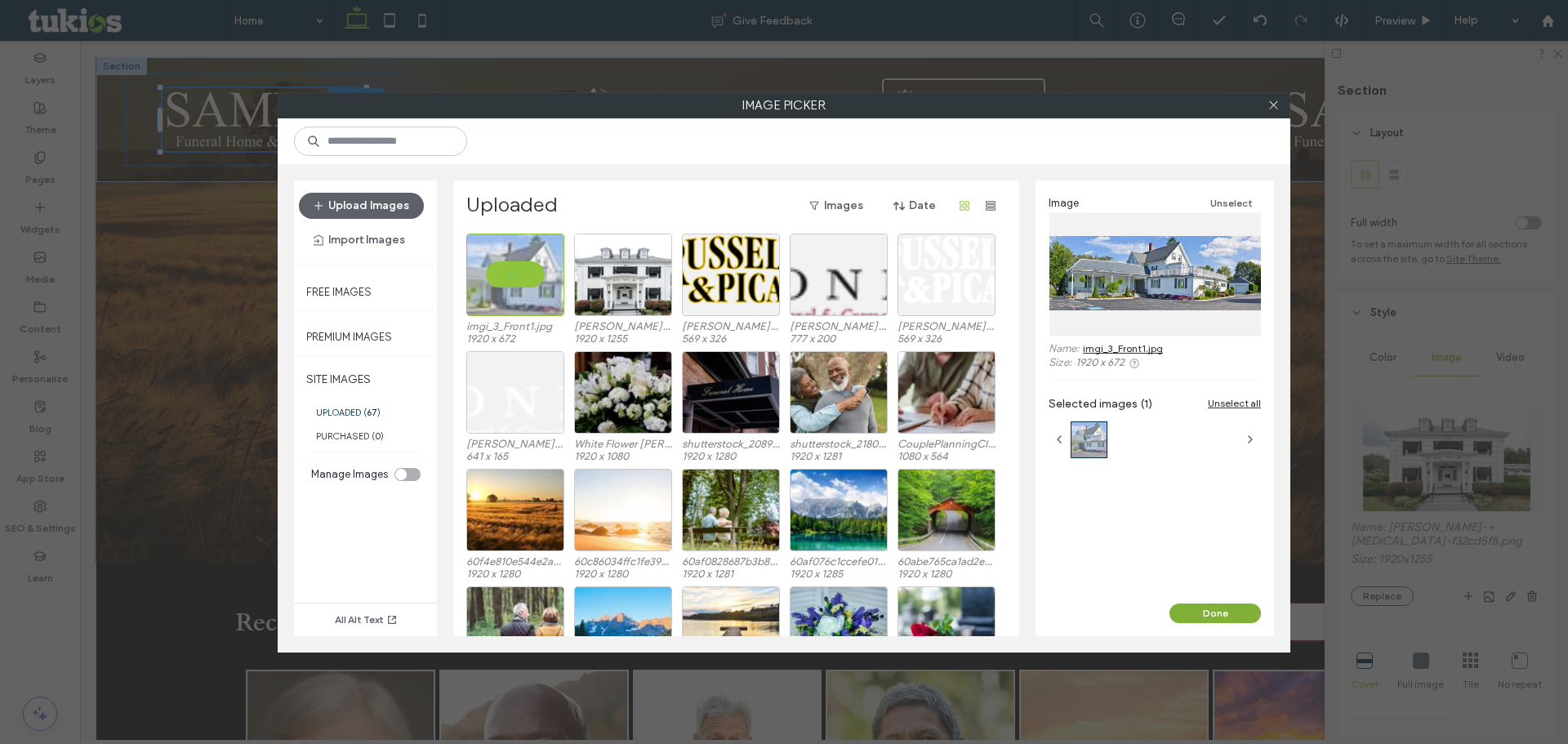
click at [1219, 612] on button "Done" at bounding box center [1214, 613] width 91 height 20
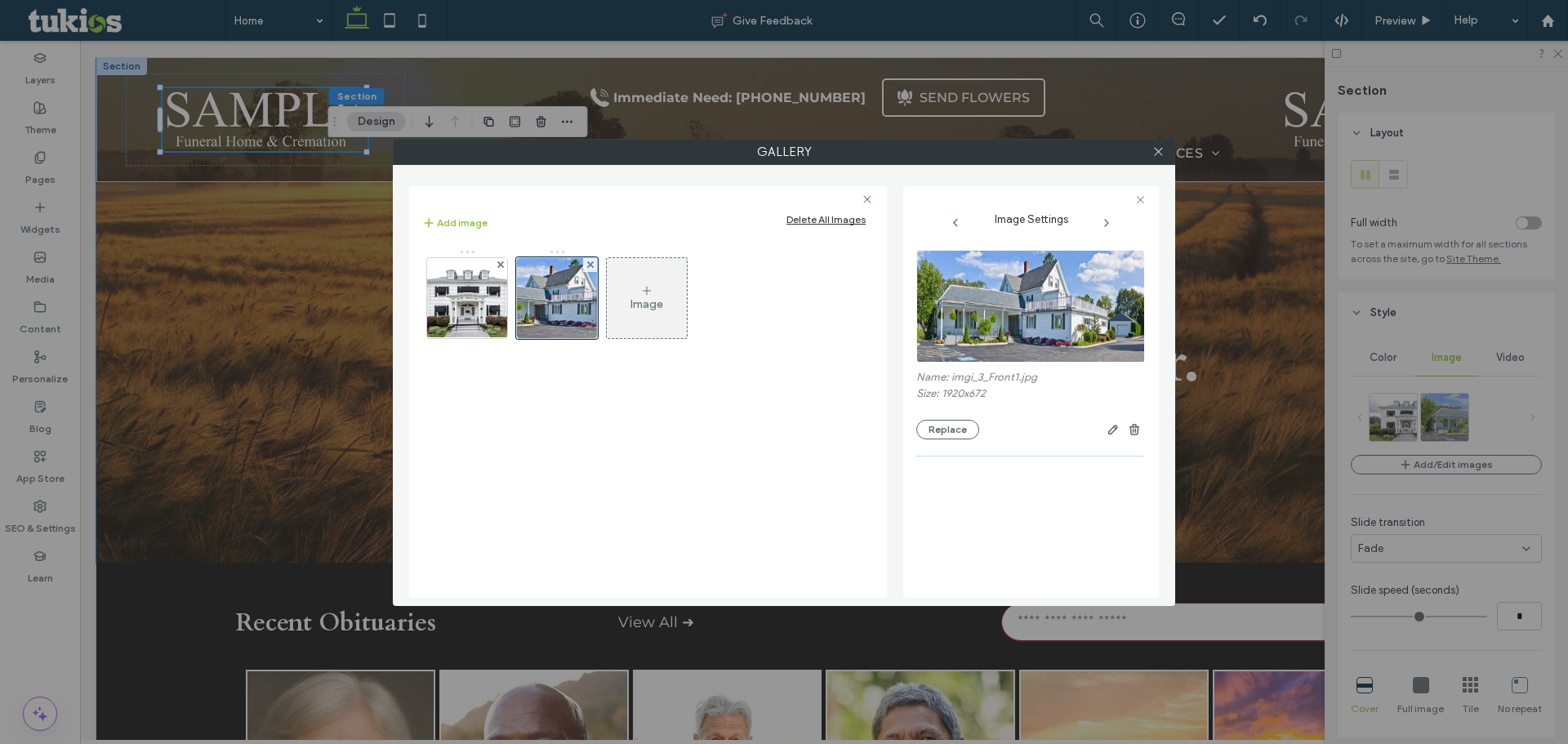
click at [1136, 190] on div "Image Settings Name: imgi_3_Front1.jpg Size: 1920x672 Replace" at bounding box center [1030, 391] width 256 height 412
click at [1136, 192] on div "Image Settings Name: imgi_3_Front1.jpg Size: 1920x672 Replace" at bounding box center [1030, 391] width 256 height 412
click at [1139, 194] on icon at bounding box center [1140, 199] width 11 height 11
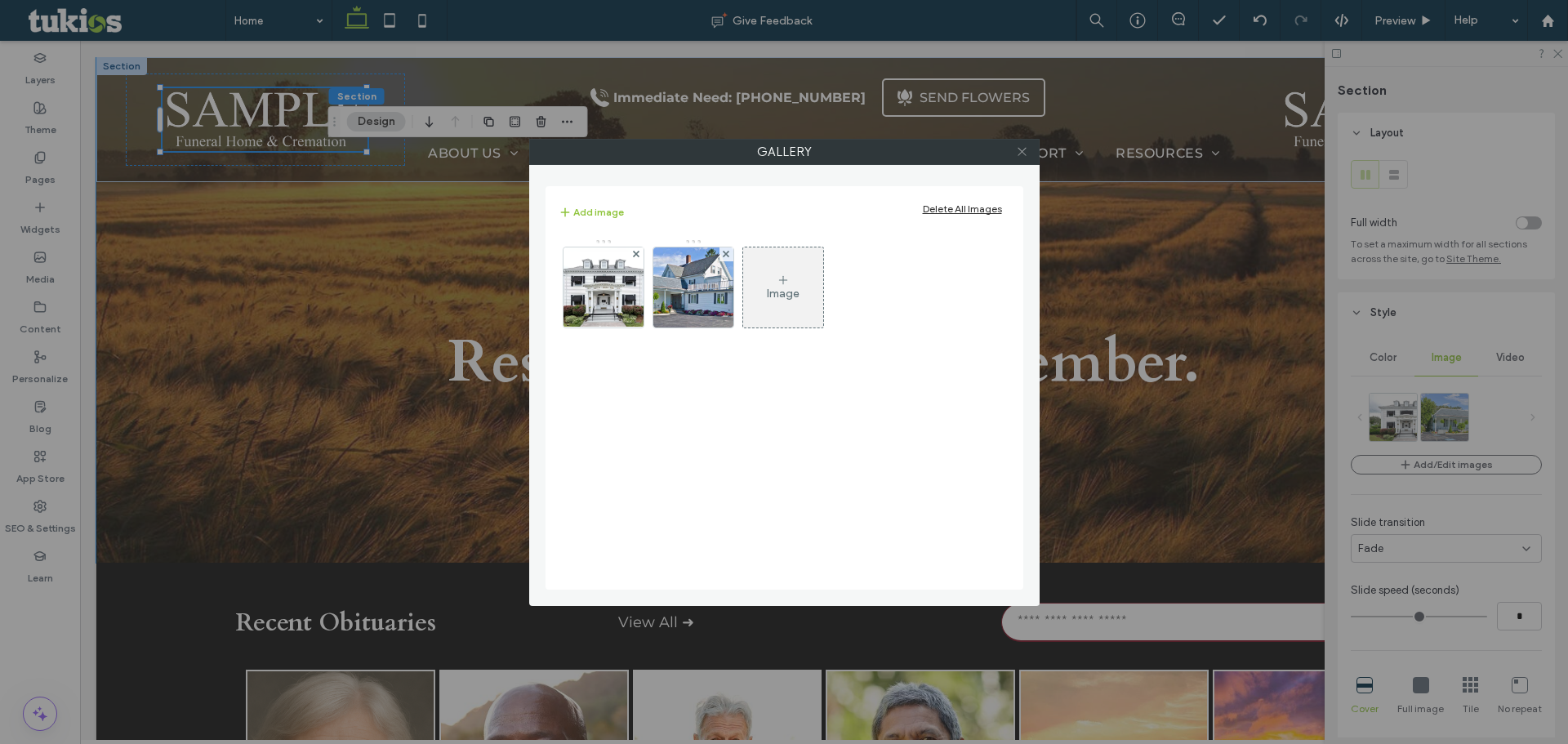
click at [1024, 153] on icon at bounding box center [1021, 151] width 12 height 12
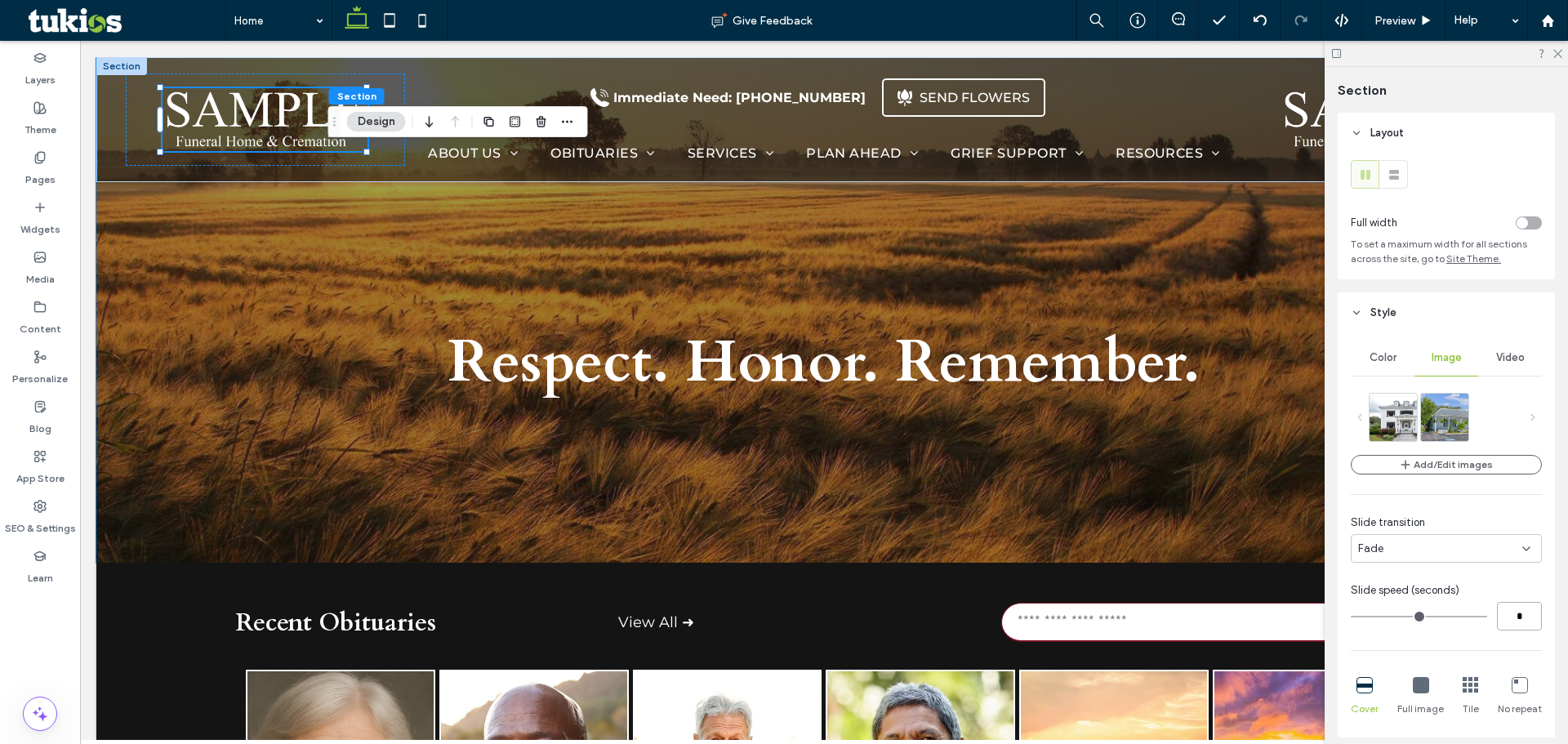
drag, startPoint x: 1529, startPoint y: 621, endPoint x: 1474, endPoint y: 621, distance: 55.0
click at [1480, 621] on div "*" at bounding box center [1446, 616] width 191 height 29
type input "*"
click at [1403, 432] on img at bounding box center [1405, 416] width 72 height 48
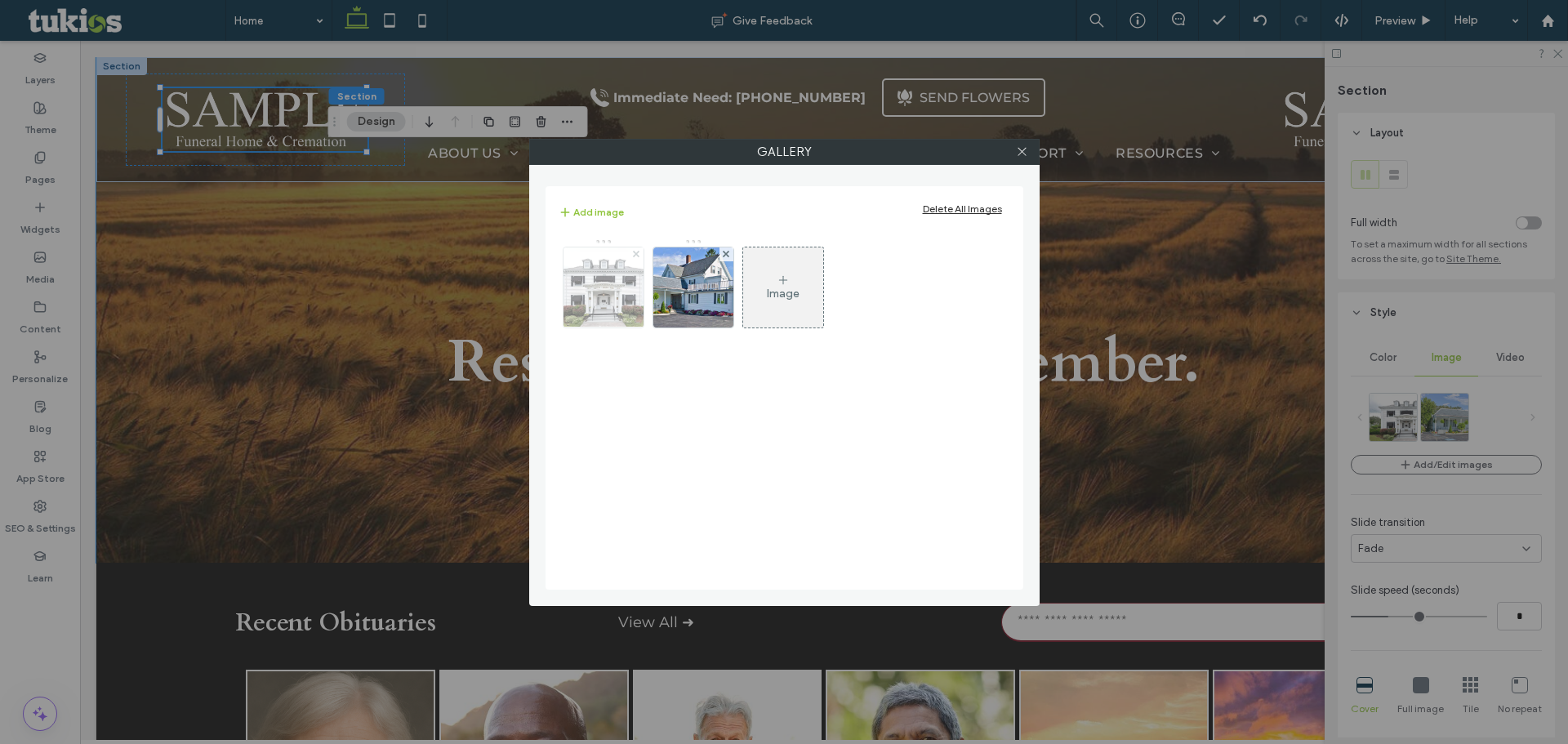
click at [637, 258] on span at bounding box center [636, 254] width 7 height 14
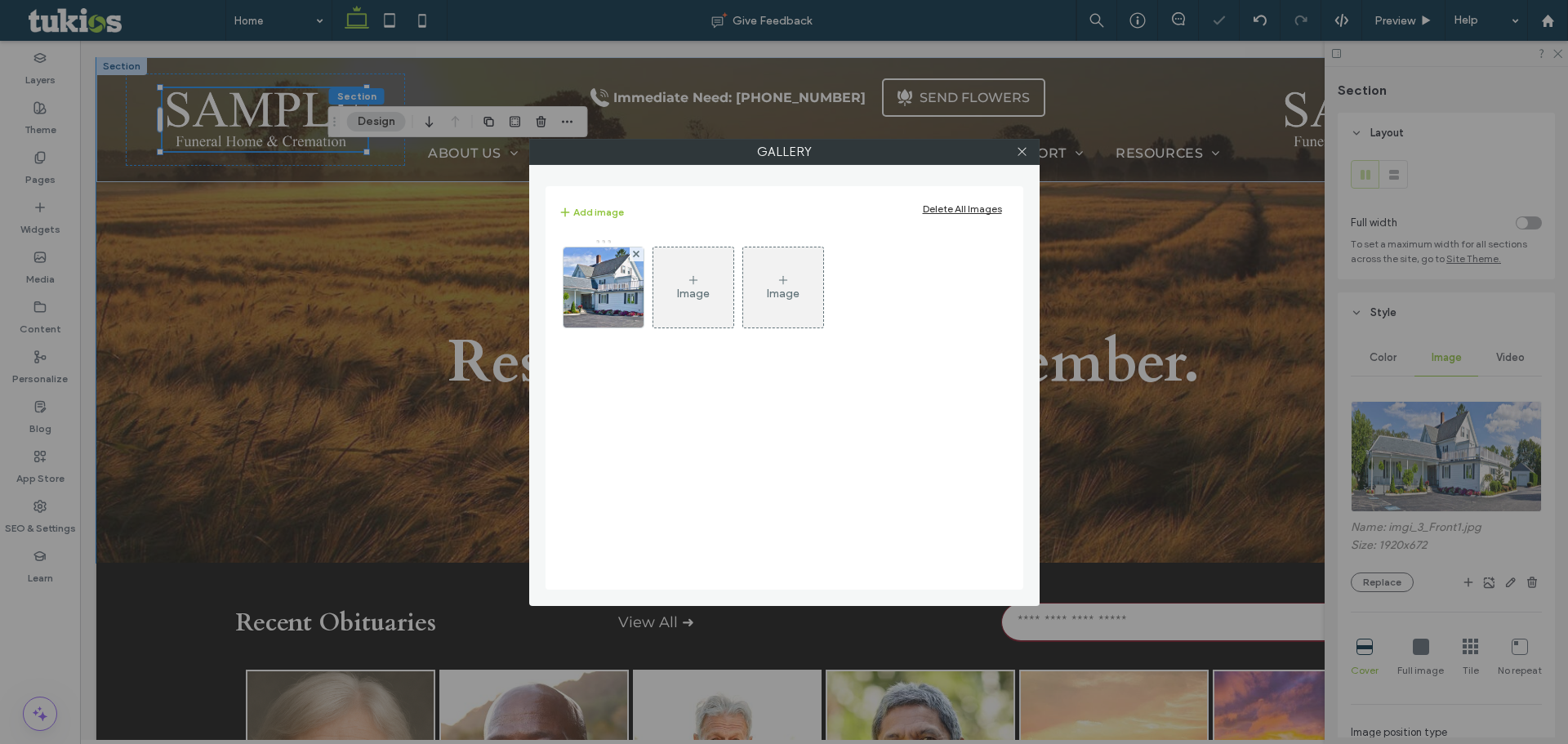
click at [670, 294] on div "Image" at bounding box center [693, 287] width 80 height 76
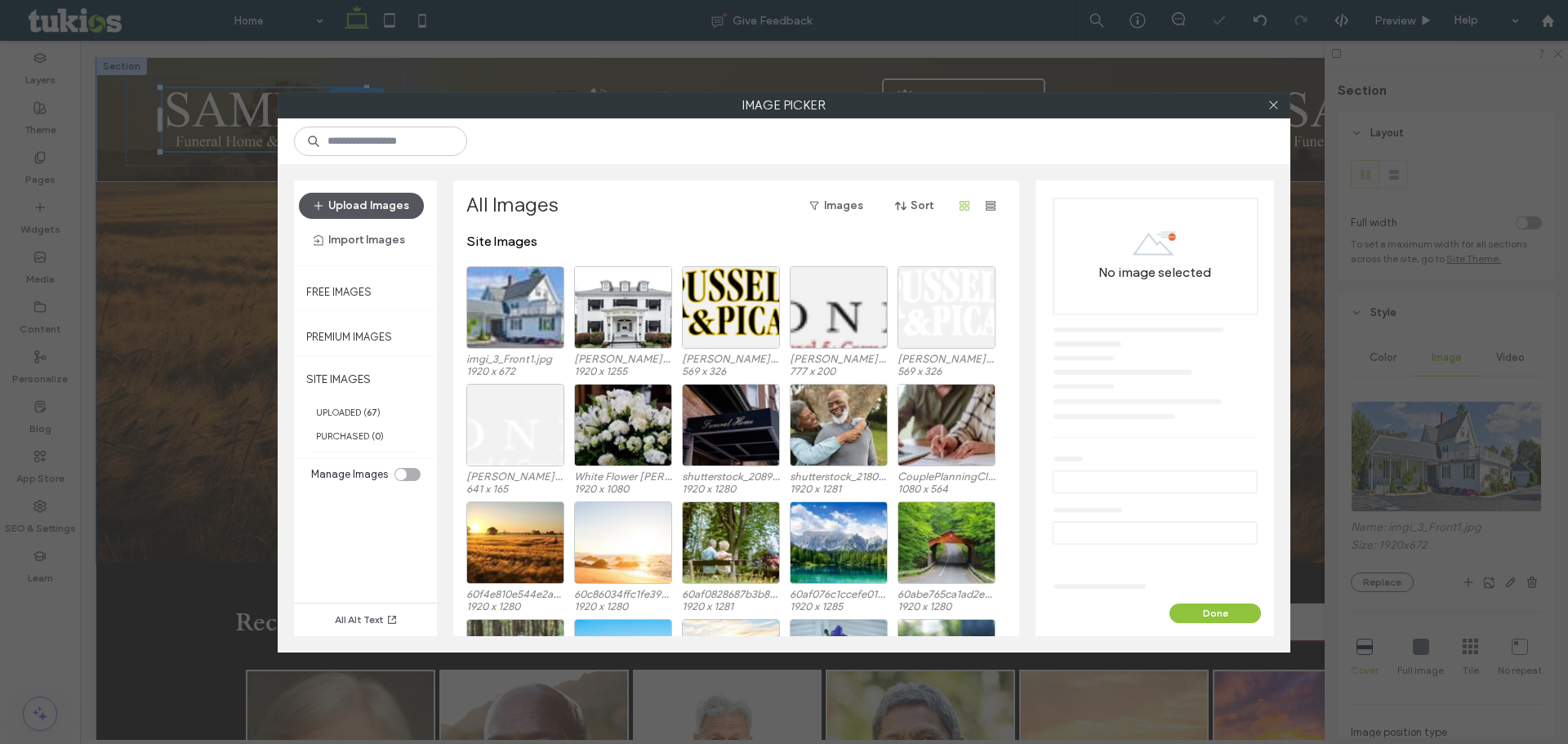
click at [388, 200] on button "Upload Images" at bounding box center [361, 206] width 125 height 26
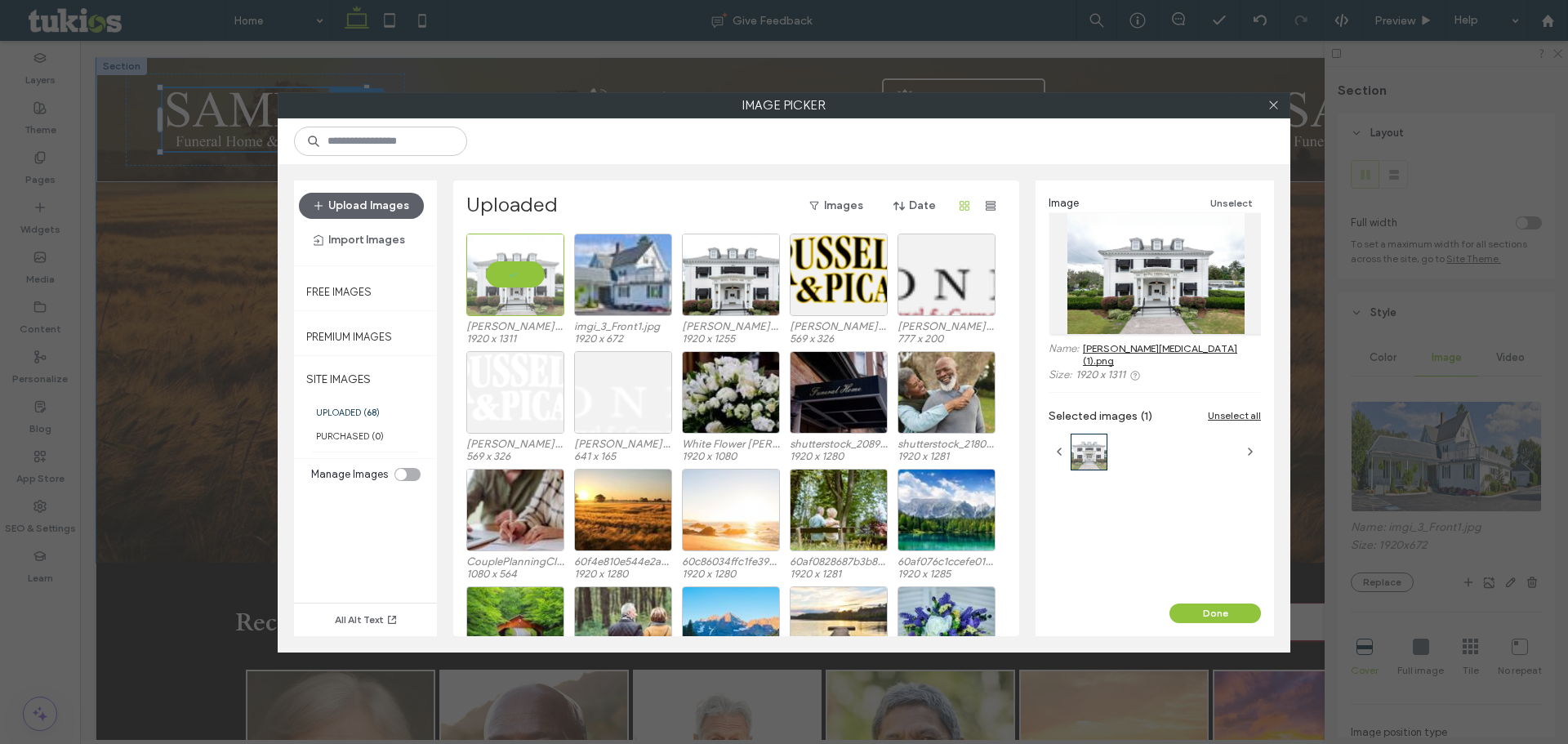
click at [1174, 617] on button "Done" at bounding box center [1214, 613] width 91 height 20
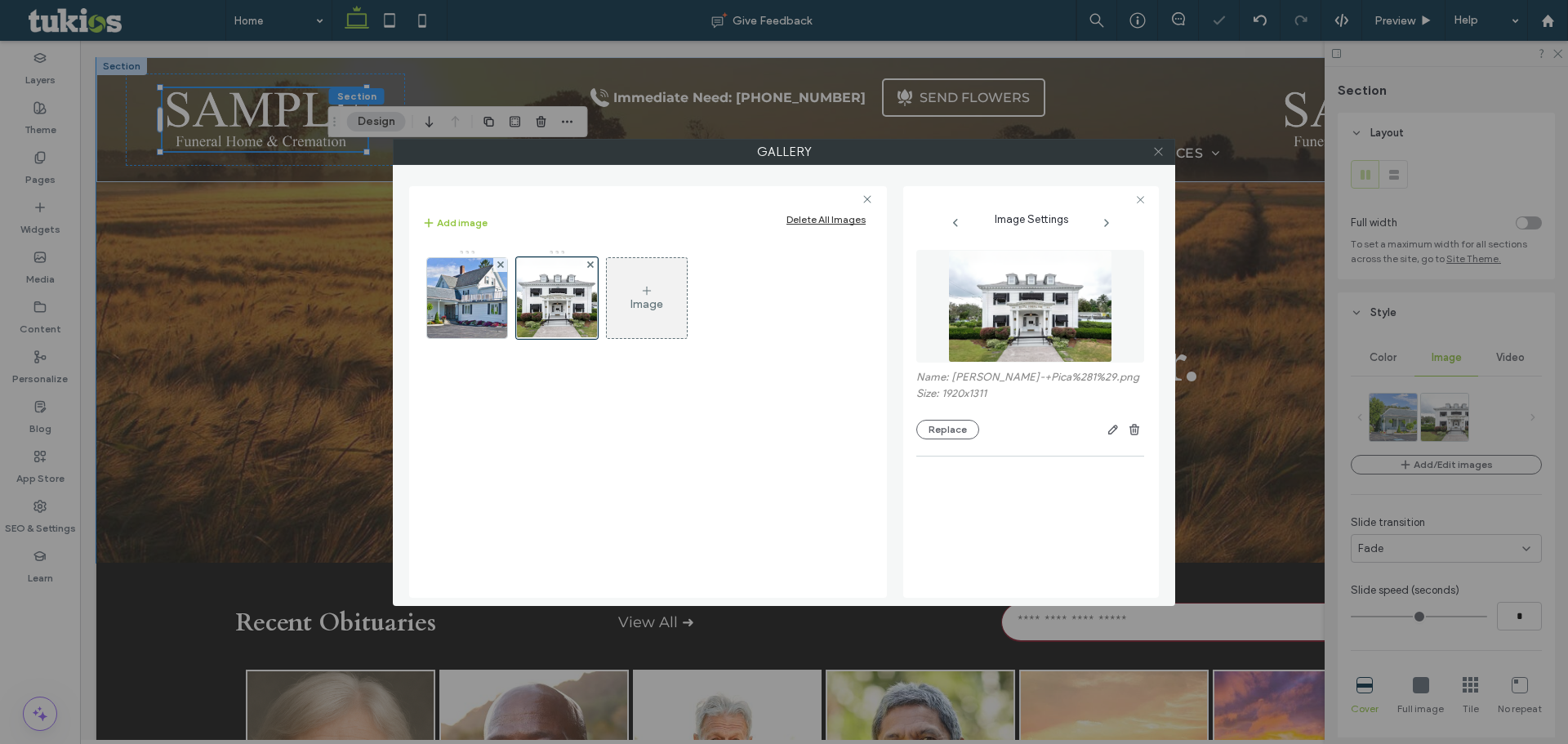
click at [1160, 150] on use at bounding box center [1158, 152] width 8 height 8
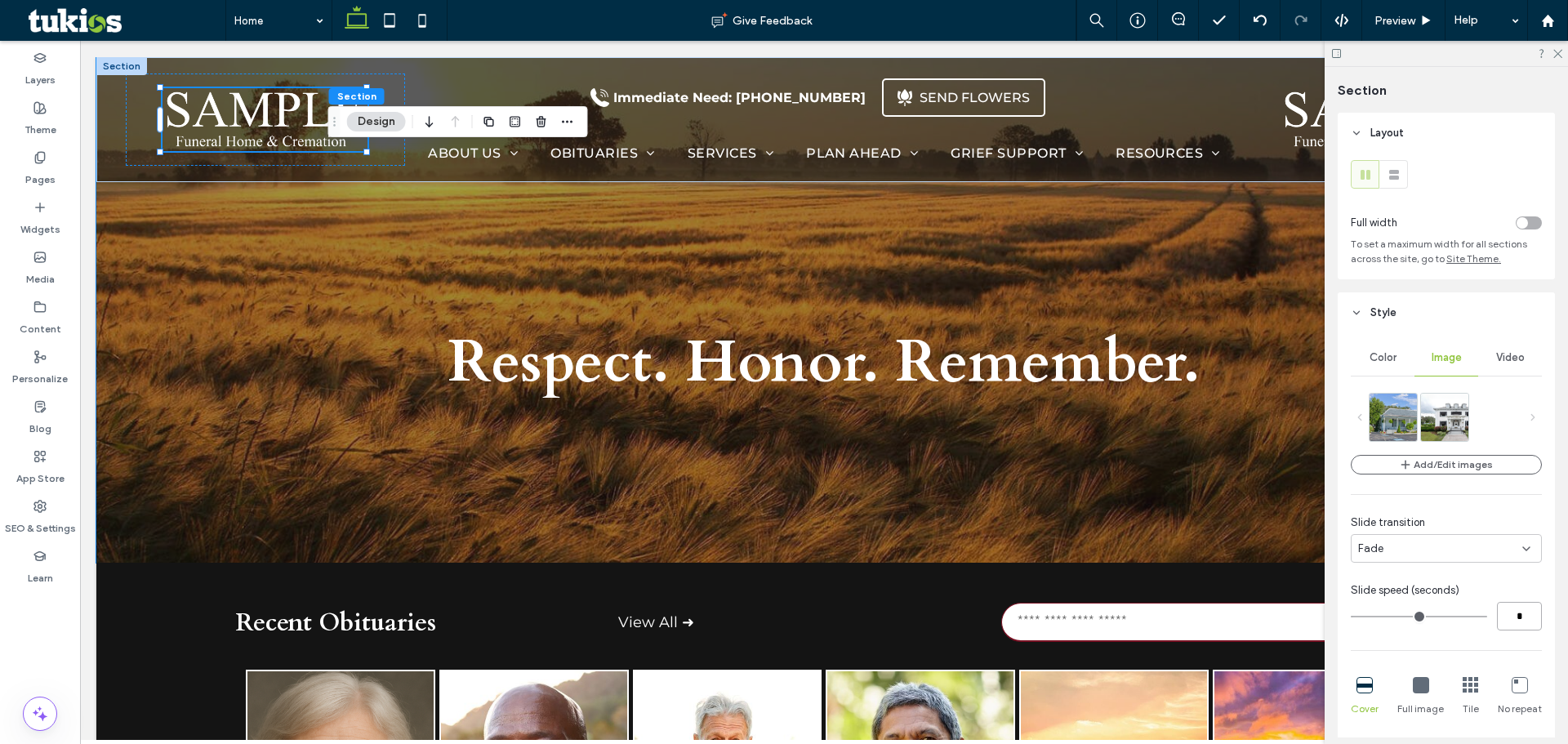
drag, startPoint x: 1491, startPoint y: 615, endPoint x: 1450, endPoint y: 617, distance: 41.0
click at [1477, 615] on div "*" at bounding box center [1446, 616] width 191 height 29
type input "*"
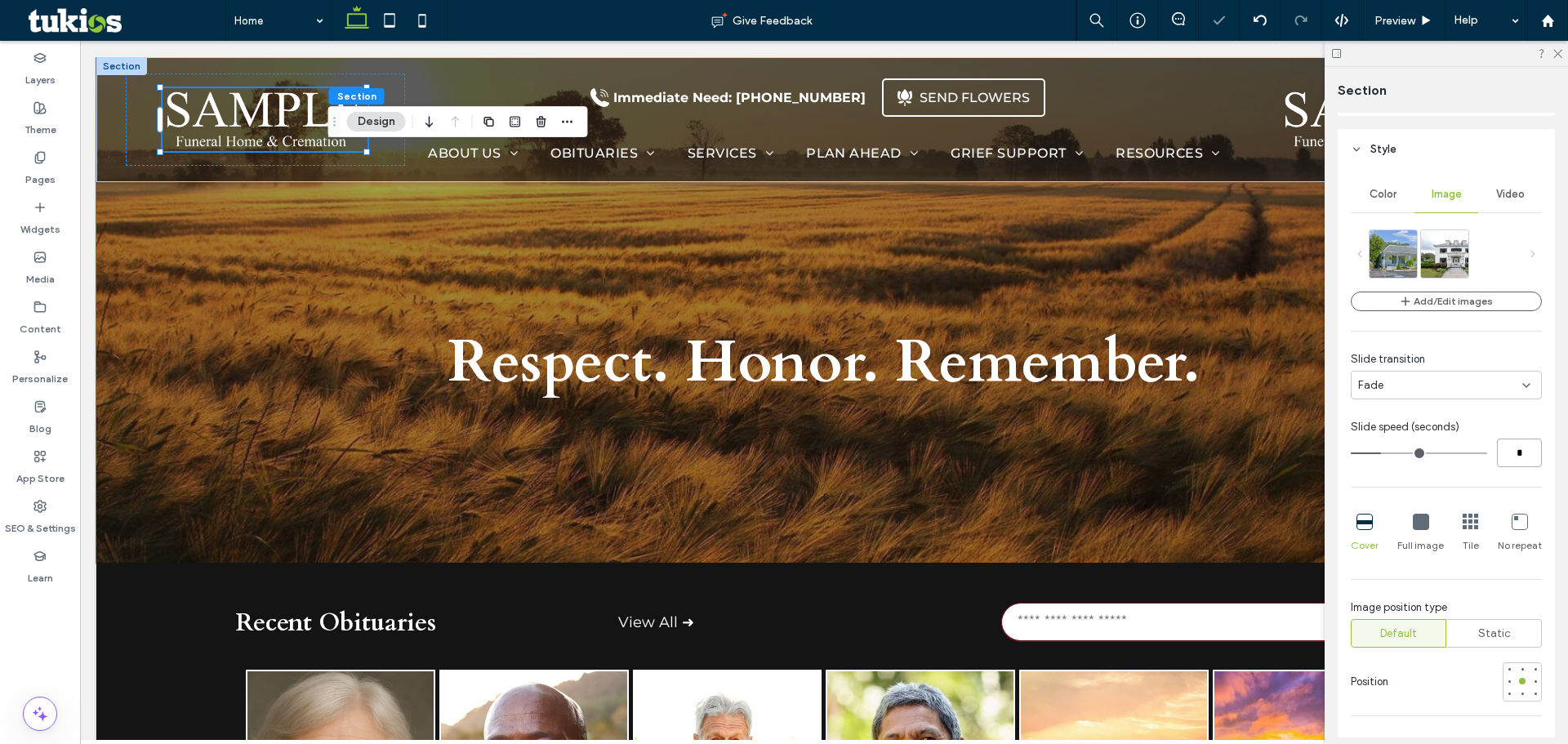
scroll to position [326, 0]
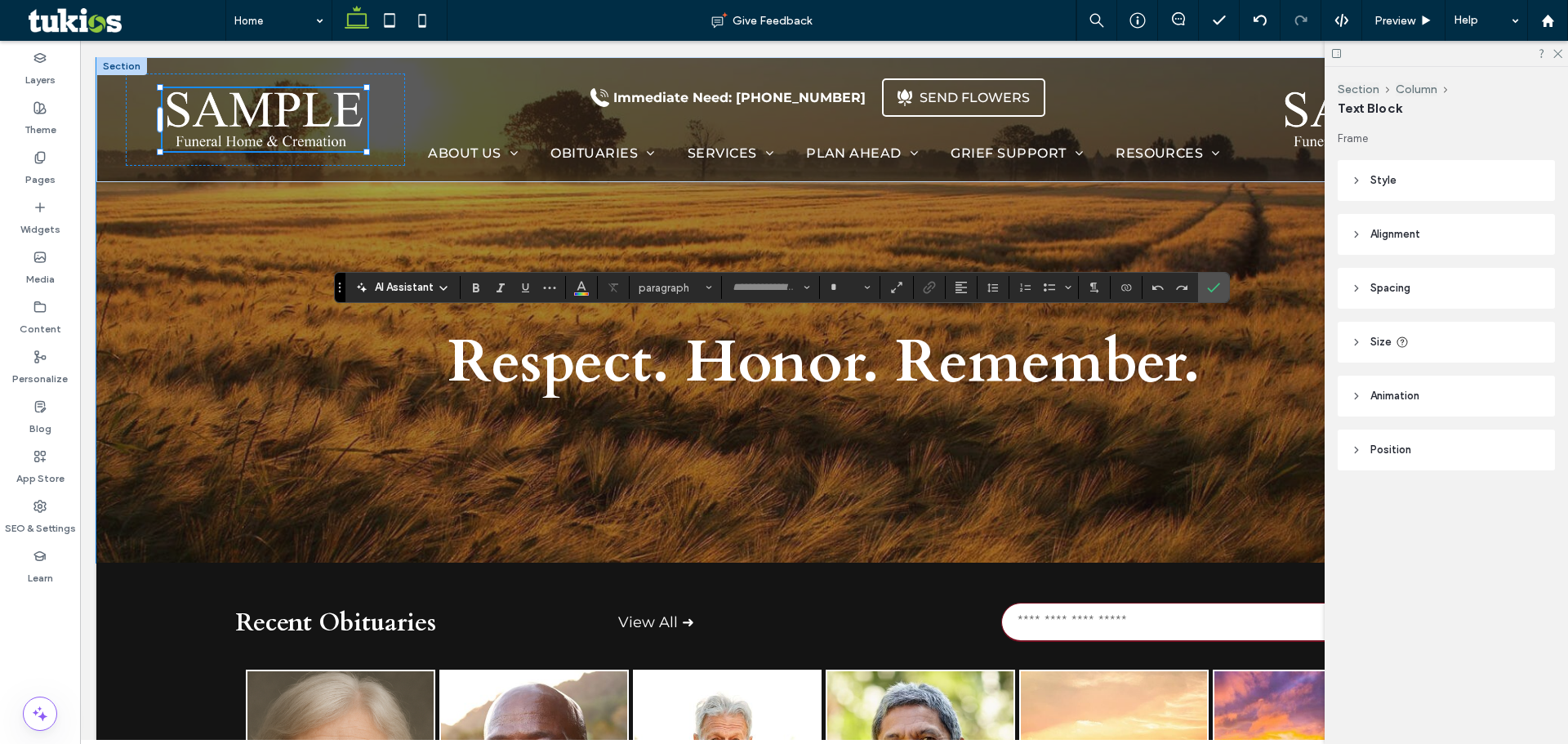
type input "*****"
type input "**"
type input "**********"
type input "**"
click at [1213, 289] on icon "Confirm" at bounding box center [1214, 288] width 13 height 13
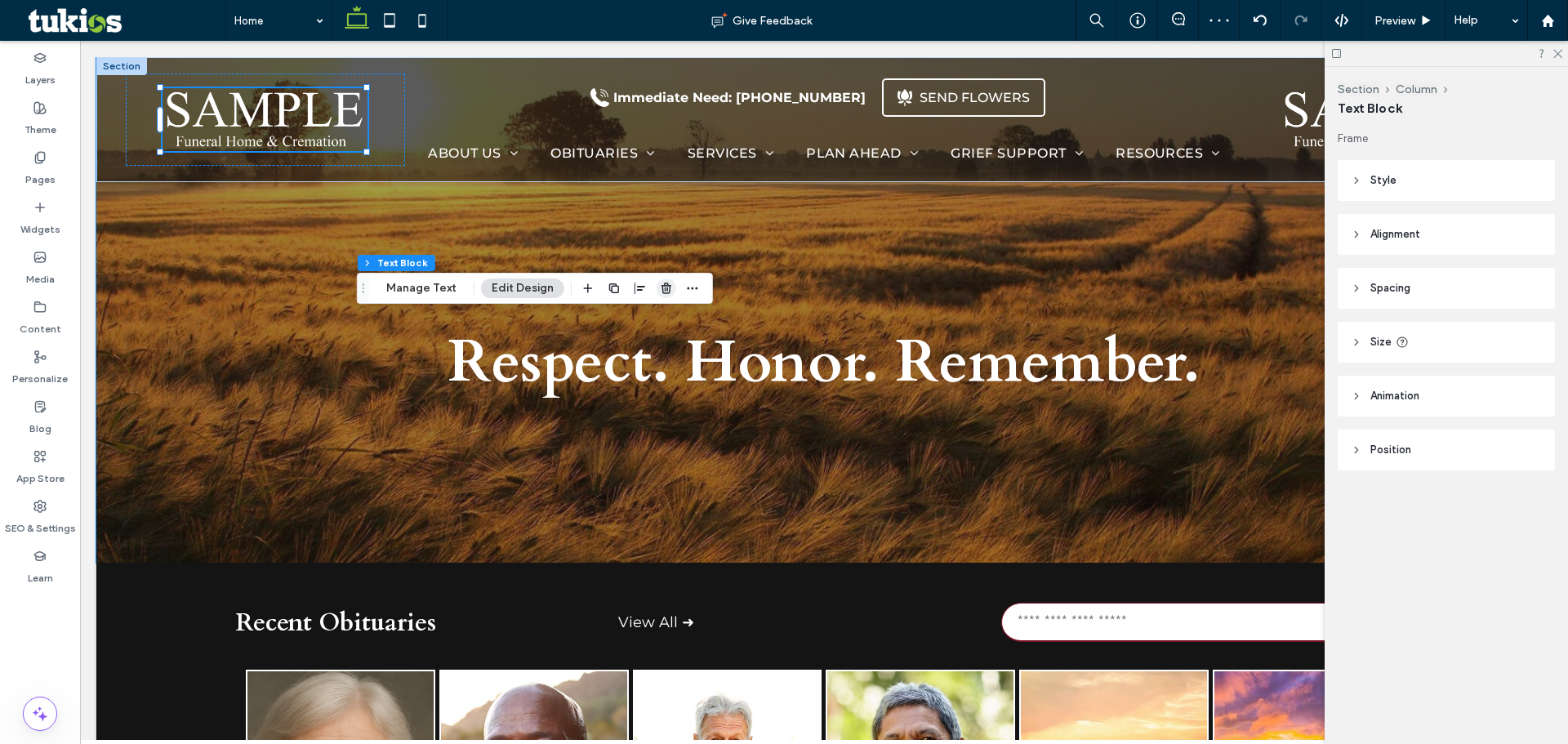
click at [659, 285] on icon "button" at bounding box center [666, 289] width 13 height 13
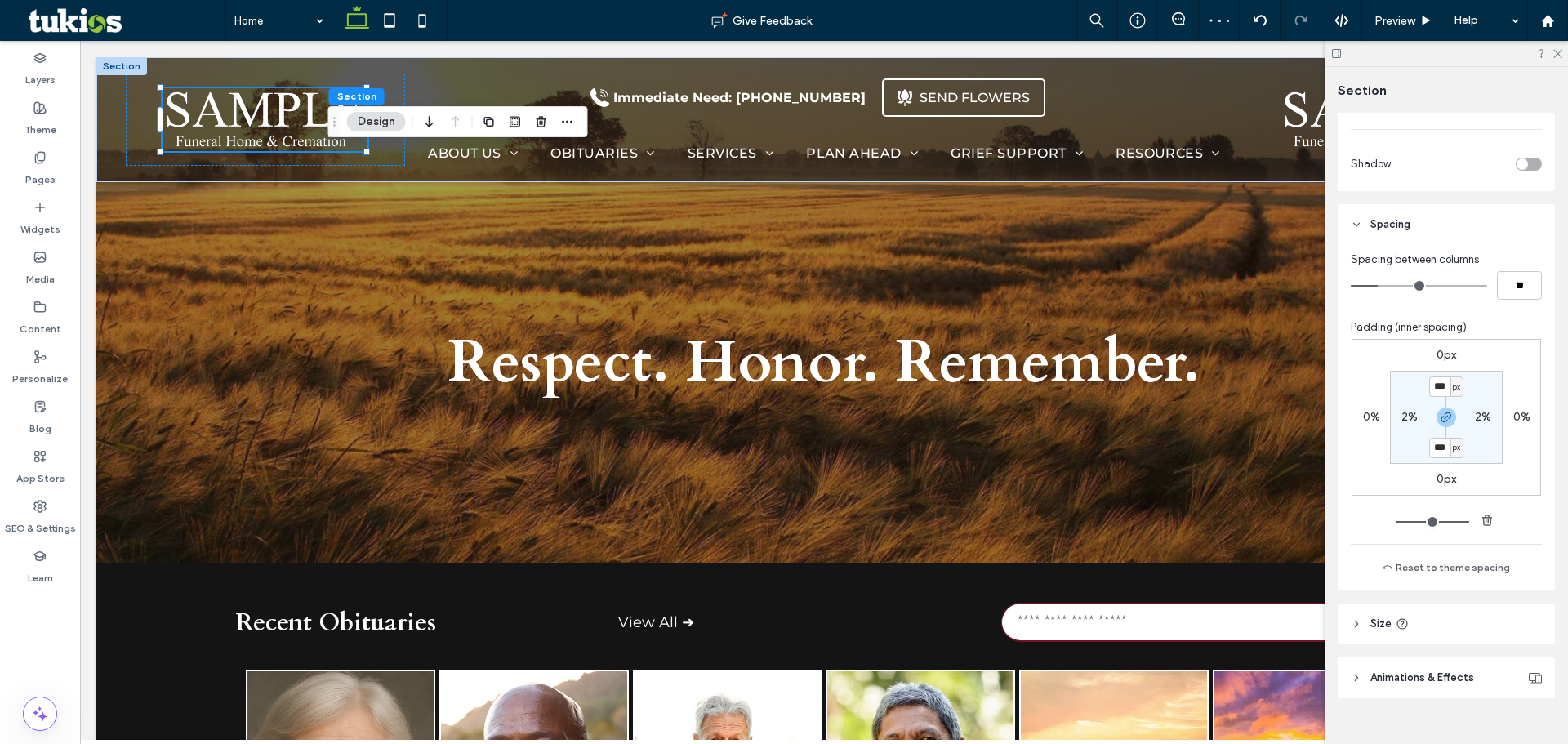
scroll to position [1108, 0]
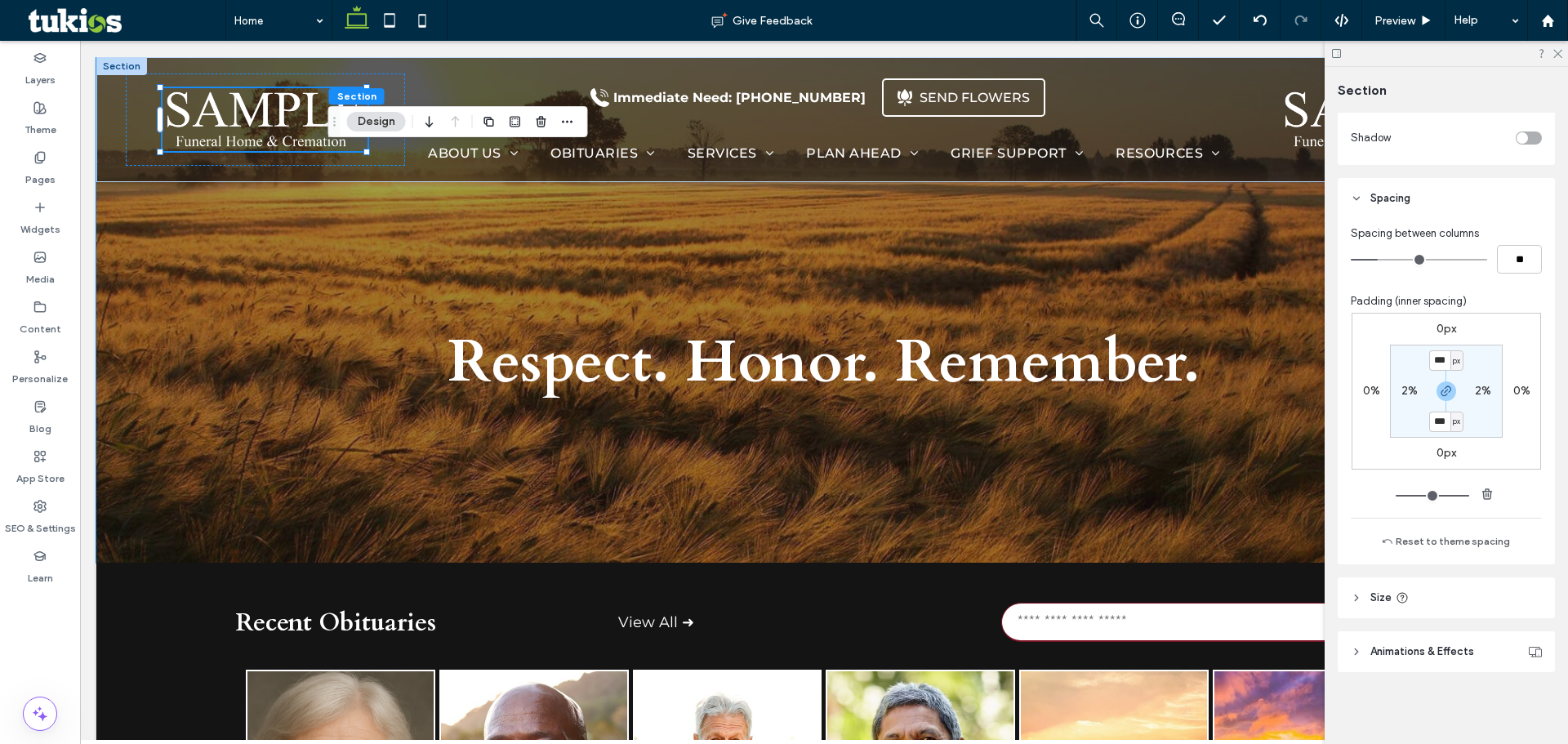
click at [1450, 365] on div "px" at bounding box center [1457, 360] width 13 height 21
drag, startPoint x: 1452, startPoint y: 417, endPoint x: 1450, endPoint y: 399, distance: 18.1
click at [1452, 418] on div "%" at bounding box center [1447, 414] width 23 height 29
type input "**"
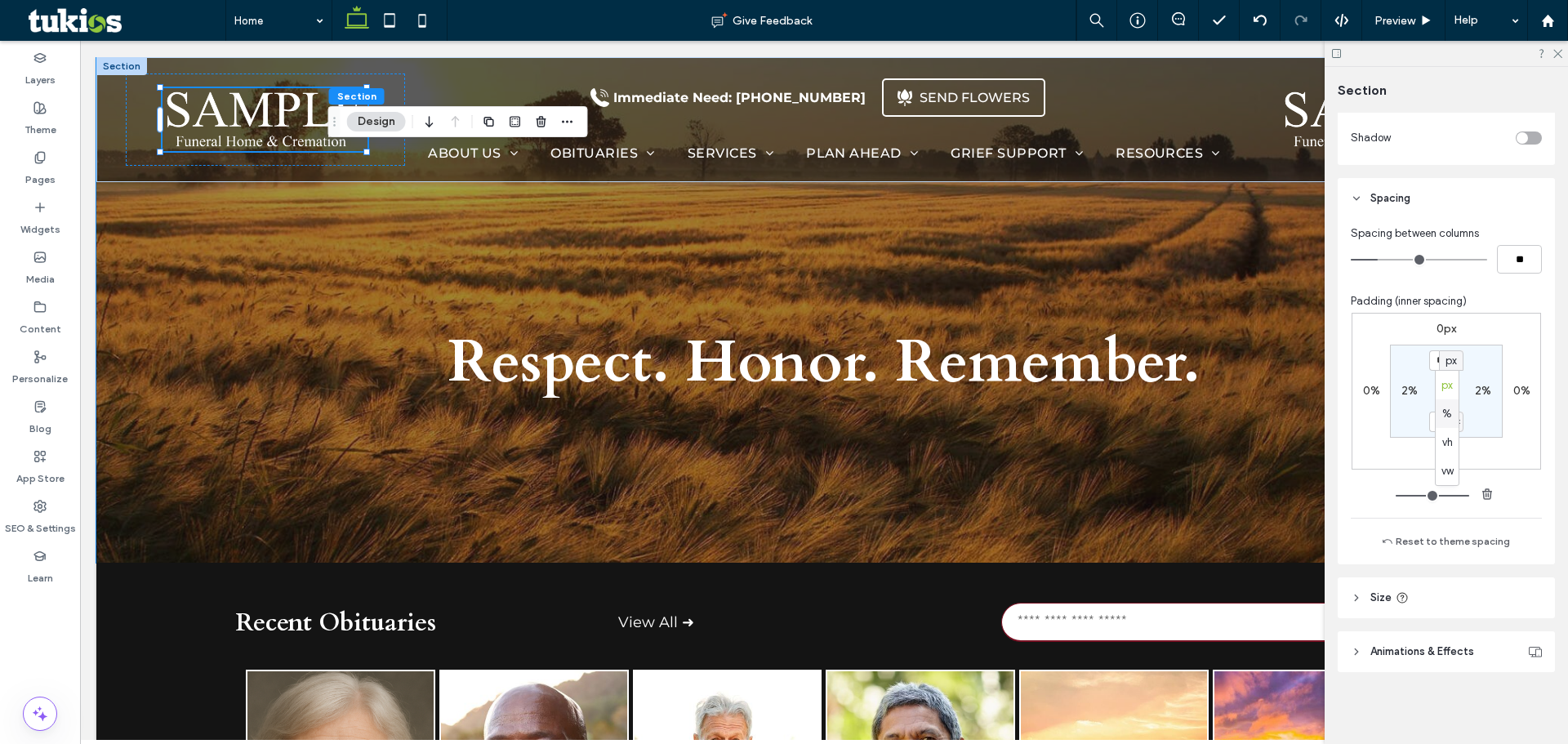
type input "**"
click at [1450, 423] on div "%" at bounding box center [1457, 422] width 13 height 21
click at [1443, 360] on input "**" at bounding box center [1440, 360] width 21 height 21
type input "**"
type input "*"
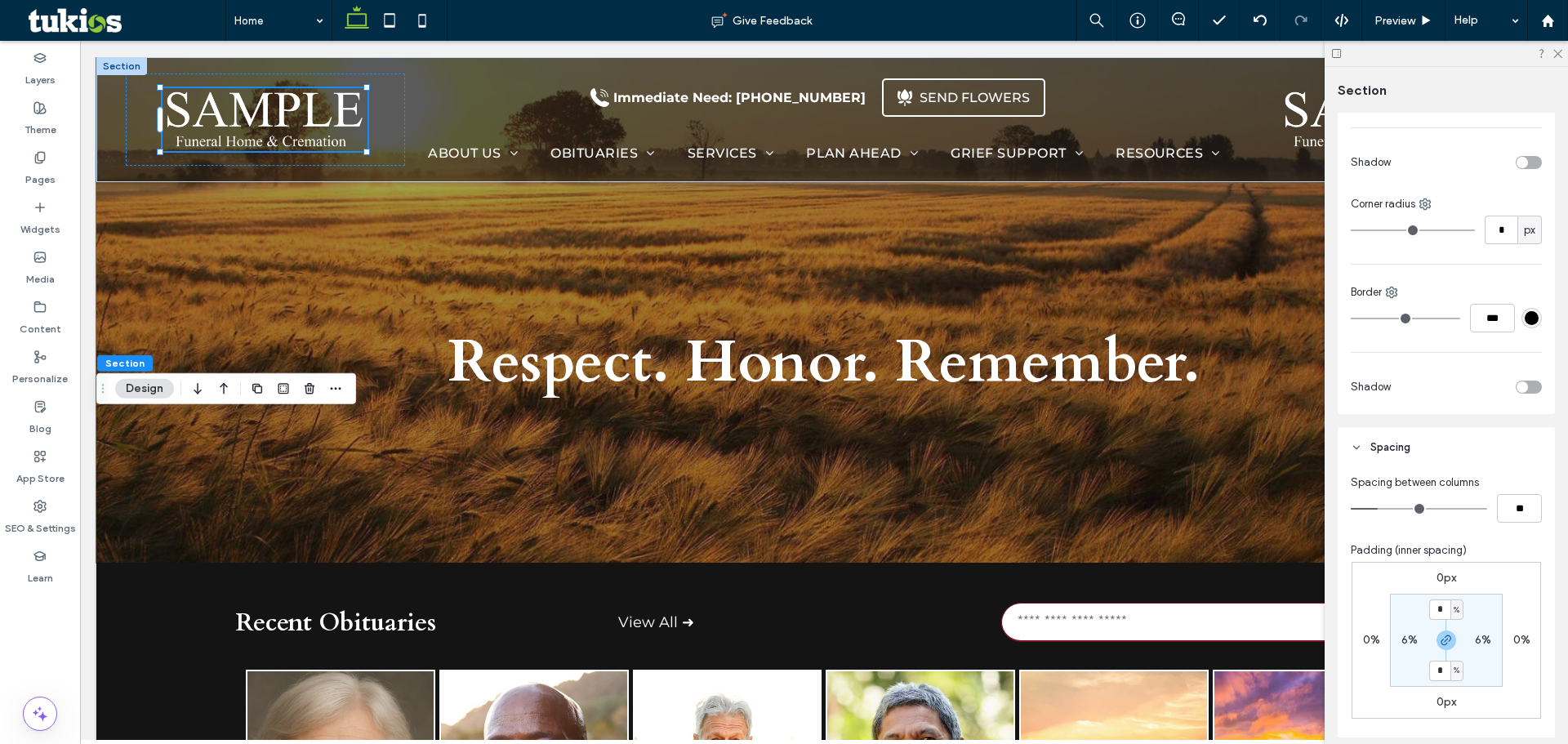
scroll to position [245, 0]
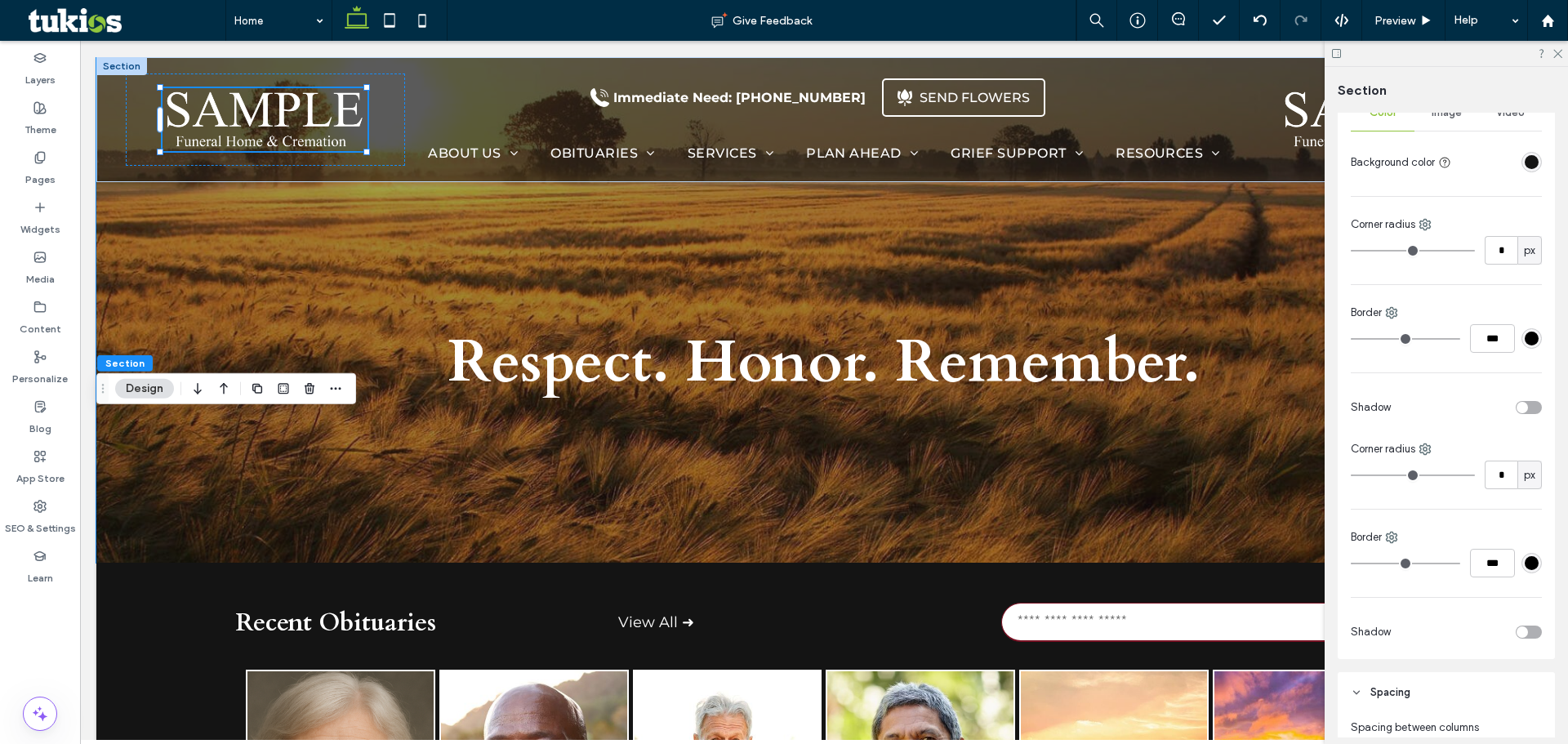
click at [1524, 163] on div "rgba(20,20,20,1)" at bounding box center [1531, 162] width 14 height 14
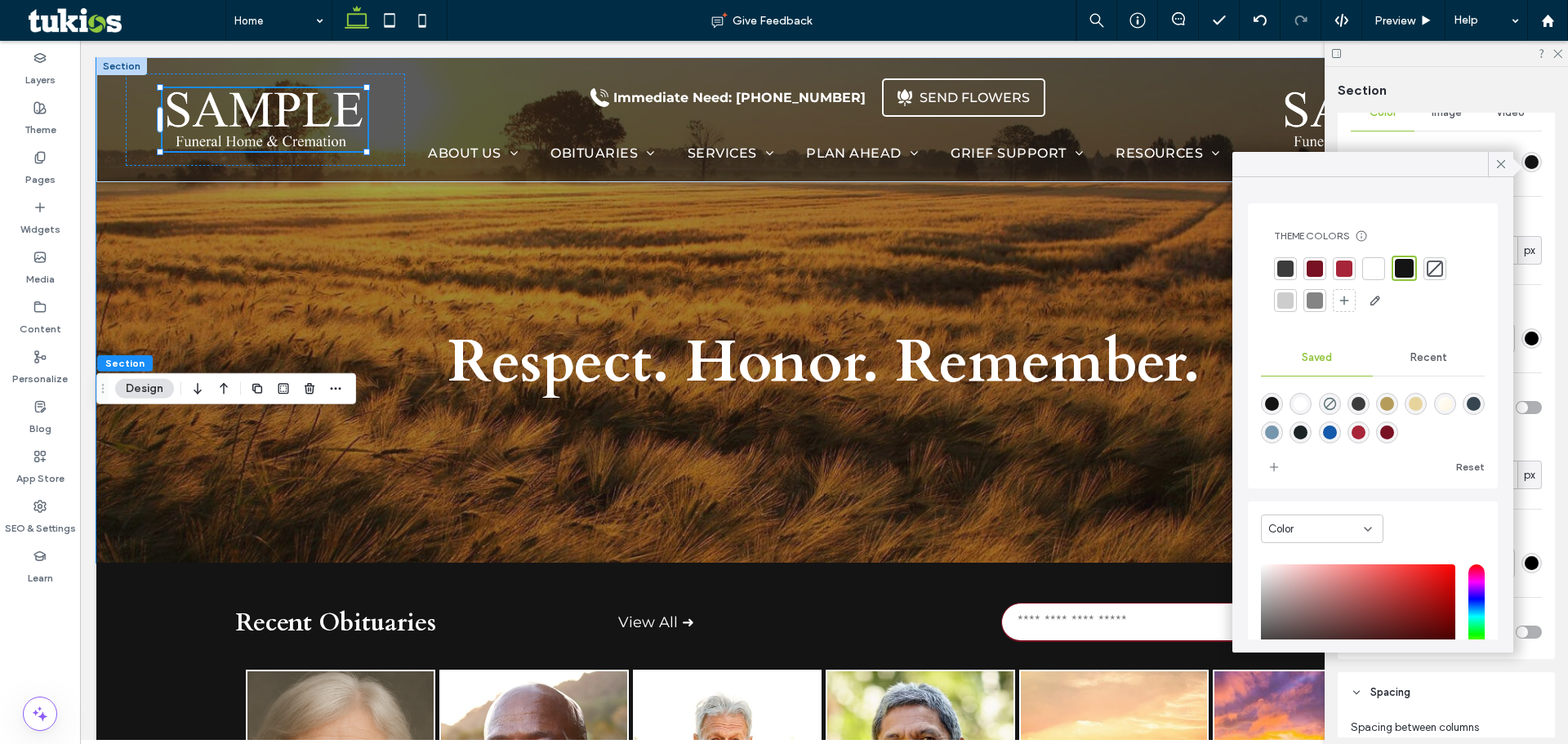
click at [1322, 277] on div at bounding box center [1315, 269] width 23 height 23
click at [1344, 267] on div at bounding box center [1347, 269] width 16 height 16
click at [1505, 164] on icon at bounding box center [1501, 164] width 15 height 15
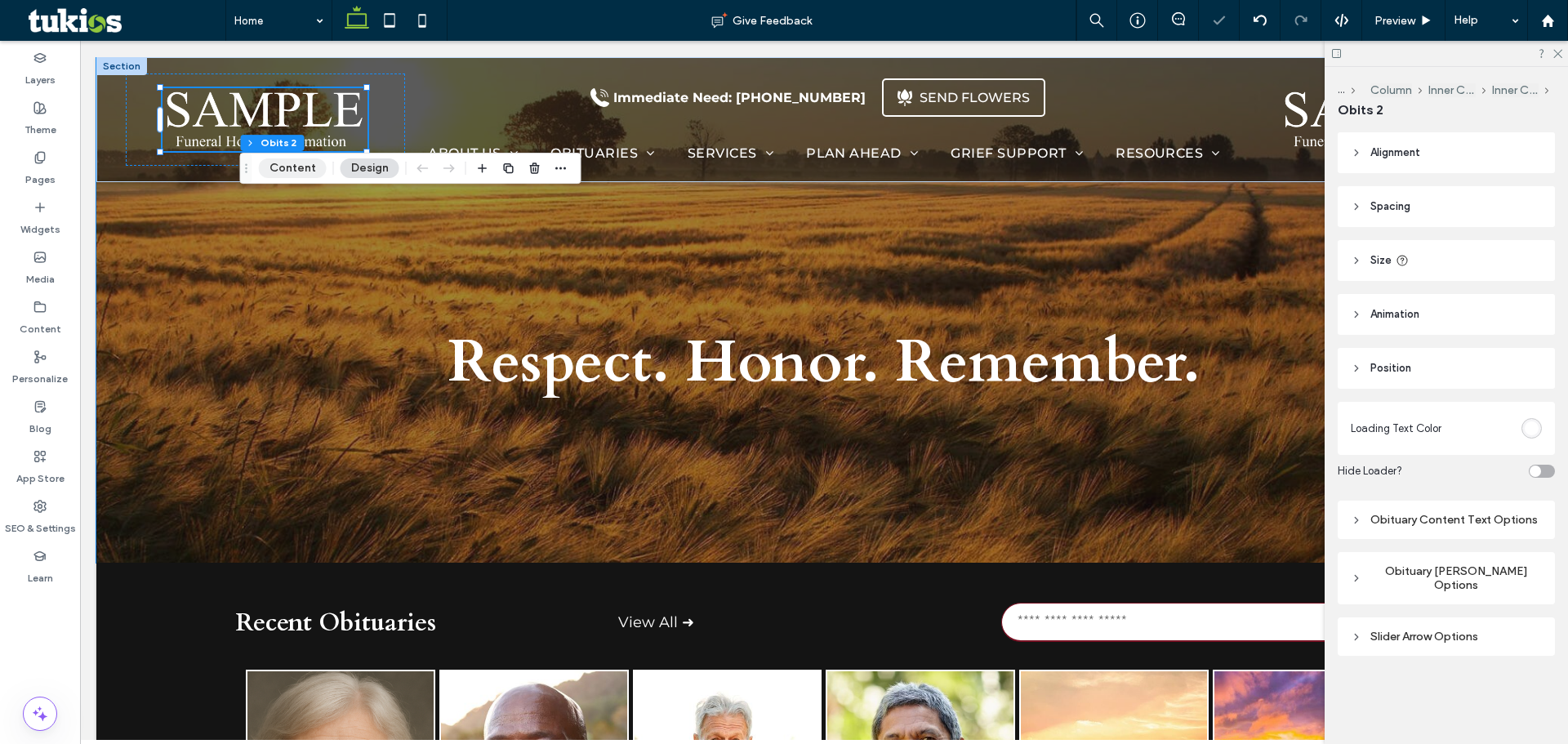
click at [306, 183] on div "Section Column Inner Column Inner Column Obits 2 Content Design" at bounding box center [410, 169] width 341 height 31
click at [281, 163] on button "Content" at bounding box center [293, 169] width 67 height 20
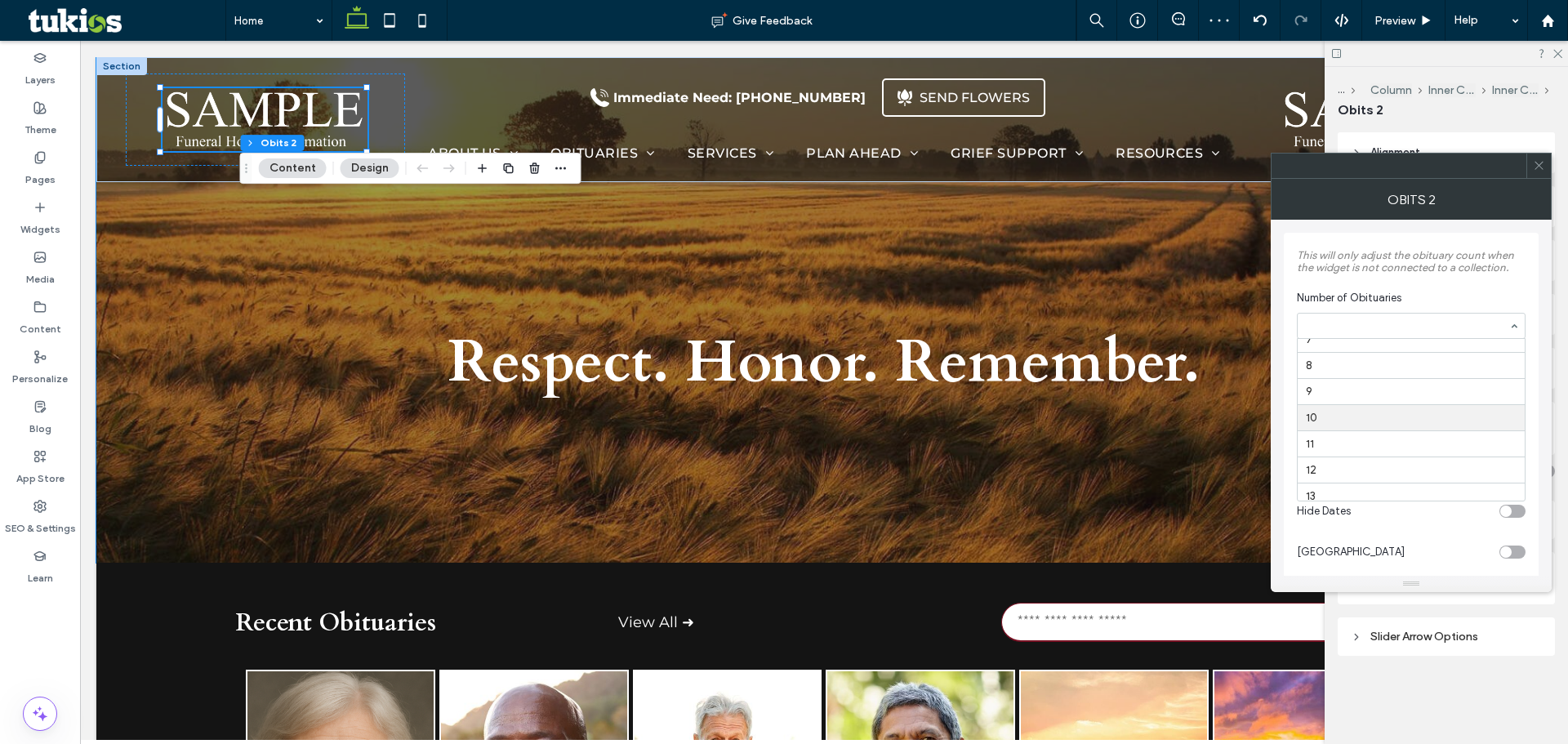
scroll to position [212, 0]
click at [1533, 167] on icon at bounding box center [1538, 165] width 12 height 12
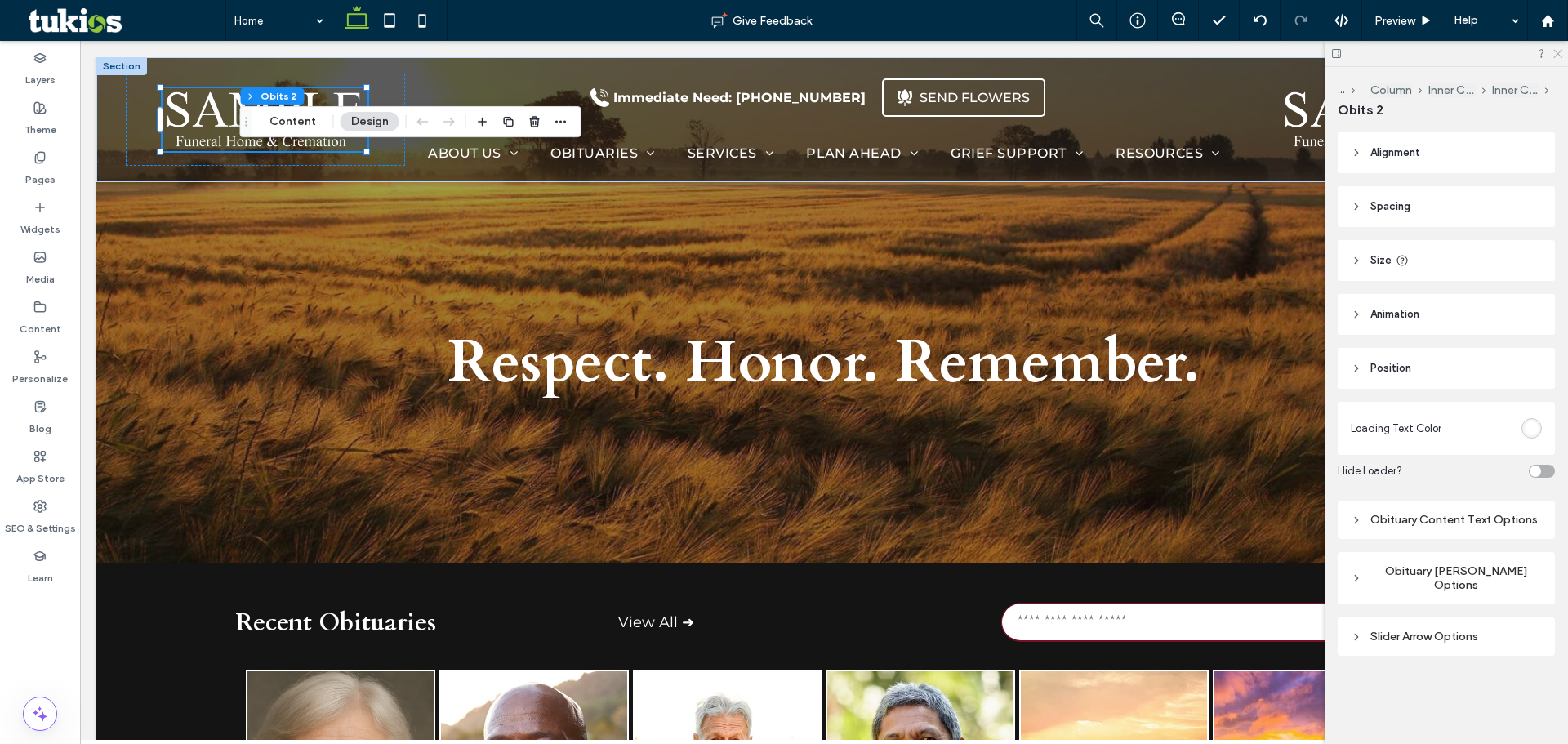
click at [1556, 53] on icon at bounding box center [1556, 53] width 11 height 11
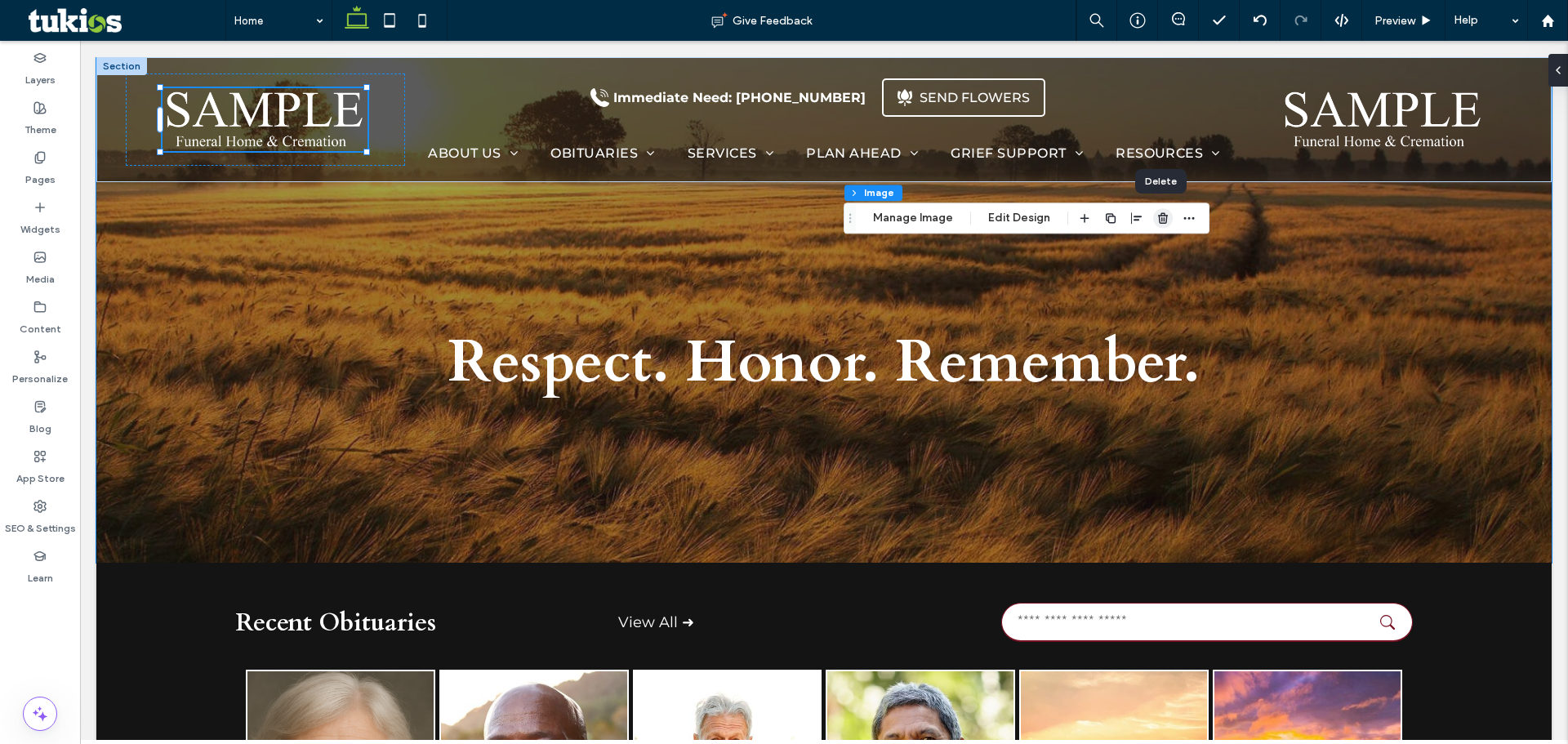
click at [1158, 218] on use "button" at bounding box center [1163, 218] width 10 height 11
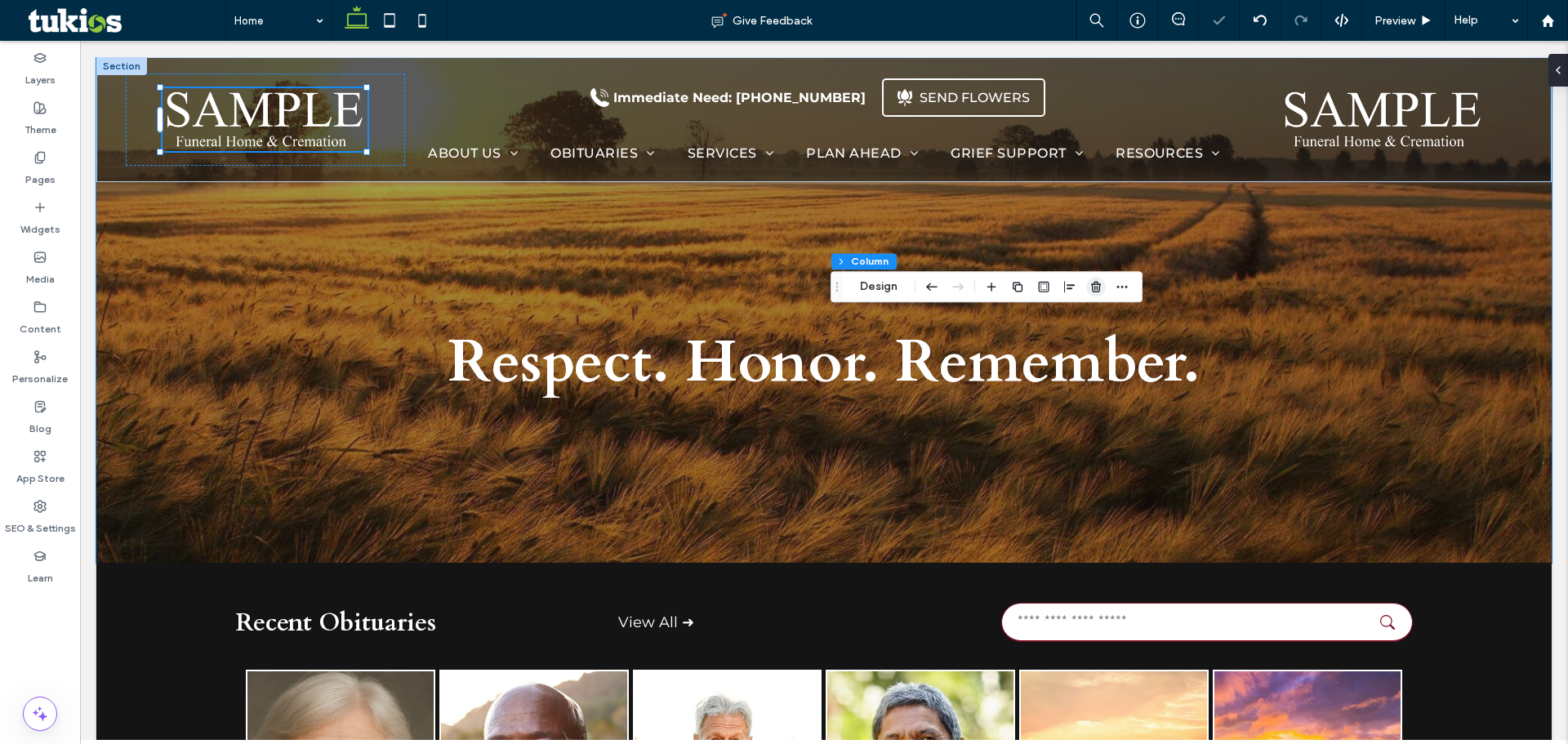
click at [1094, 284] on use "button" at bounding box center [1096, 287] width 10 height 11
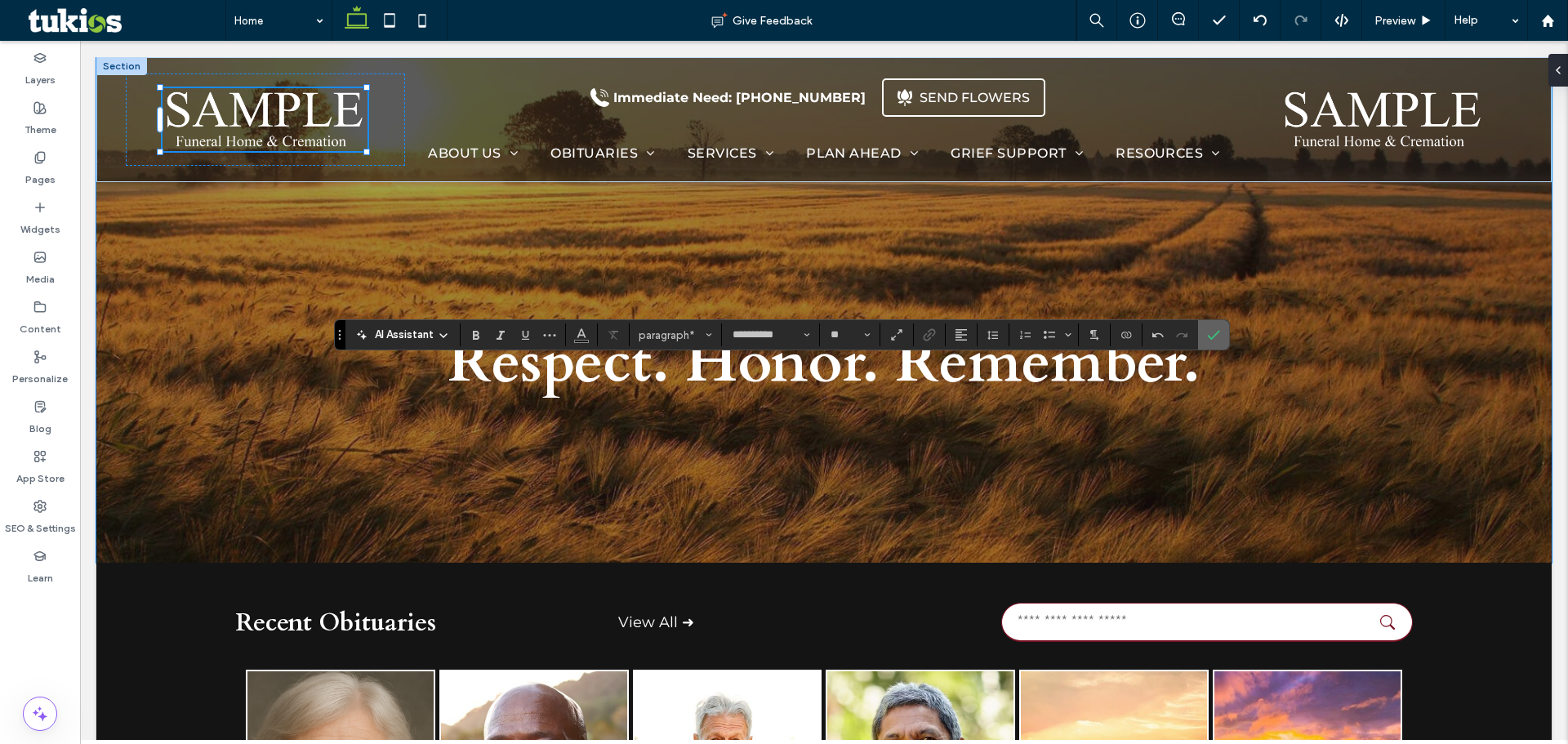
click at [1216, 338] on icon "Confirm" at bounding box center [1214, 335] width 13 height 13
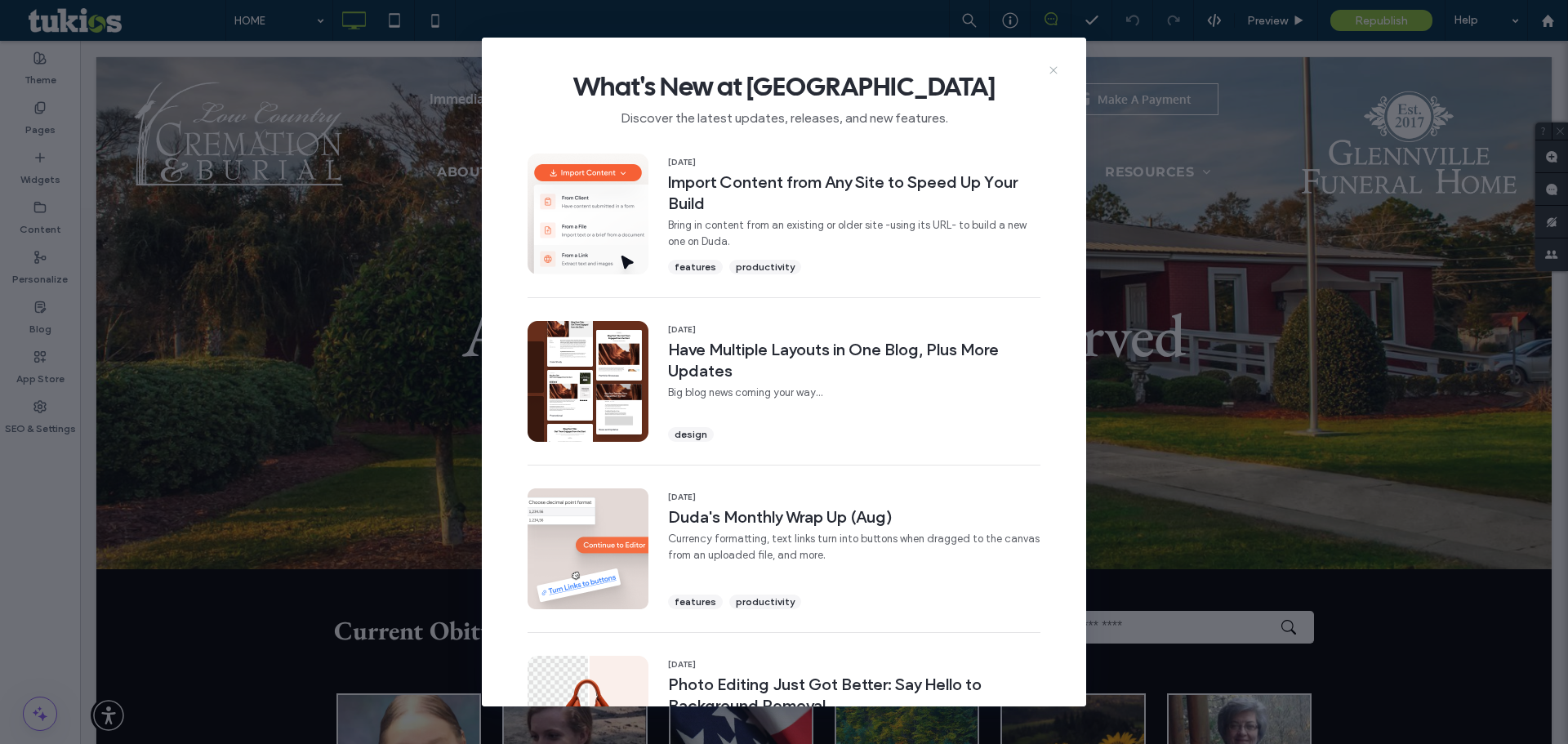
drag, startPoint x: 1047, startPoint y: 68, endPoint x: 905, endPoint y: 57, distance: 142.4
click at [1047, 68] on icon at bounding box center [1053, 70] width 13 height 13
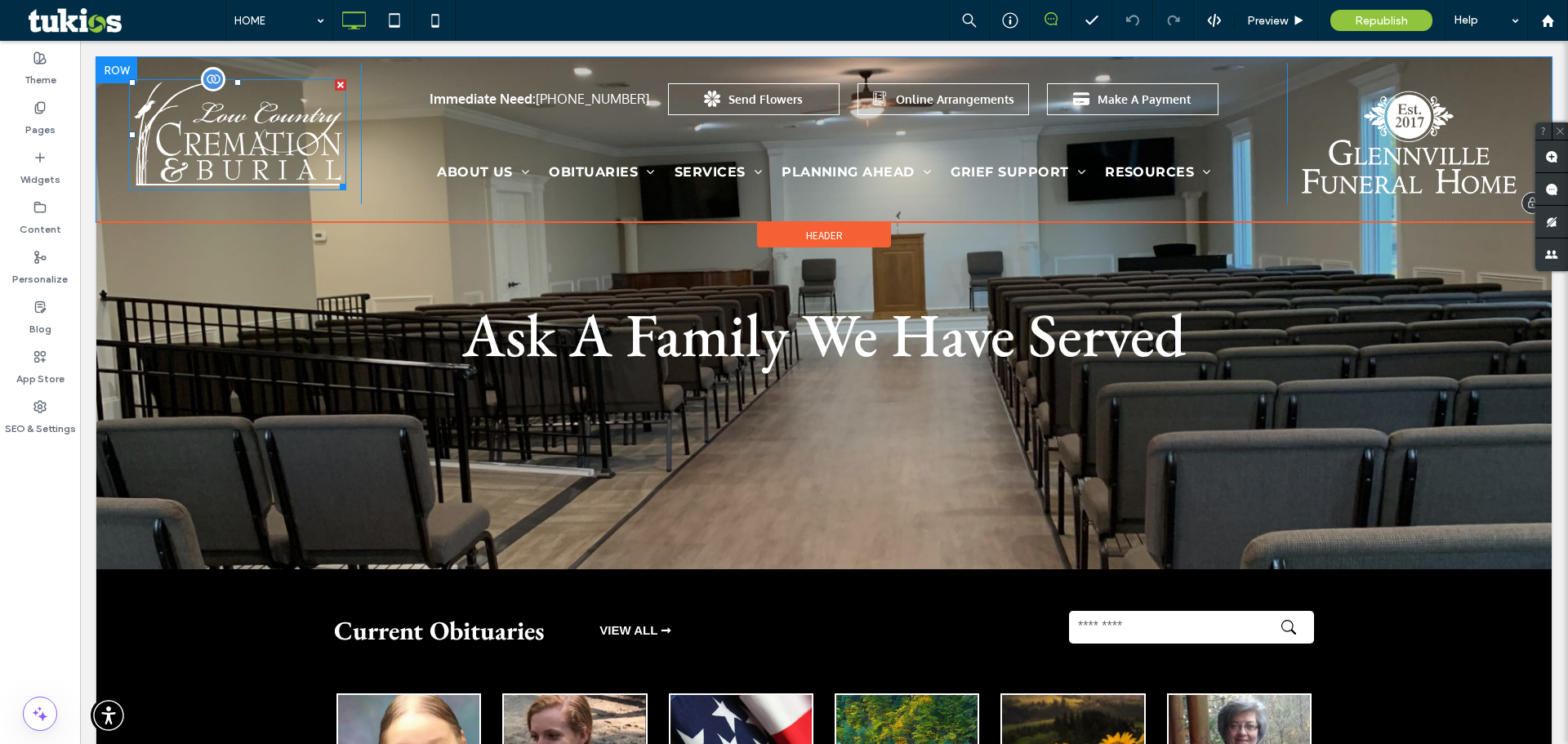
click at [214, 161] on img at bounding box center [238, 135] width 217 height 112
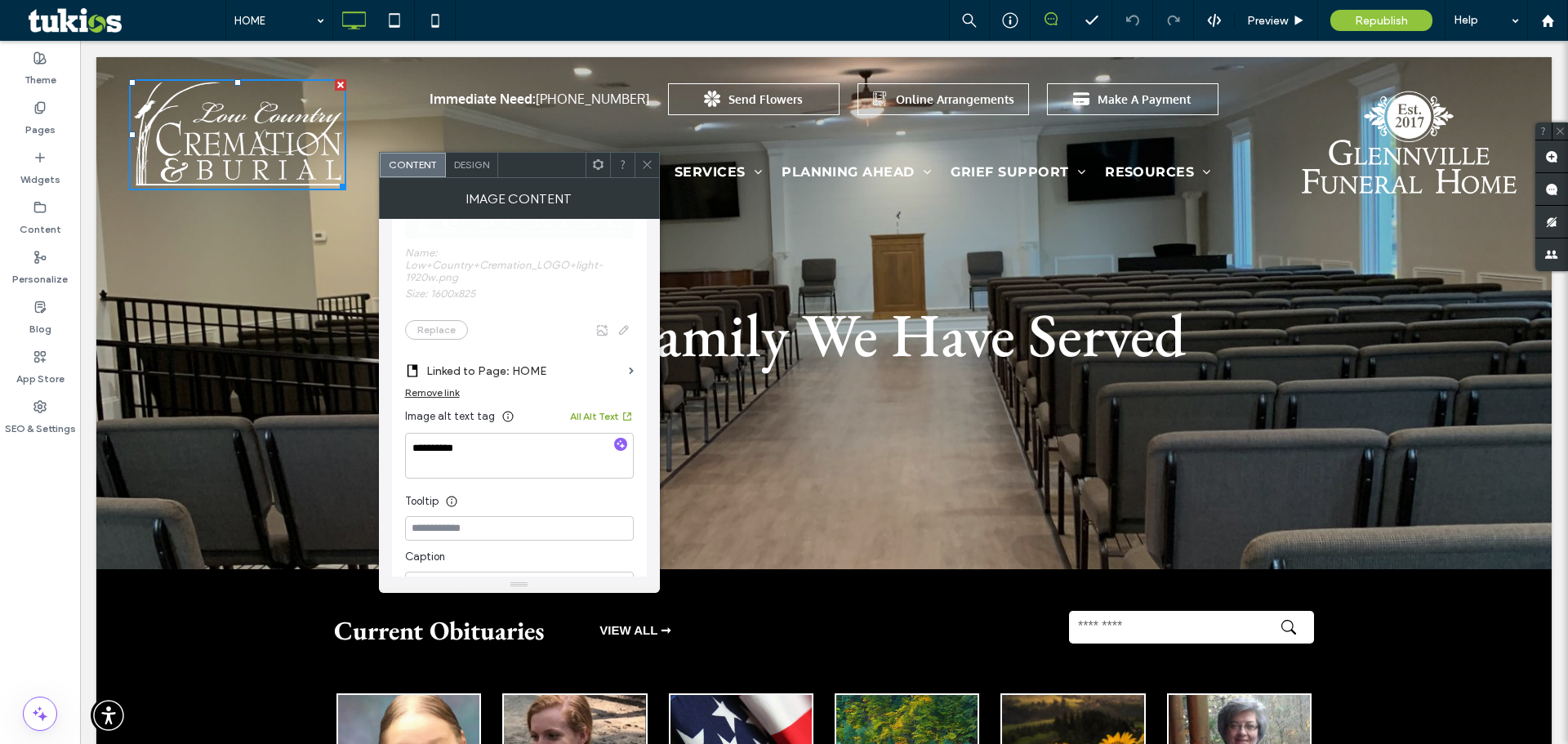
scroll to position [490, 0]
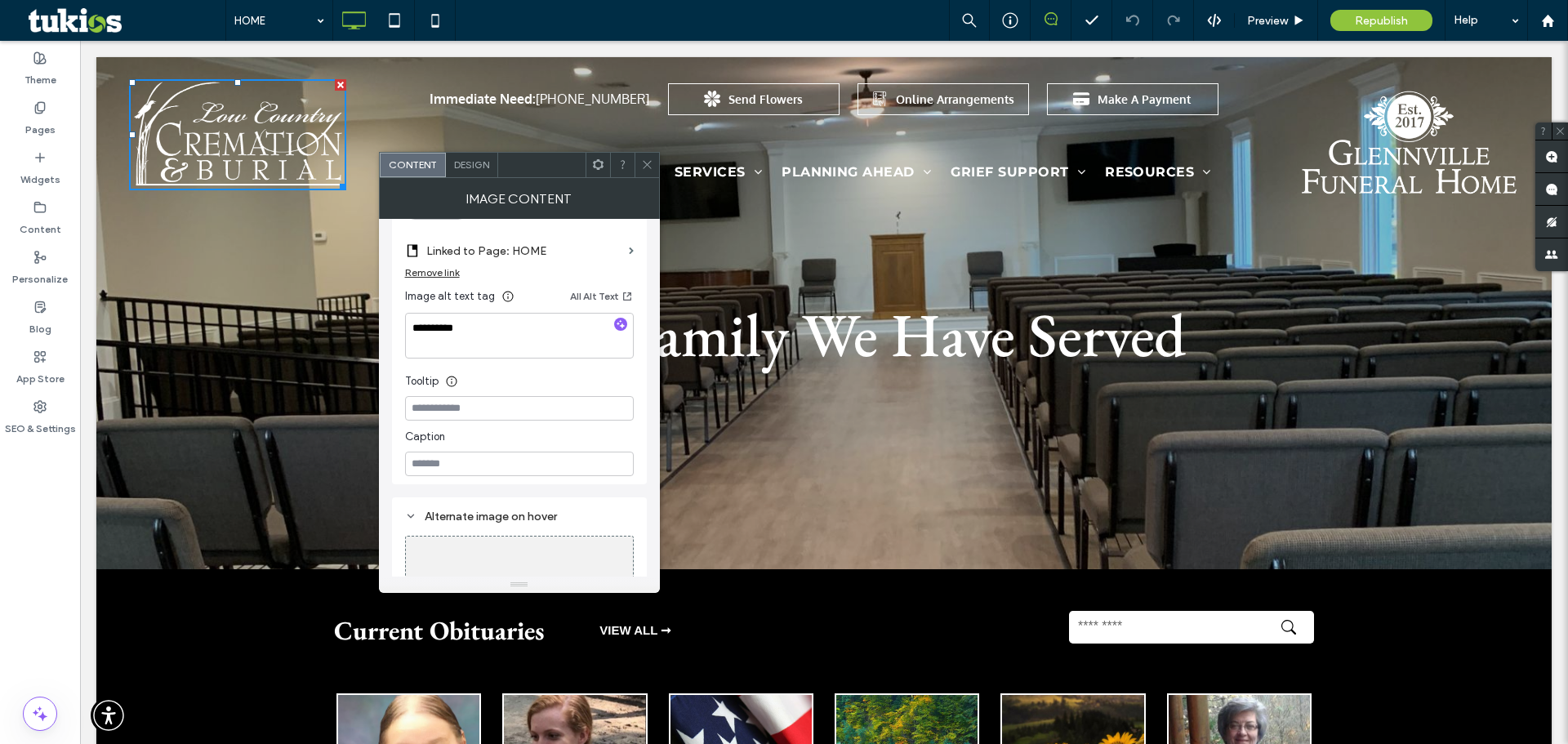
drag, startPoint x: 642, startPoint y: 167, endPoint x: 886, endPoint y: 138, distance: 245.7
click at [642, 167] on icon at bounding box center [647, 164] width 12 height 12
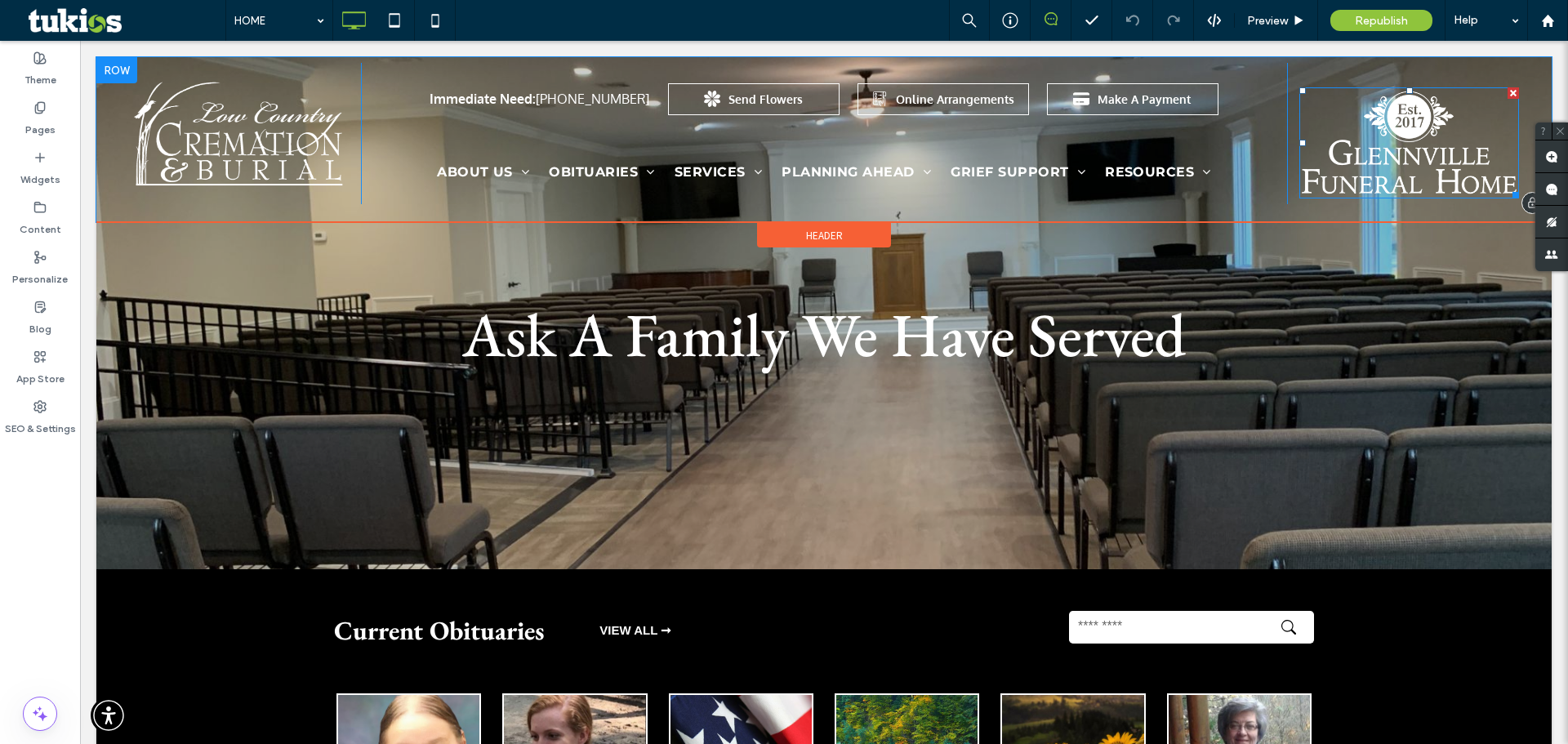
click at [1401, 150] on img at bounding box center [1408, 142] width 220 height 111
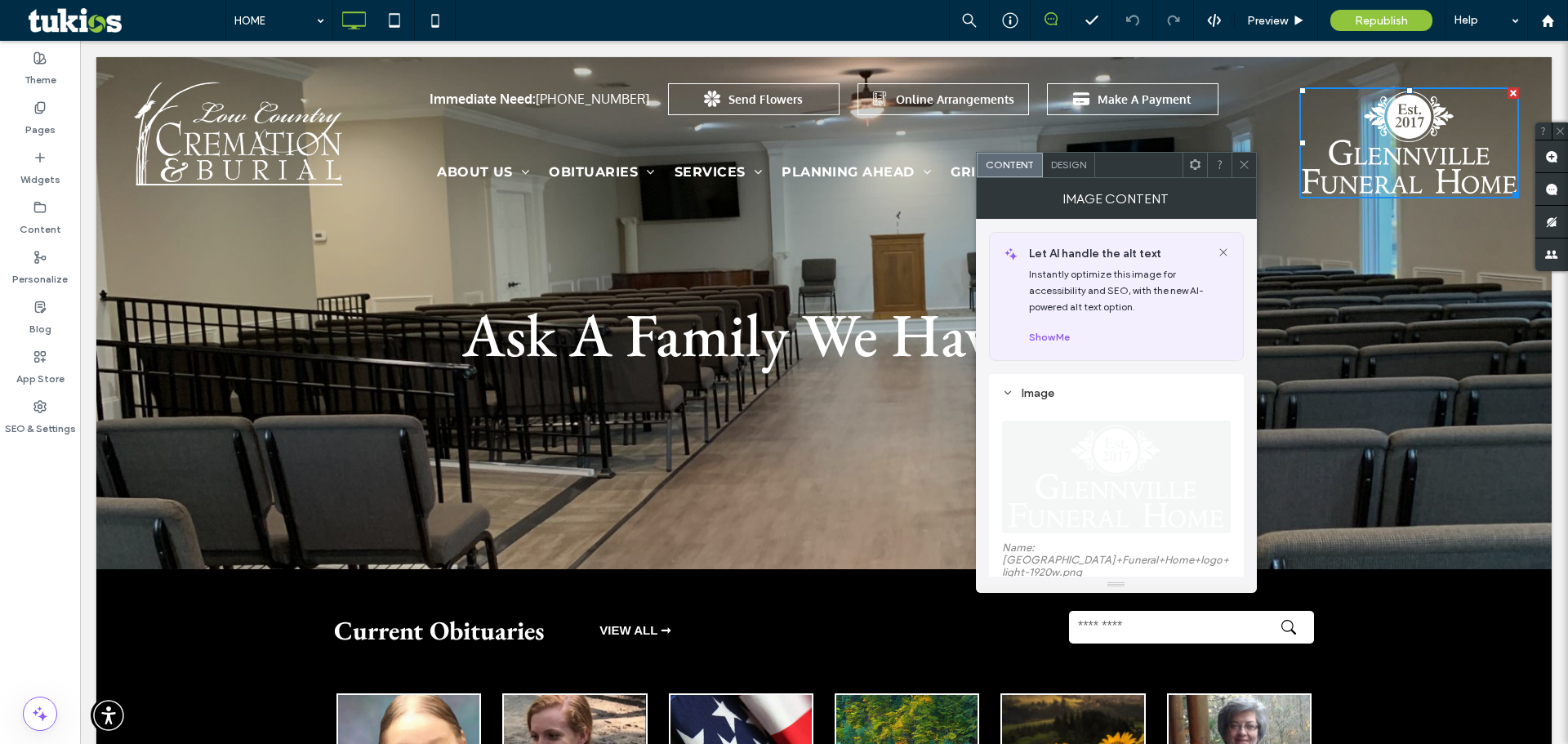
click at [1237, 164] on div at bounding box center [1244, 165] width 25 height 25
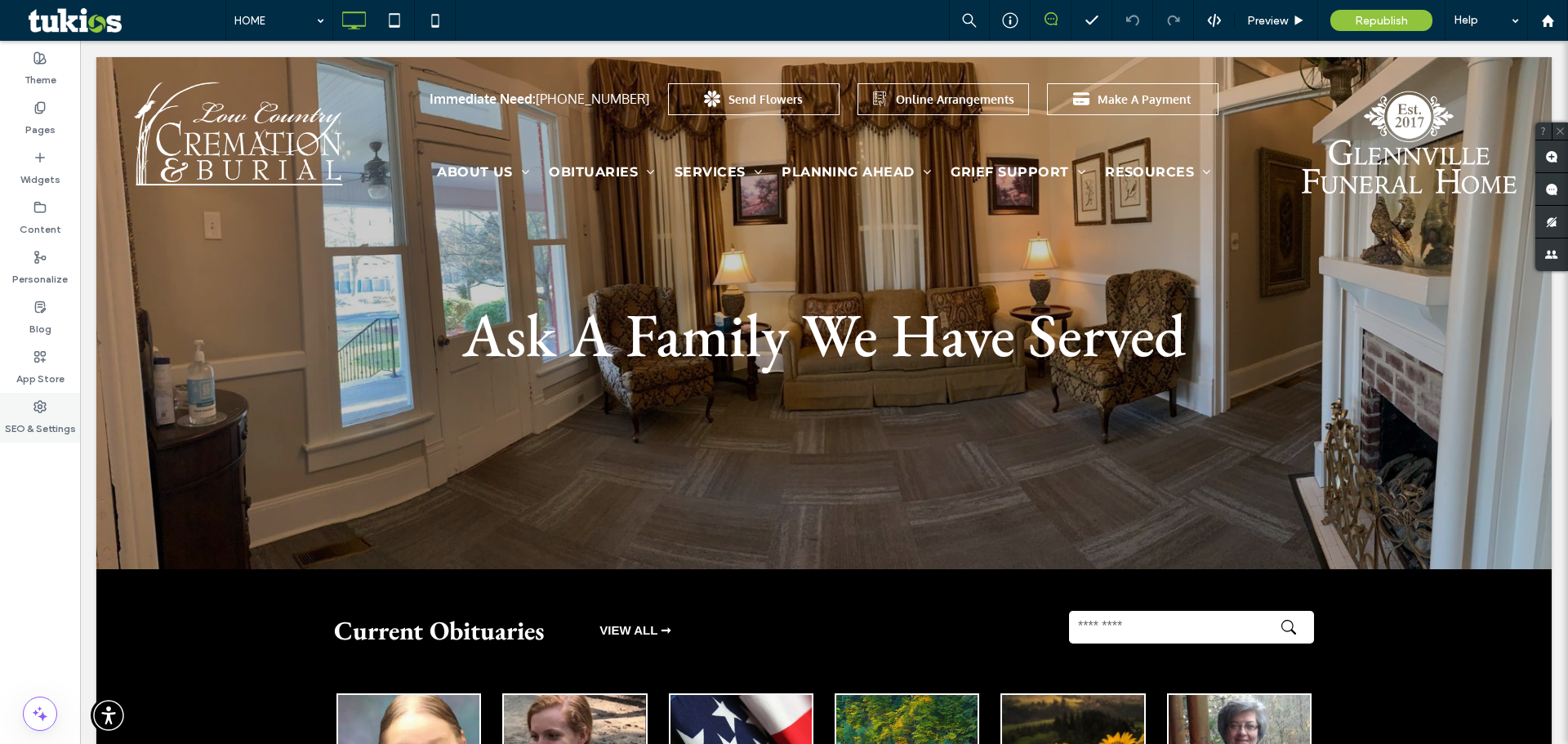
click at [67, 406] on div "SEO & Settings" at bounding box center [39, 418] width 80 height 50
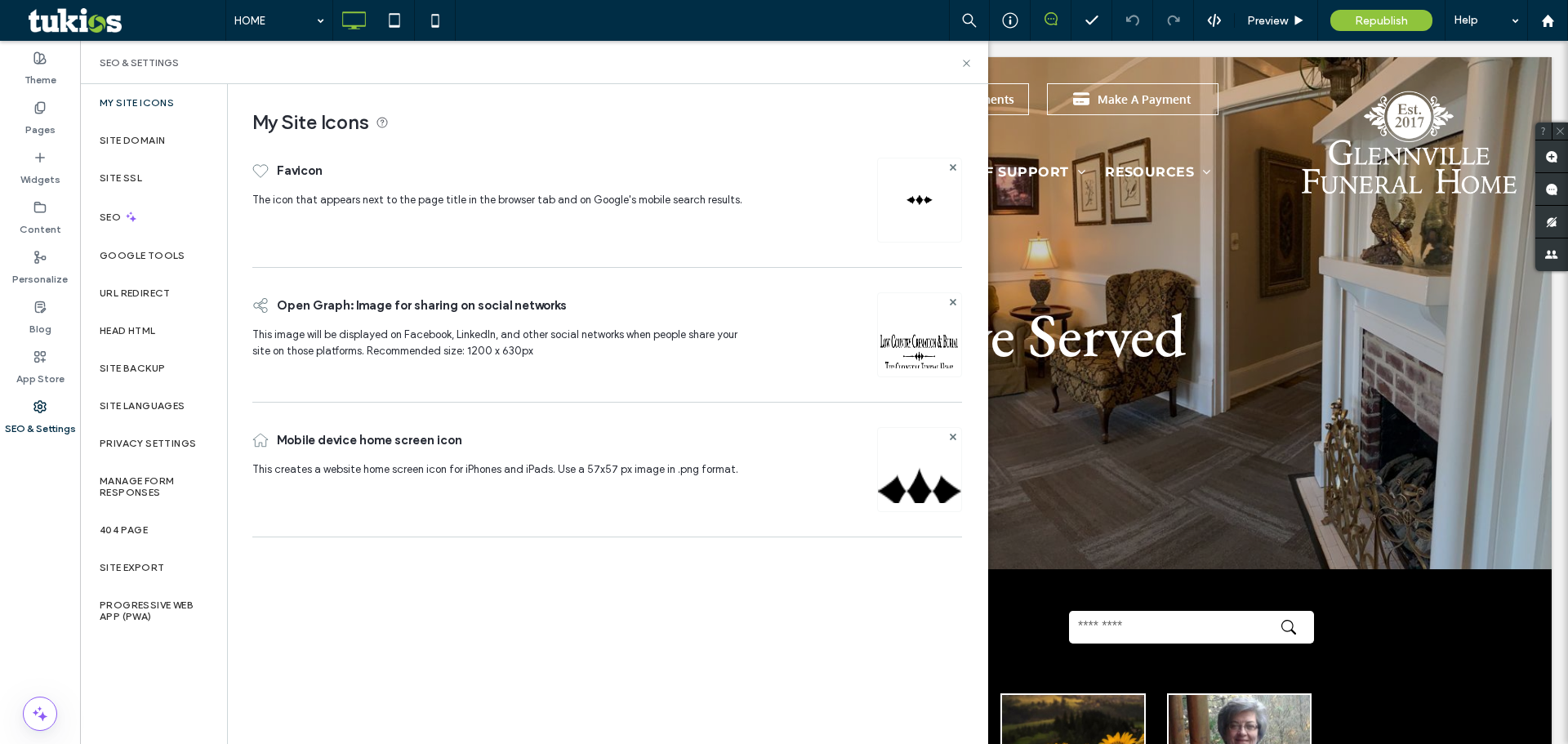
click at [941, 335] on img at bounding box center [919, 356] width 83 height 111
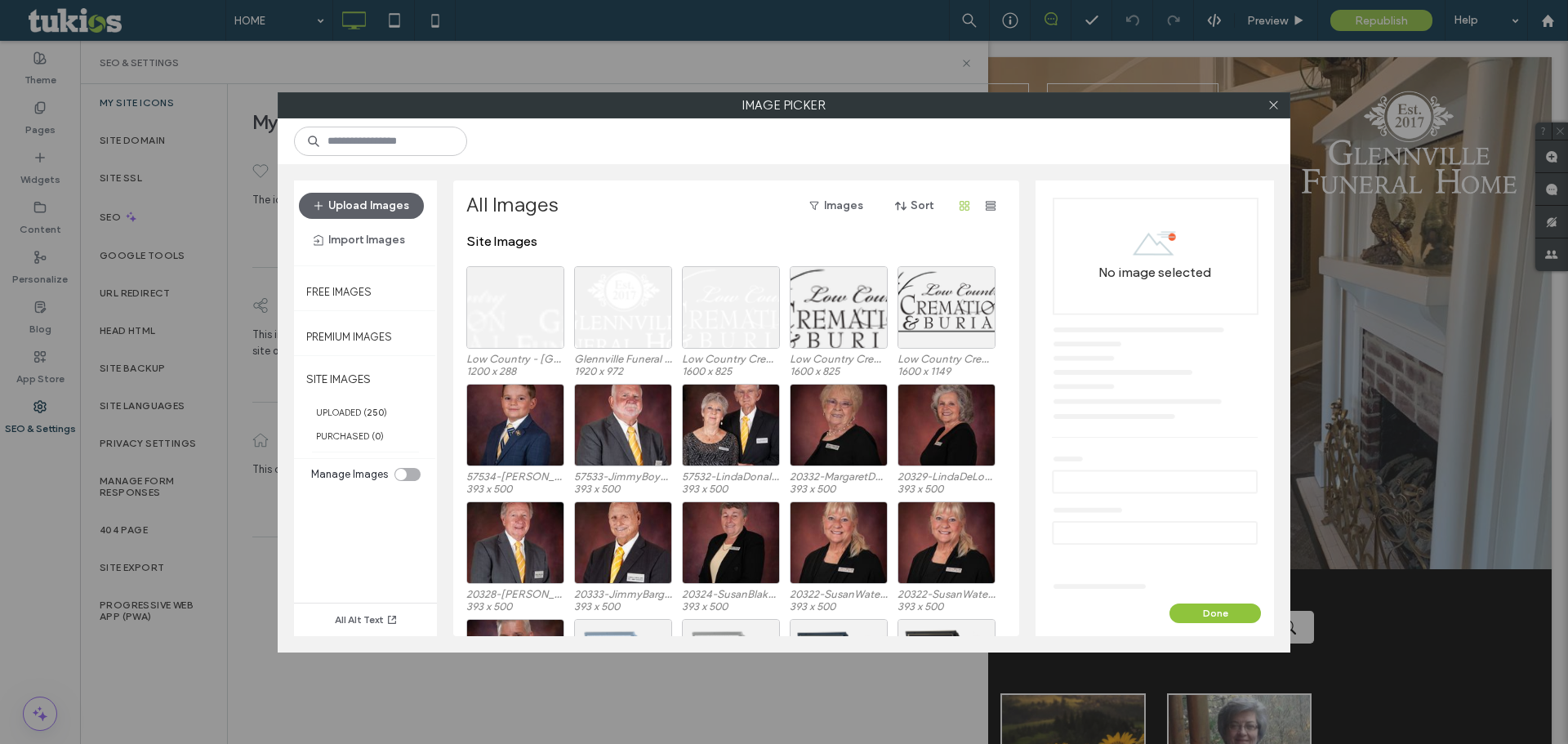
click at [1279, 108] on div at bounding box center [1273, 105] width 25 height 25
click at [1269, 107] on icon at bounding box center [1273, 104] width 12 height 12
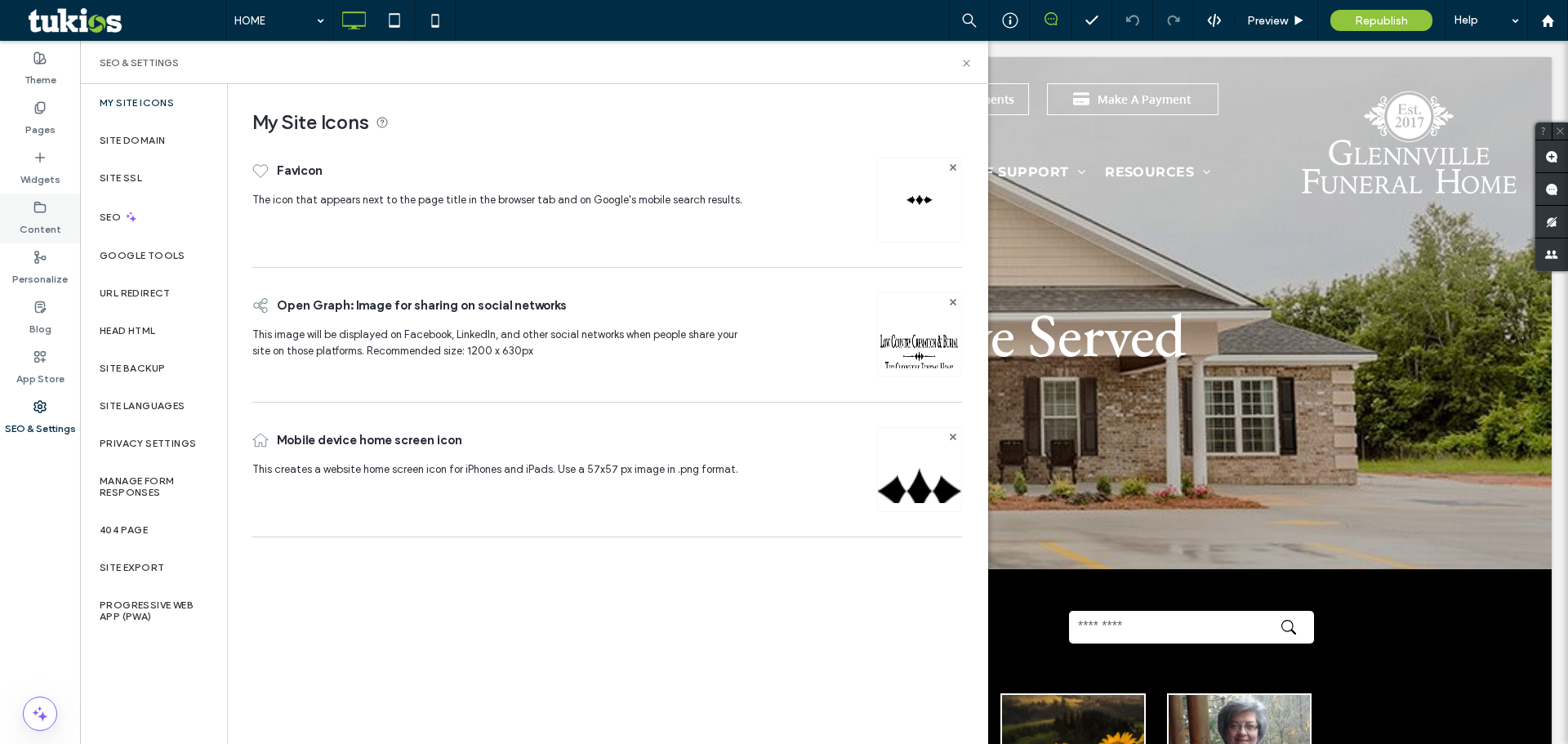
click at [35, 212] on icon at bounding box center [40, 207] width 13 height 13
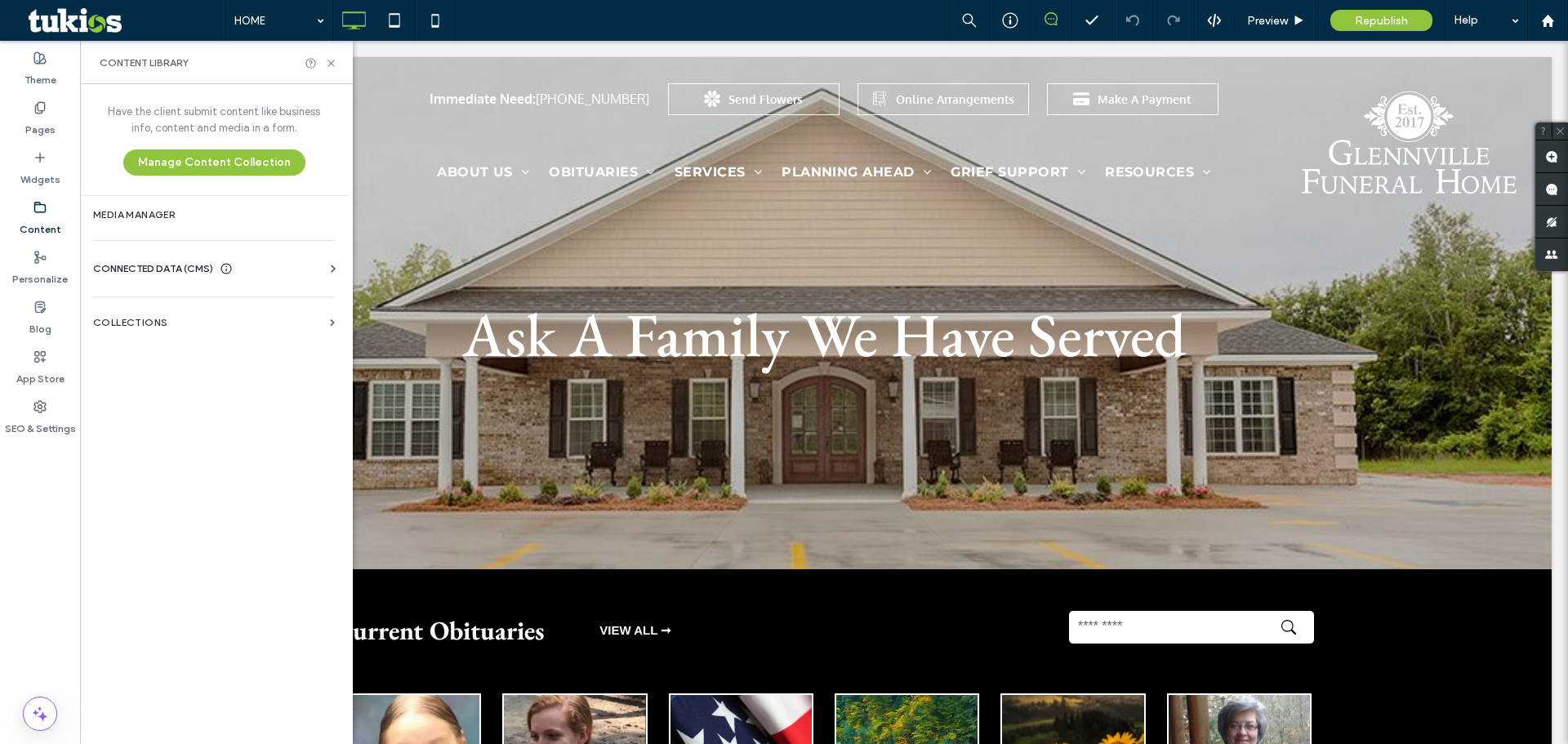
click at [126, 227] on div "SEO" at bounding box center [153, 216] width 147 height 40
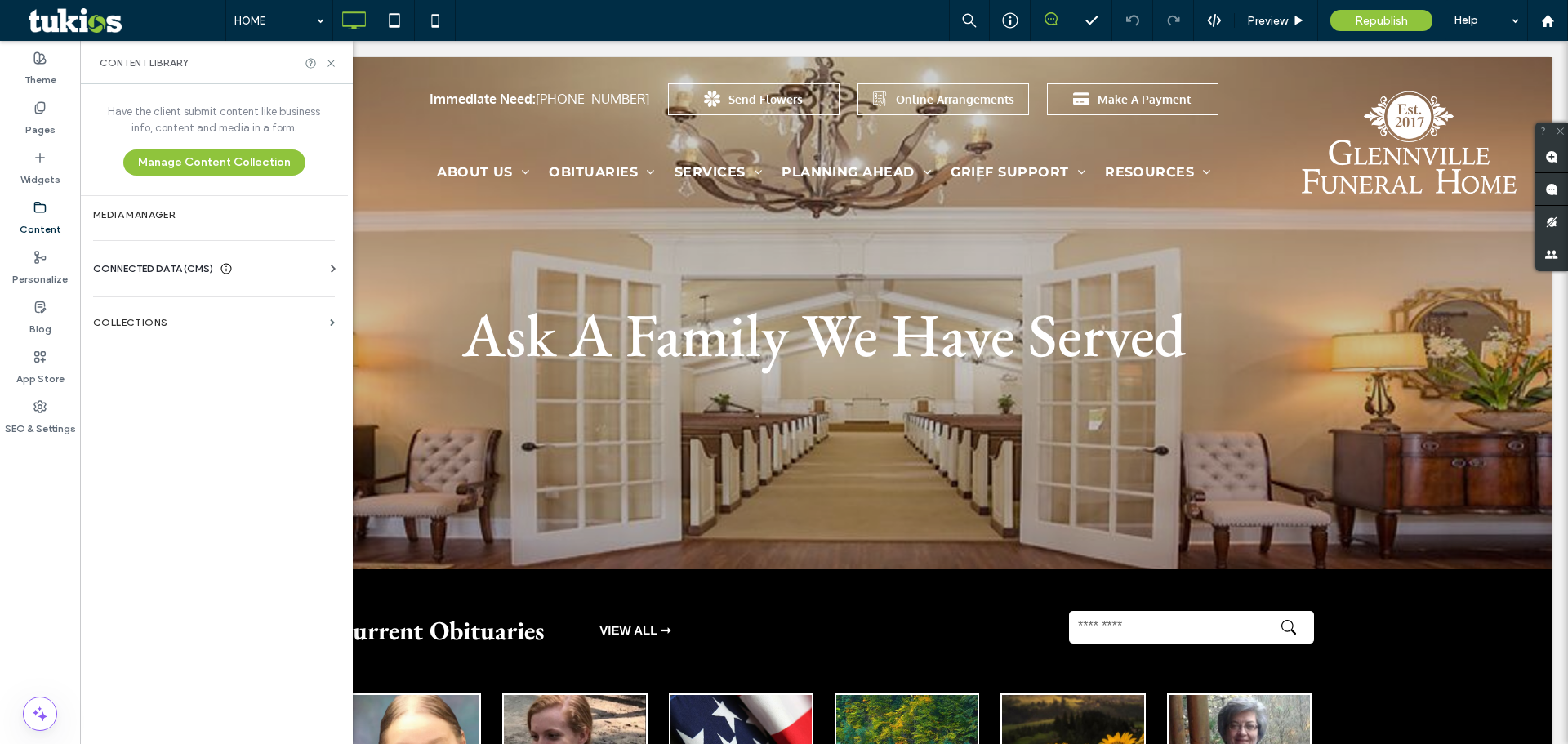
click at [126, 227] on section "Media Manager" at bounding box center [214, 215] width 268 height 38
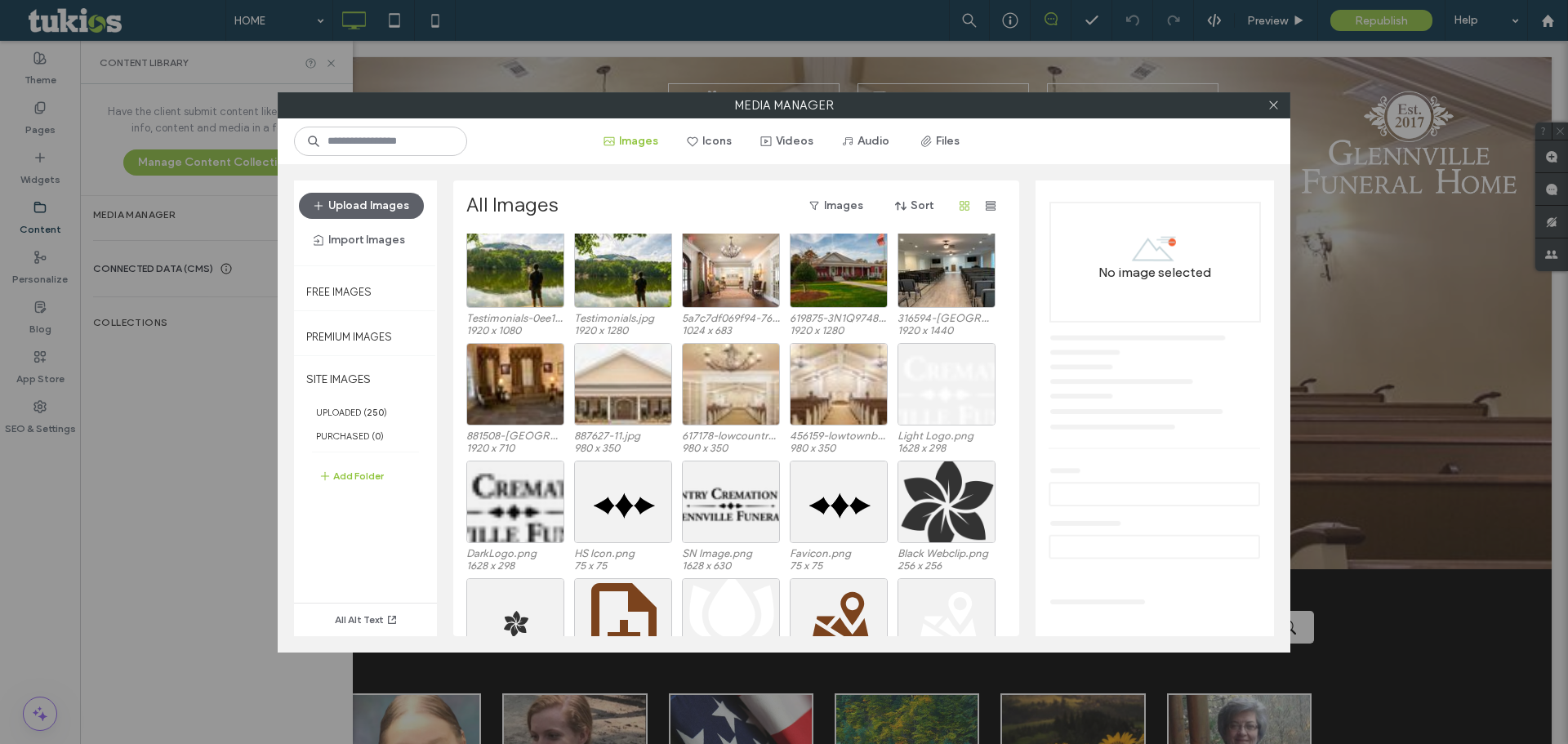
scroll to position [1684, 0]
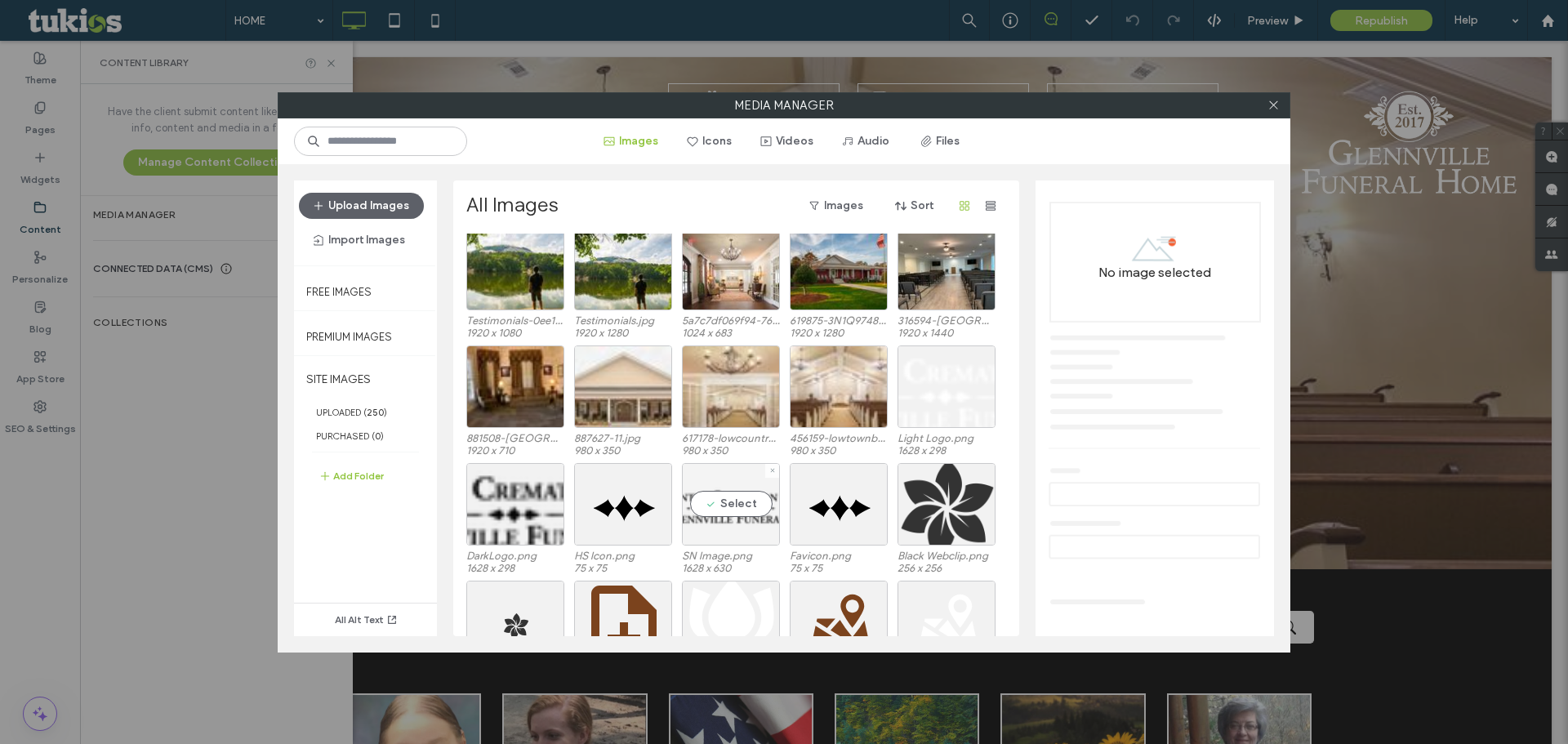
click at [710, 496] on div "Select" at bounding box center [730, 504] width 98 height 82
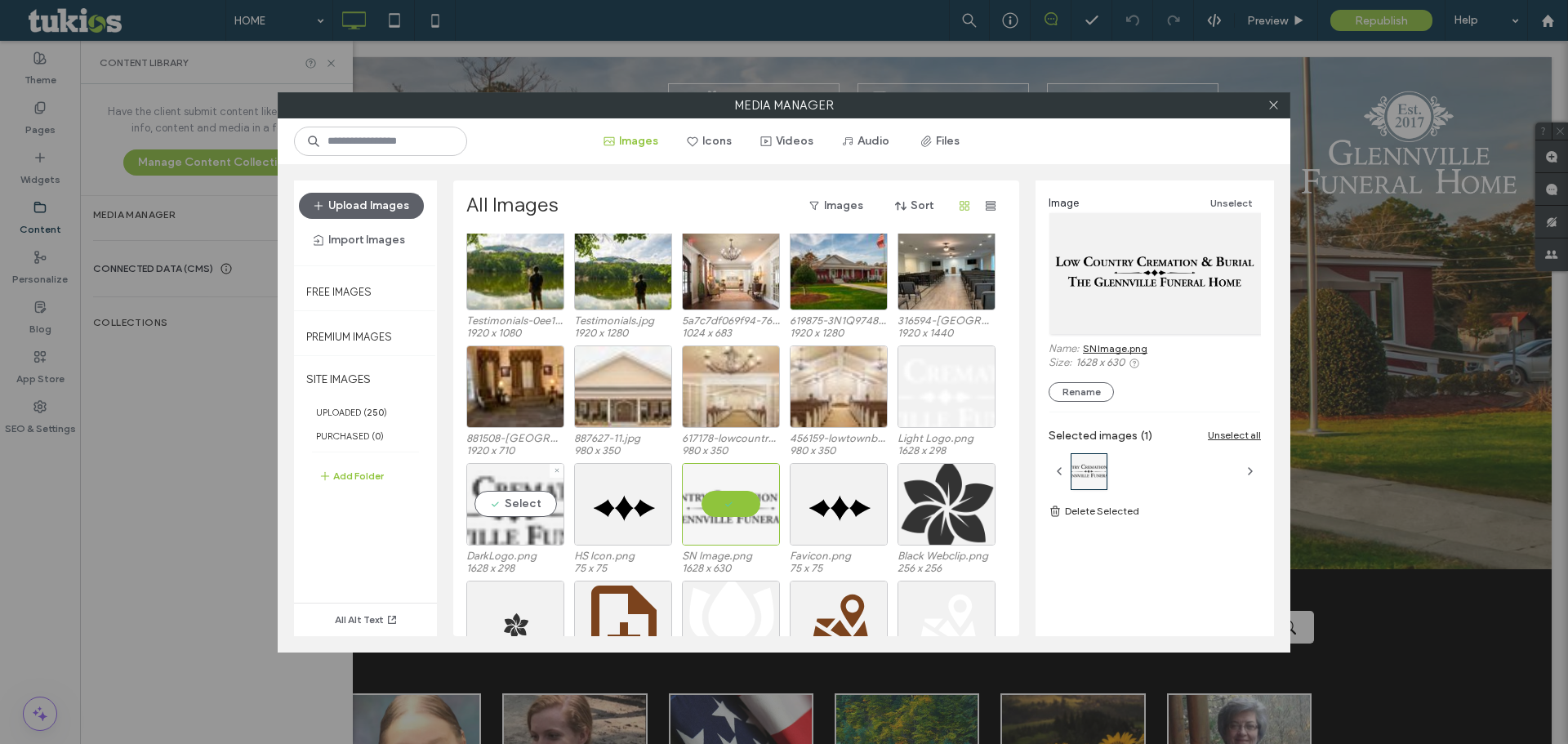
click at [511, 525] on div "Select" at bounding box center [515, 504] width 98 height 82
click at [1267, 105] on icon at bounding box center [1273, 104] width 12 height 12
